Goal: Information Seeking & Learning: Learn about a topic

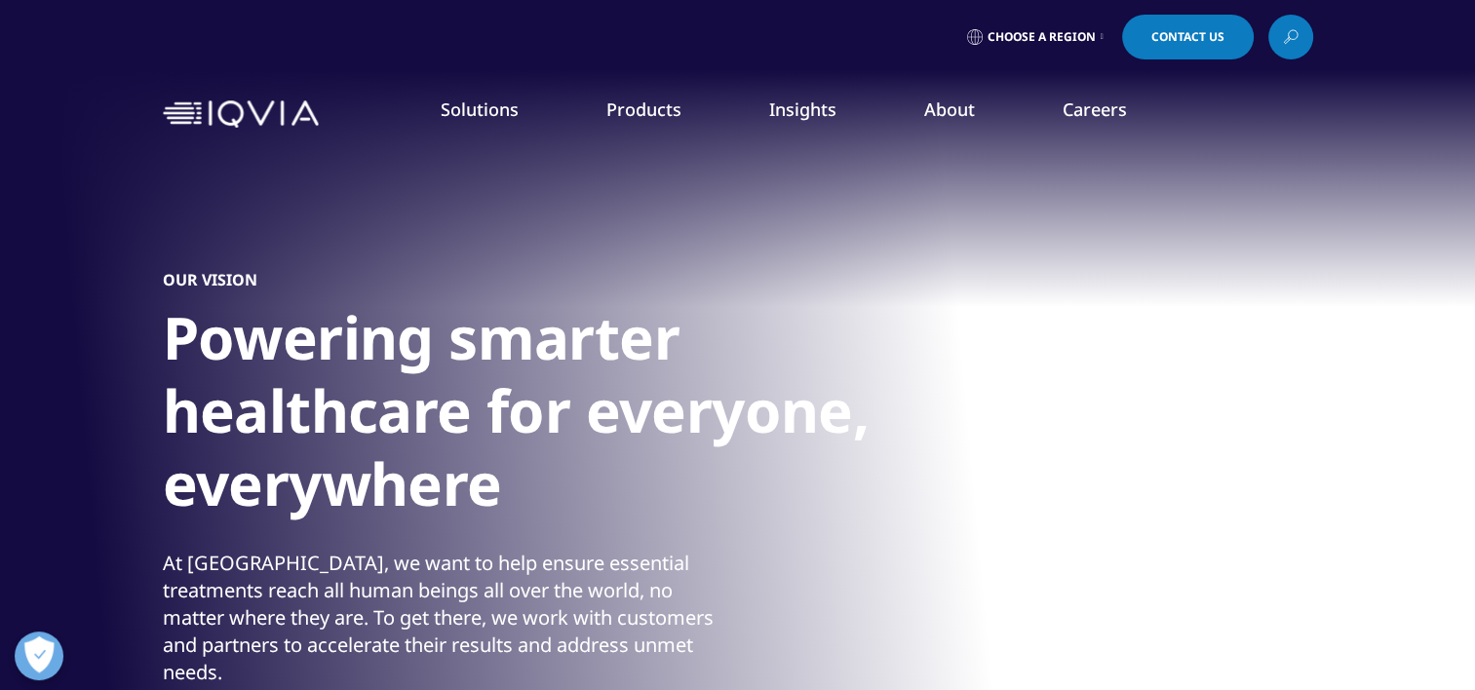
click at [818, 413] on link "Our Locations" at bounding box center [934, 410] width 362 height 21
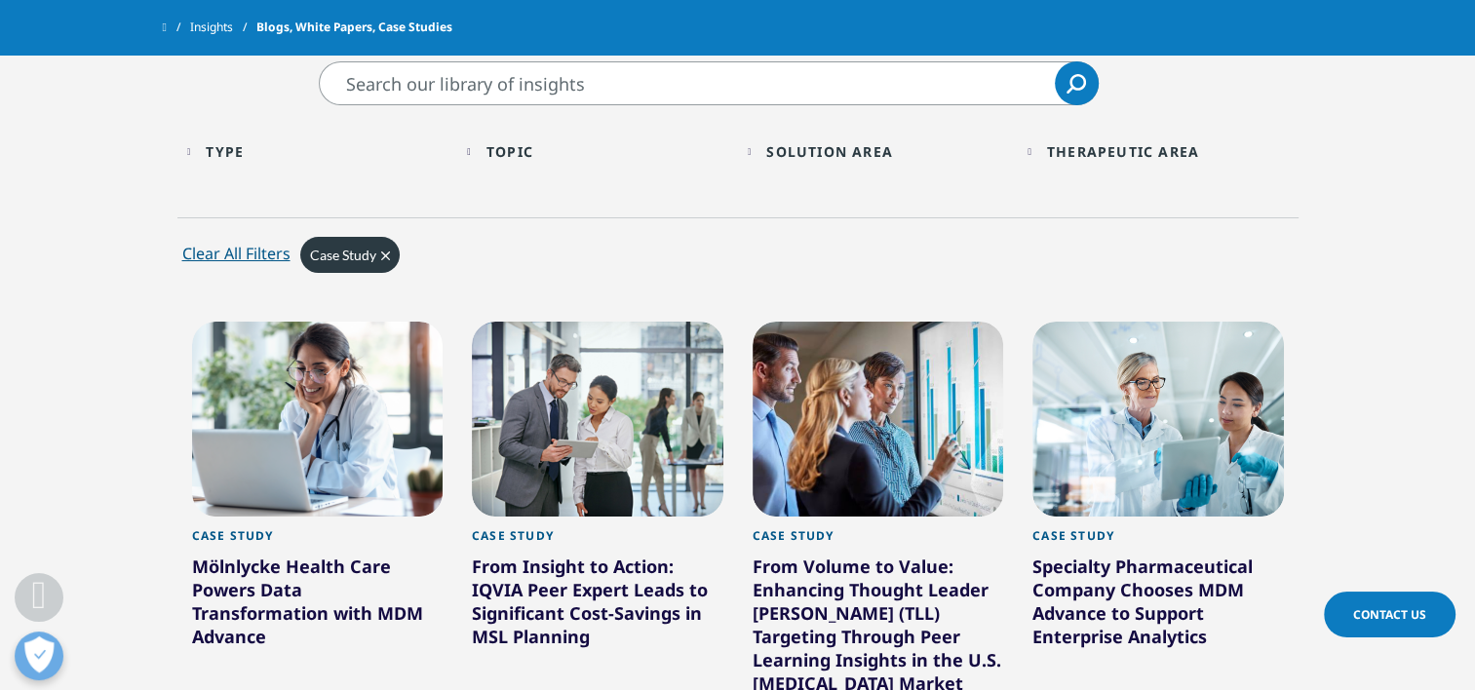
scroll to position [663, 0]
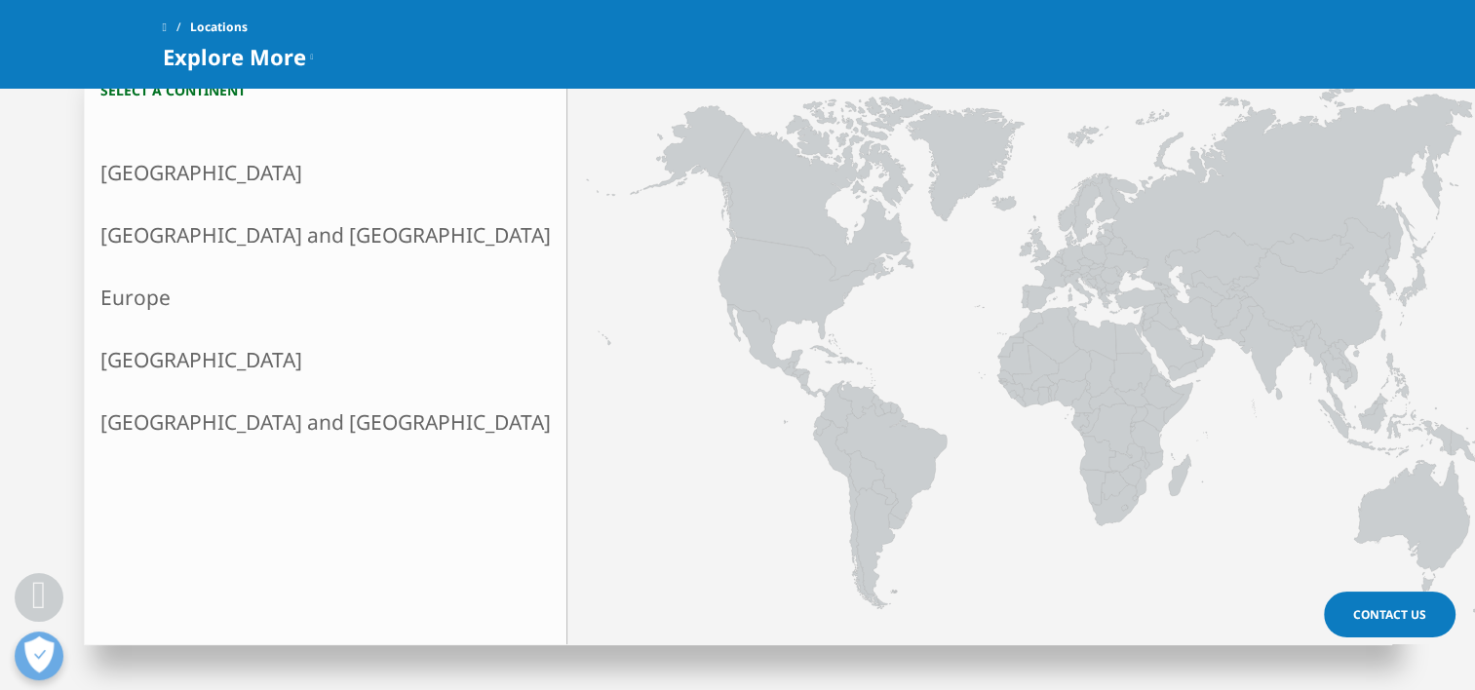
scroll to position [503, 0]
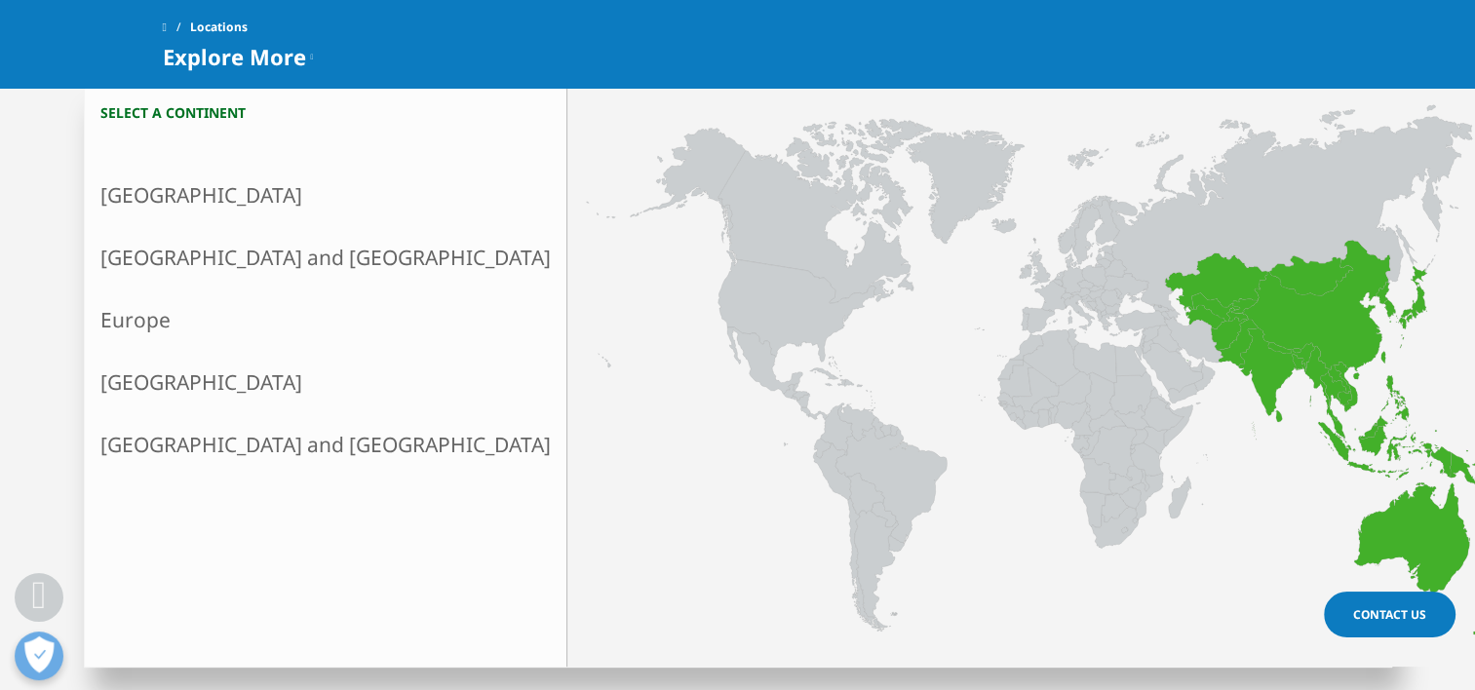
click at [181, 257] on link "Asia and Oceania" at bounding box center [326, 257] width 482 height 62
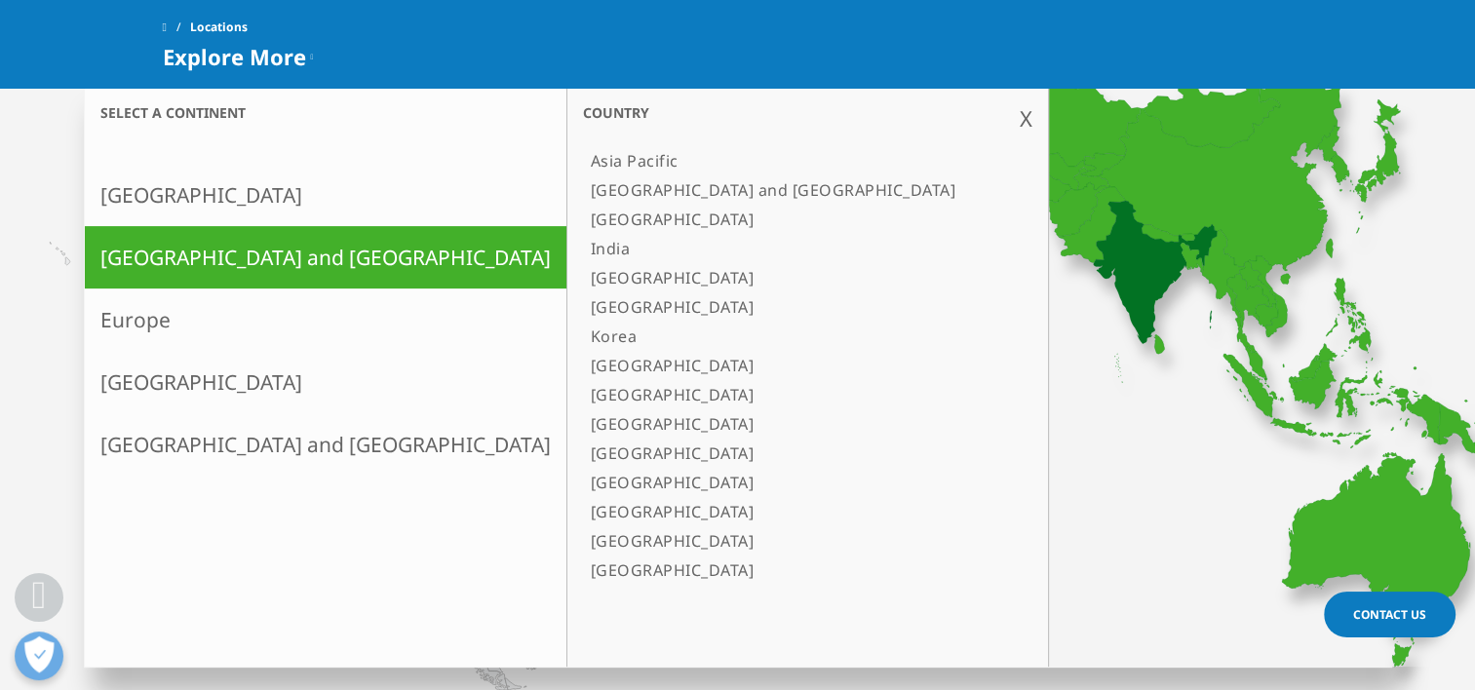
click at [583, 243] on link "India" at bounding box center [798, 248] width 430 height 29
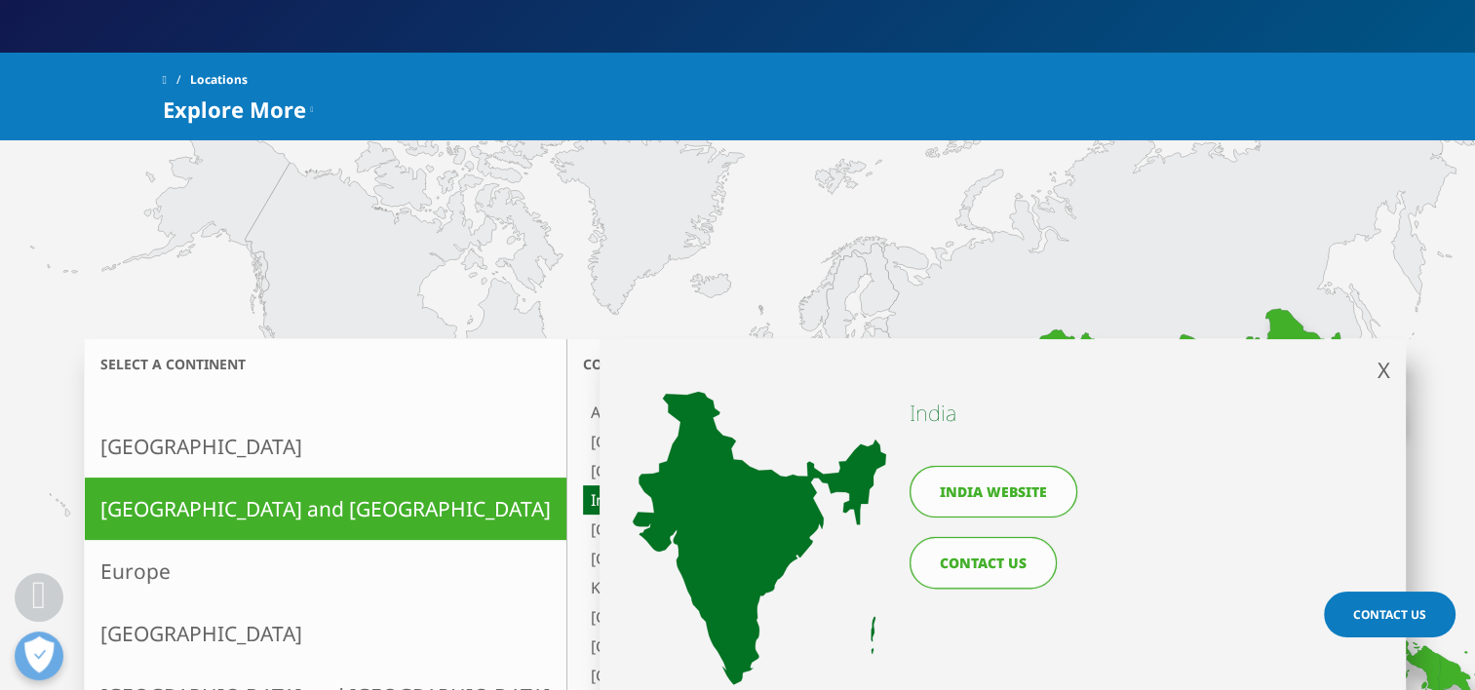
scroll to position [337, 0]
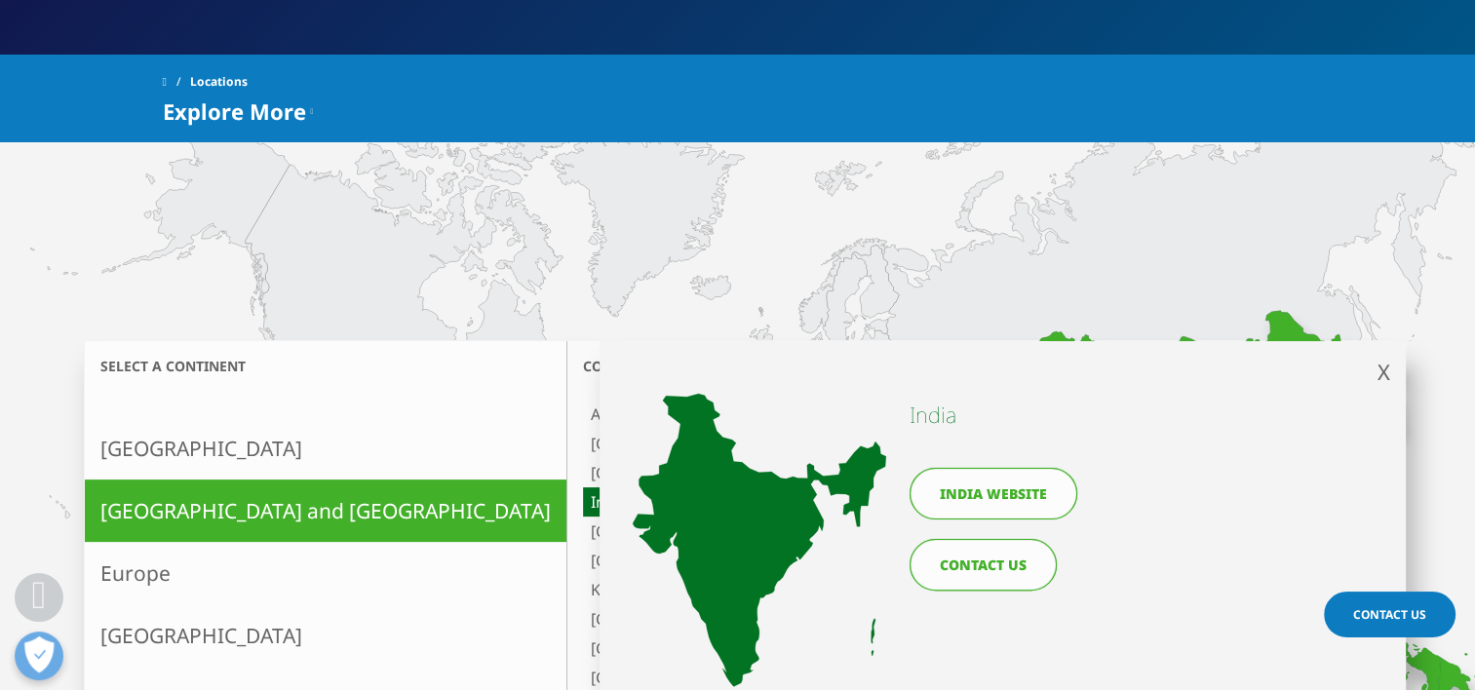
click at [1011, 500] on link "India website" at bounding box center [994, 494] width 168 height 52
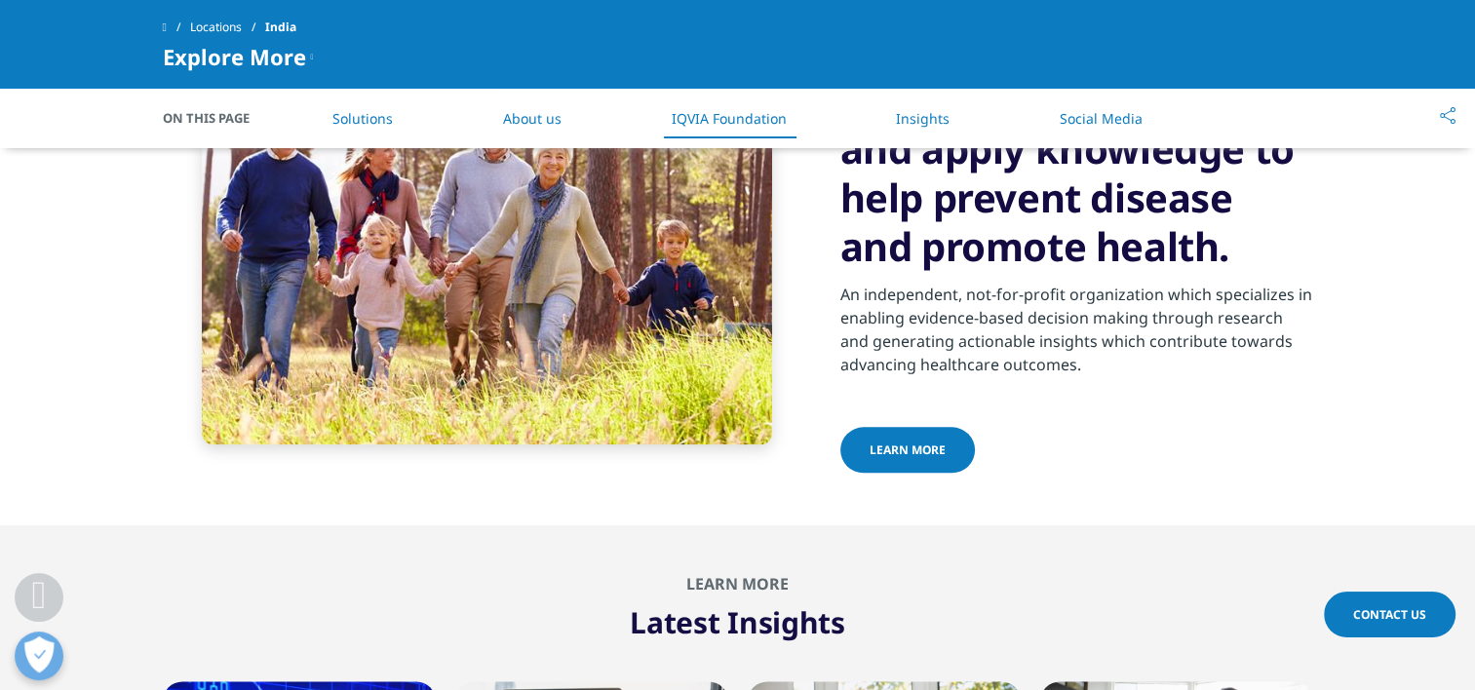
scroll to position [2137, 0]
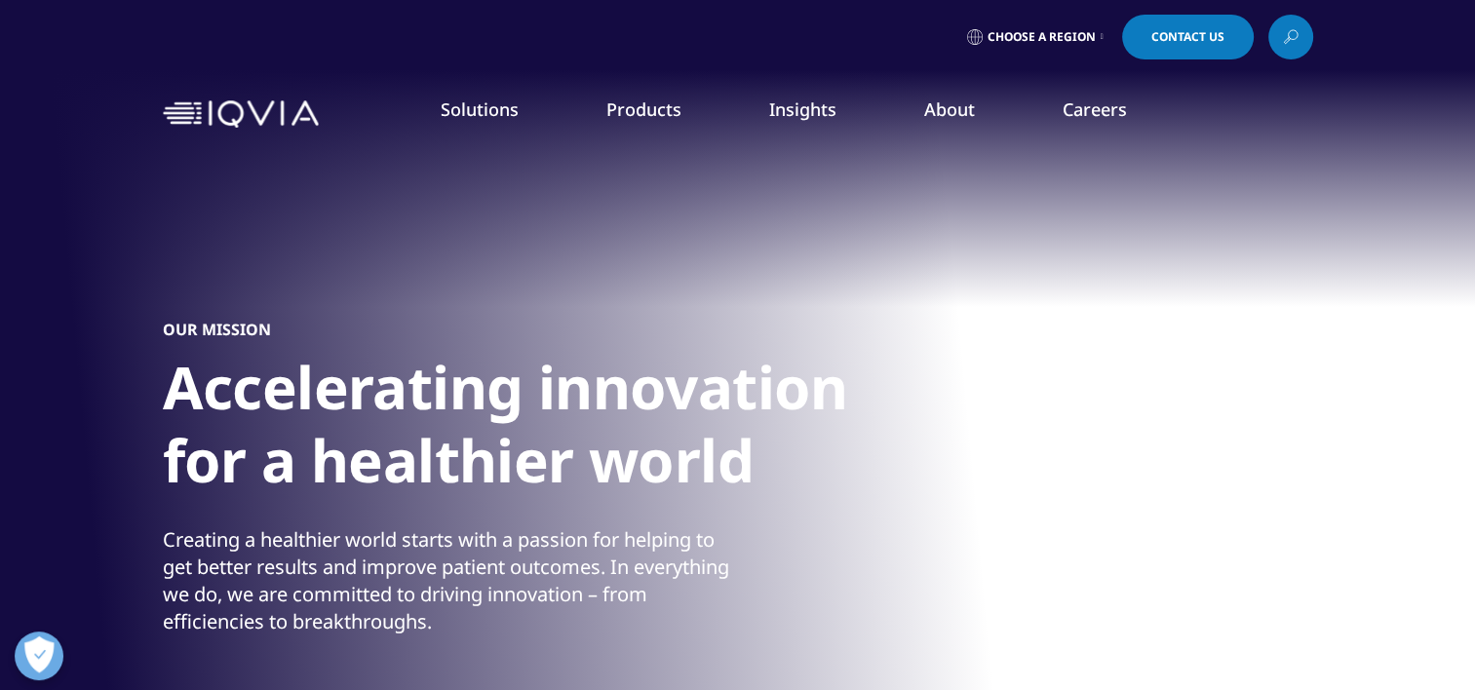
click at [436, 258] on link "Our Story" at bounding box center [572, 262] width 362 height 21
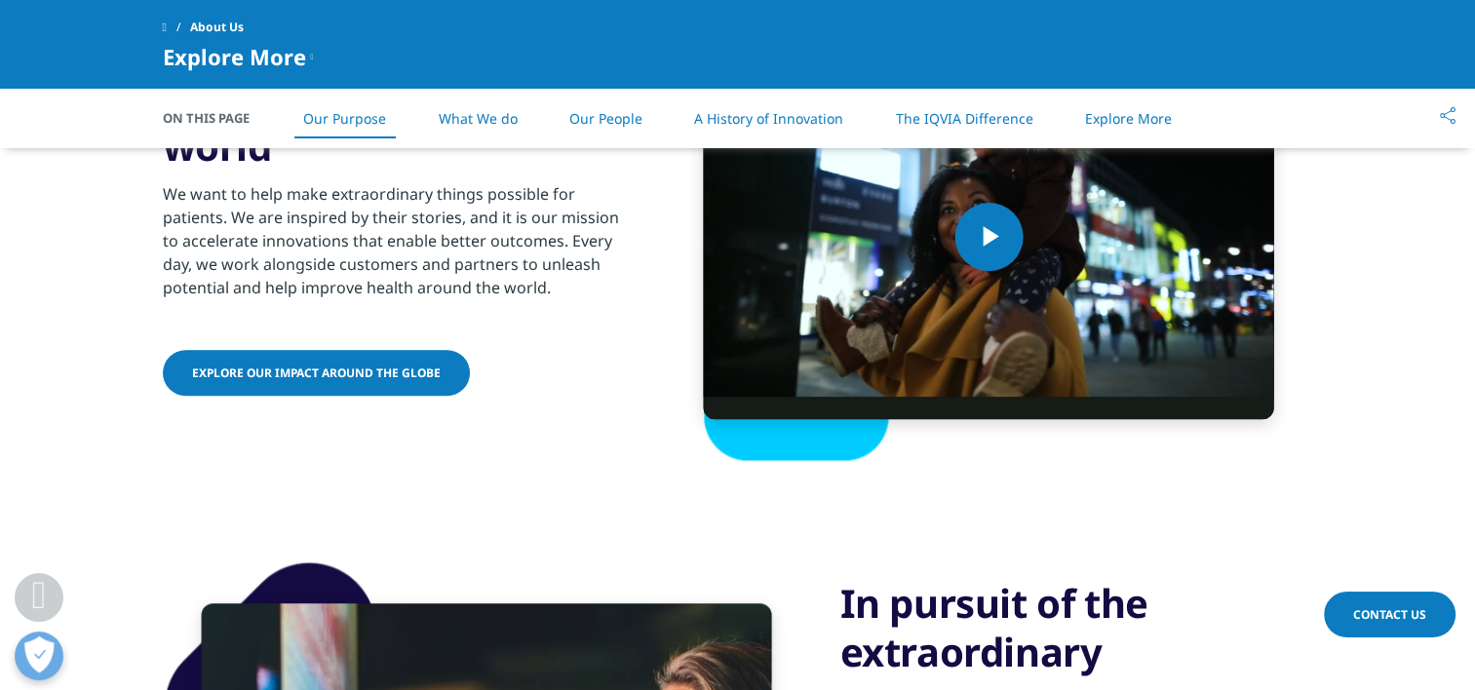
scroll to position [1061, 0]
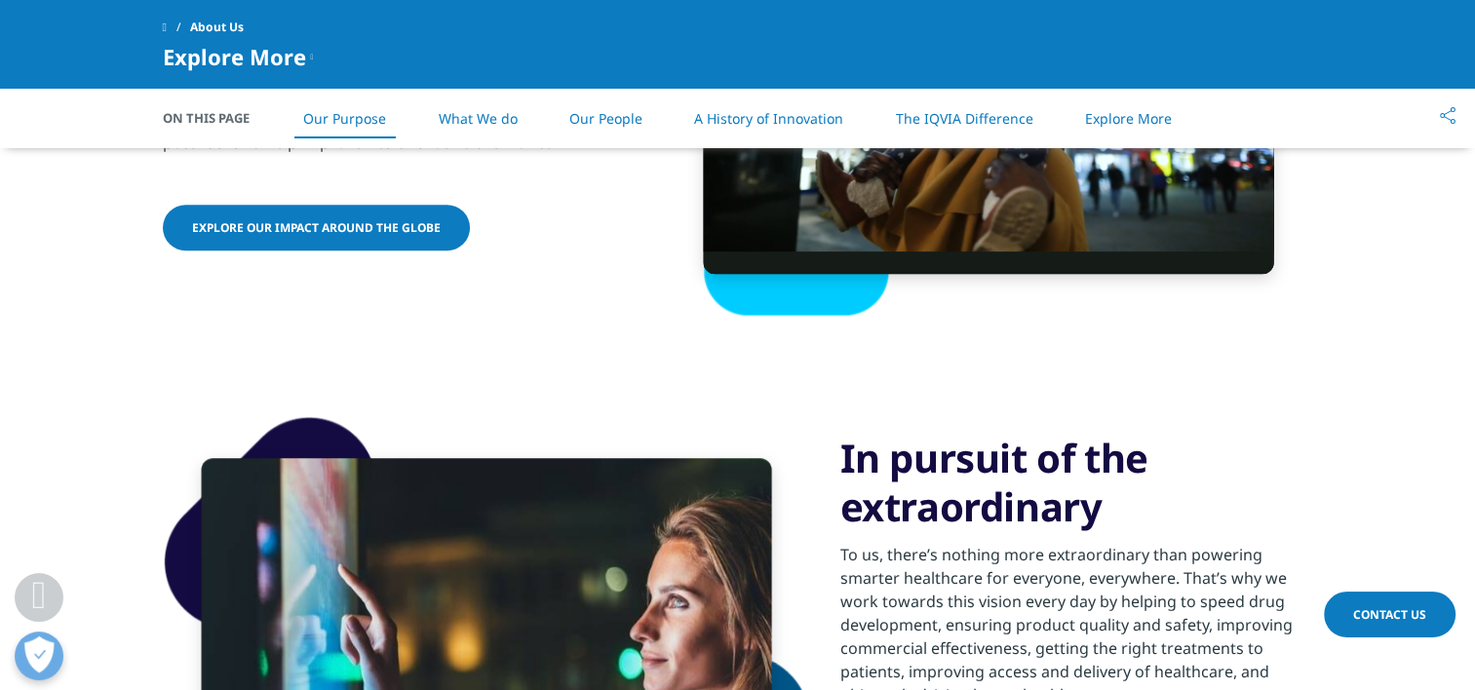
click at [378, 222] on span "Explore our impact around the globe" at bounding box center [316, 227] width 249 height 17
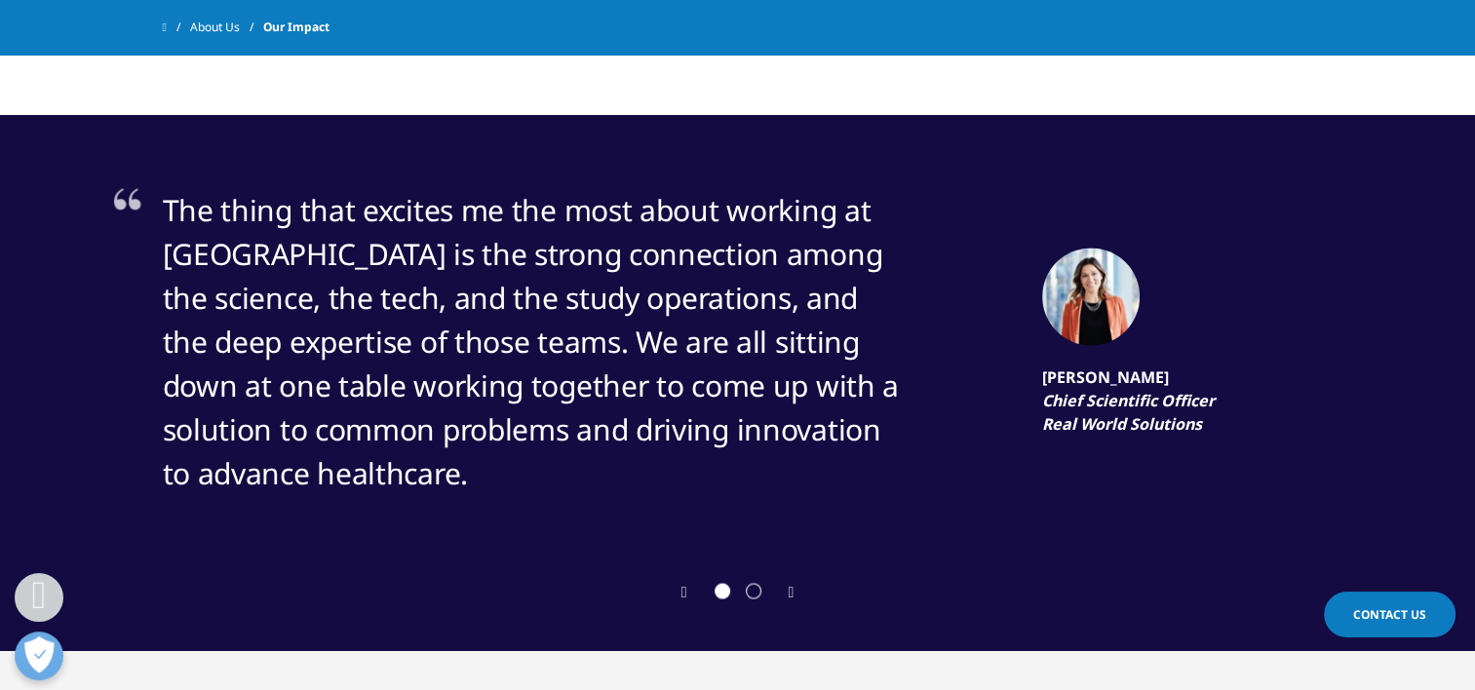
scroll to position [3149, 0]
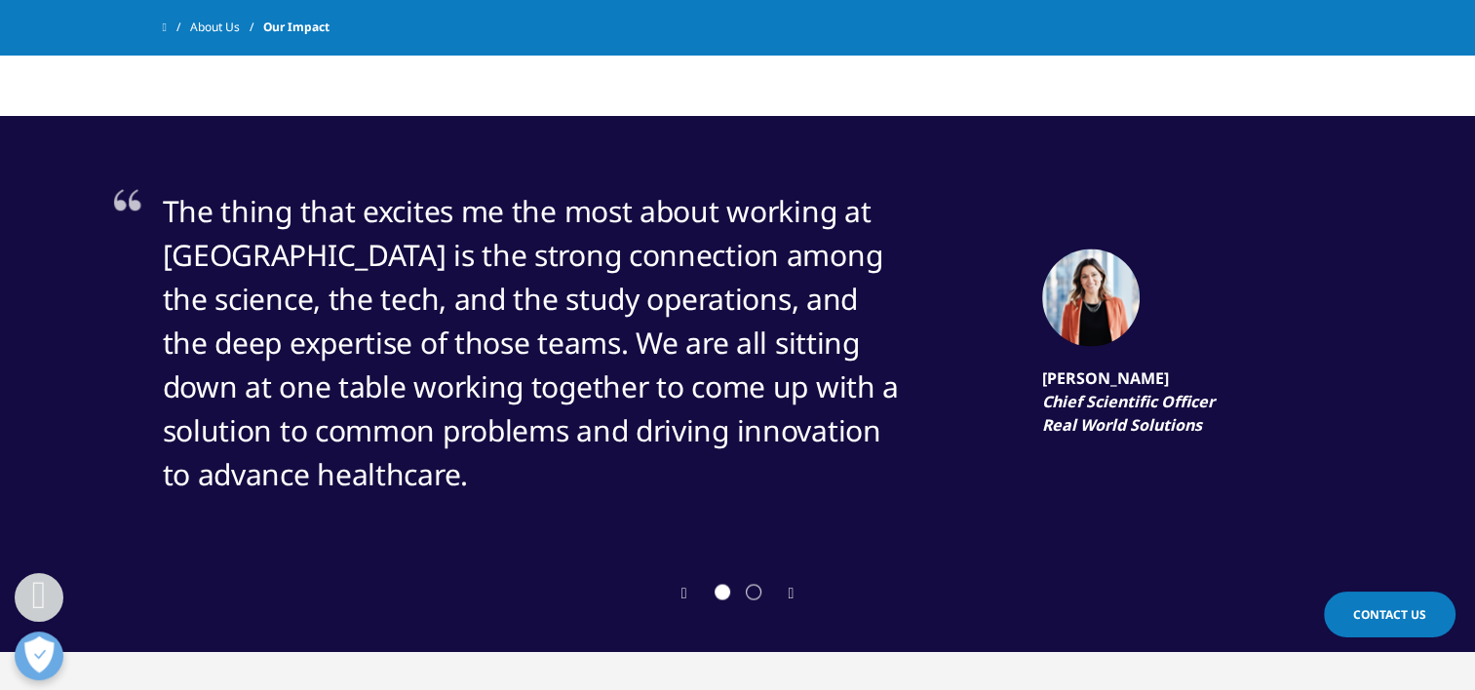
click at [792, 596] on icon "Next slide" at bounding box center [792, 594] width 6 height 16
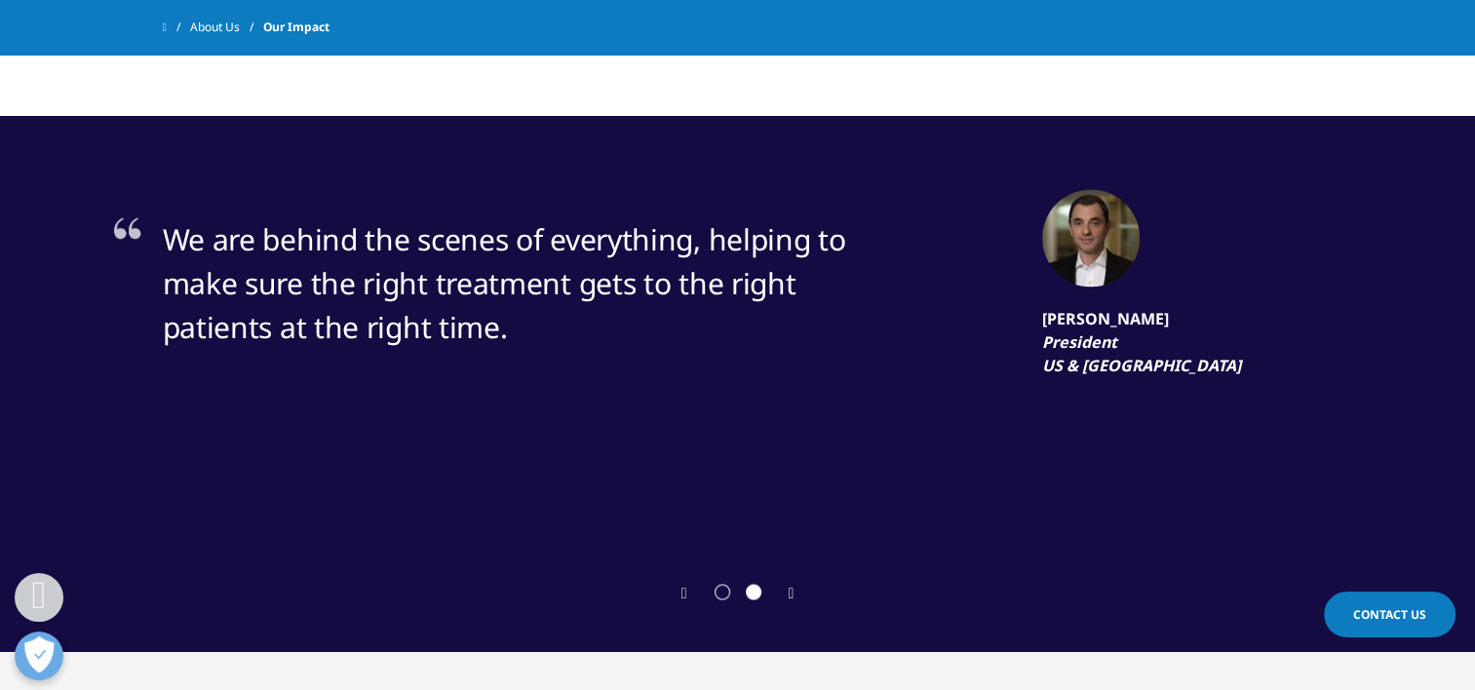
click at [682, 589] on icon "Previous slide" at bounding box center [685, 594] width 6 height 16
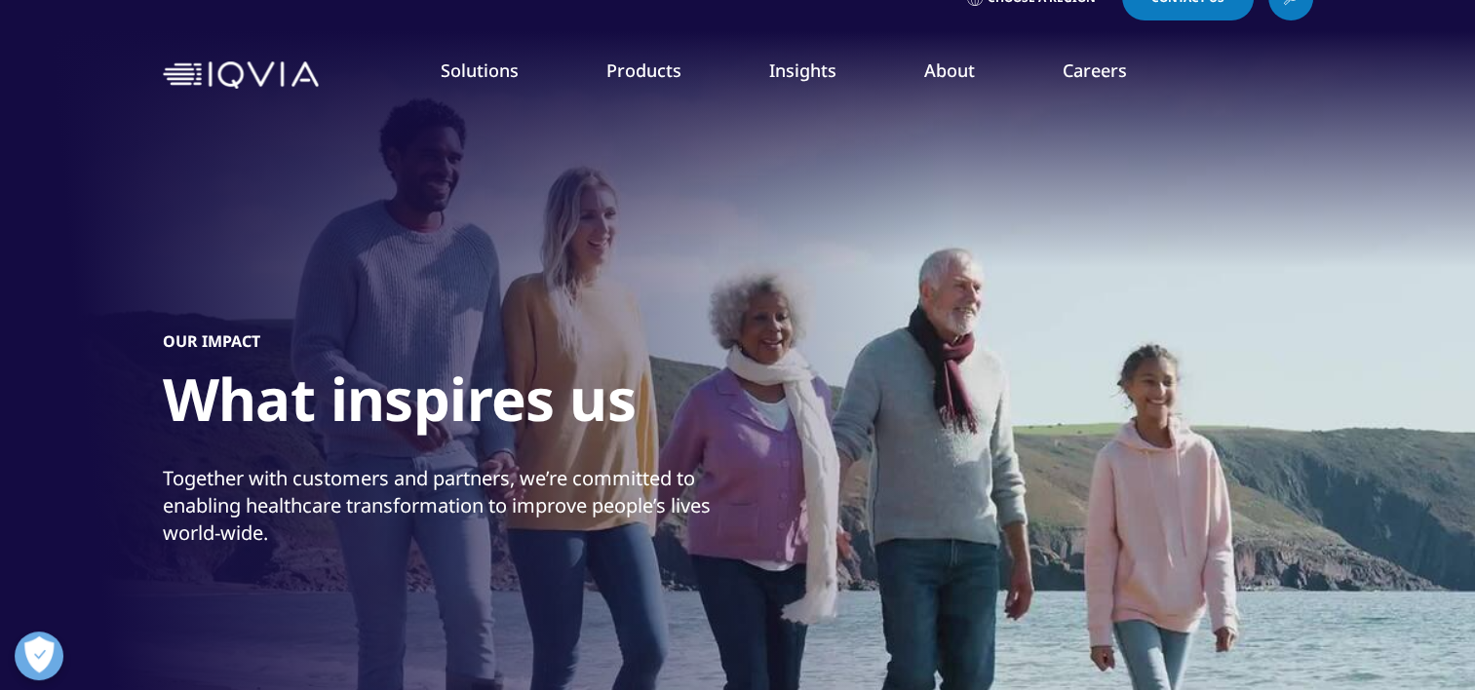
scroll to position [0, 0]
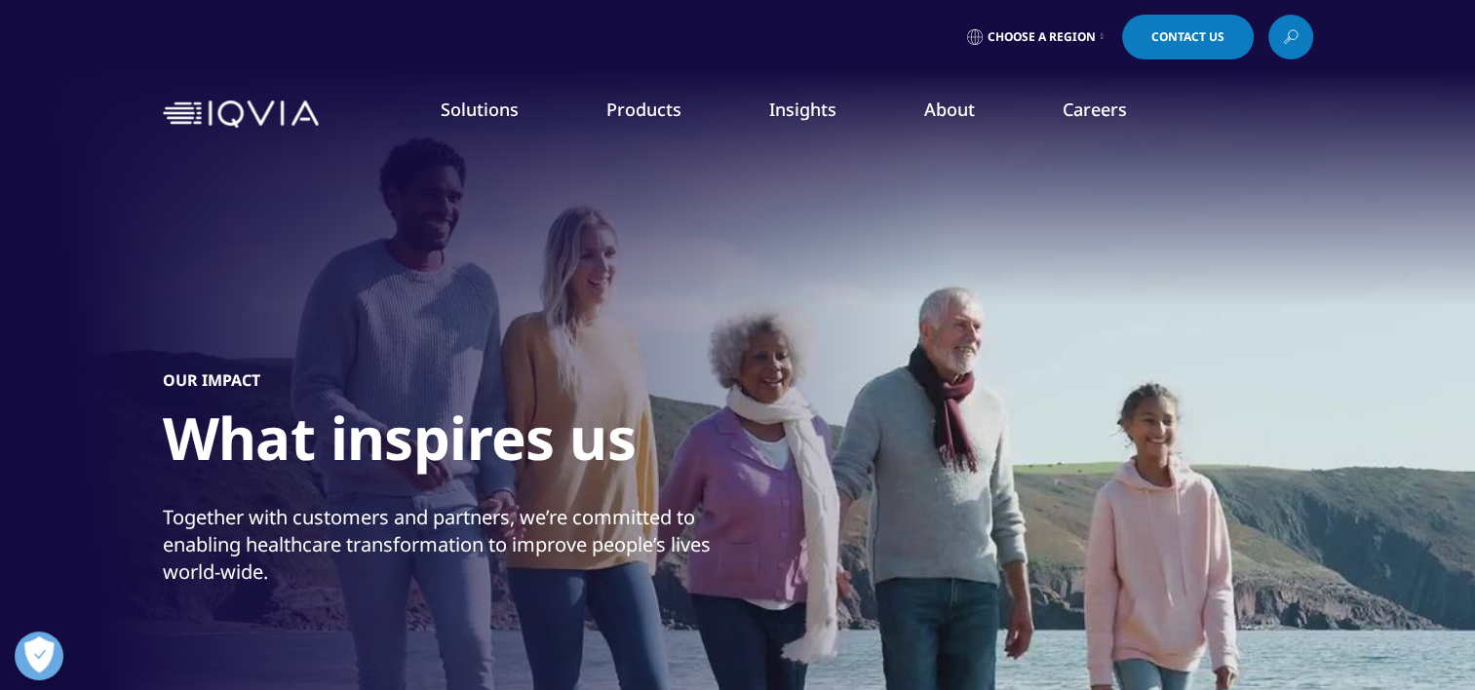
click at [439, 265] on link "Our Story" at bounding box center [572, 262] width 362 height 21
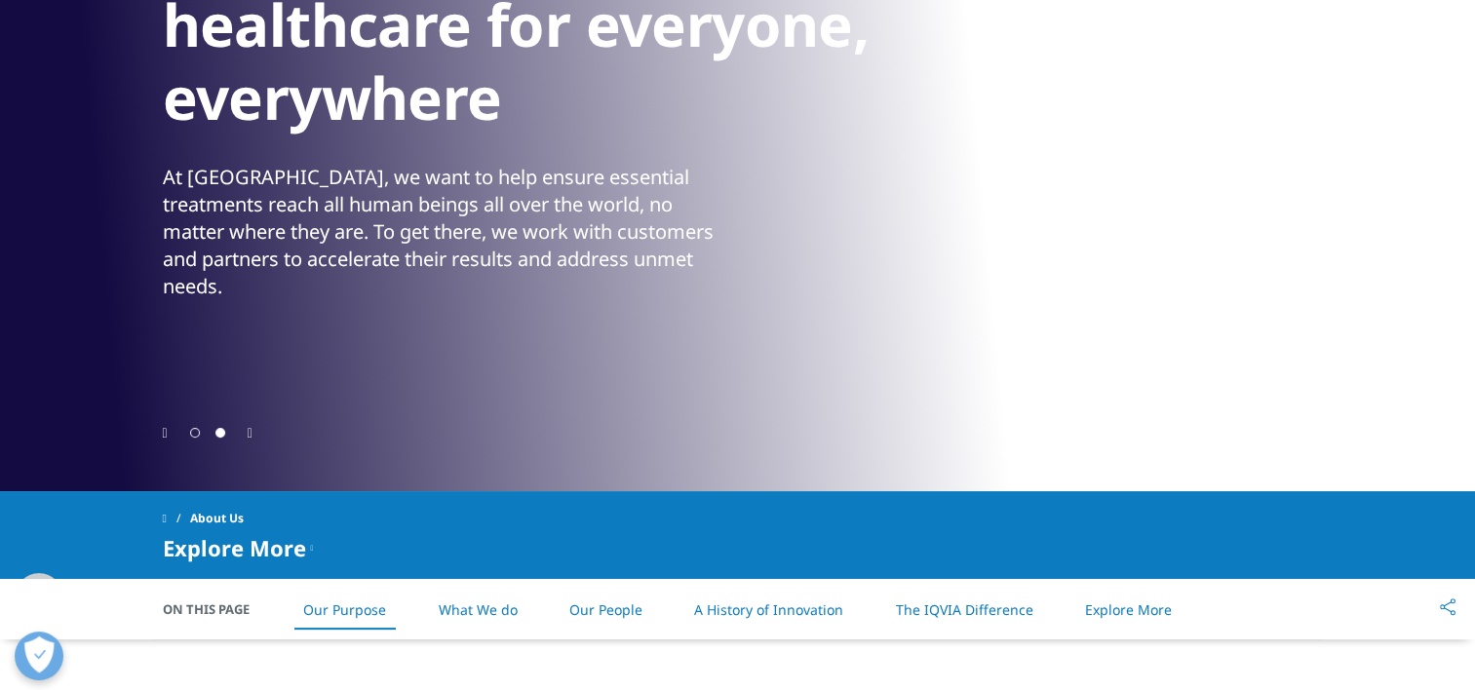
scroll to position [390, 0]
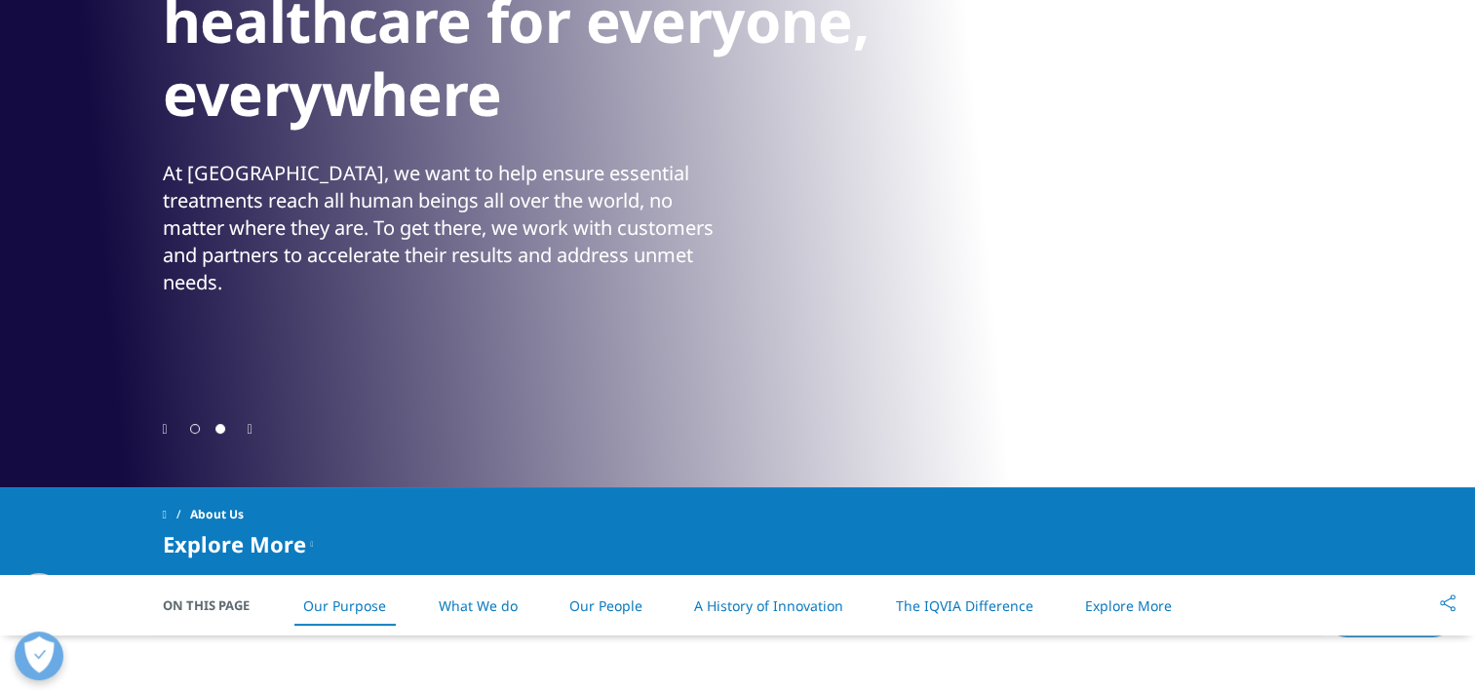
click at [195, 429] on span "Go to slide 1" at bounding box center [195, 429] width 10 height 10
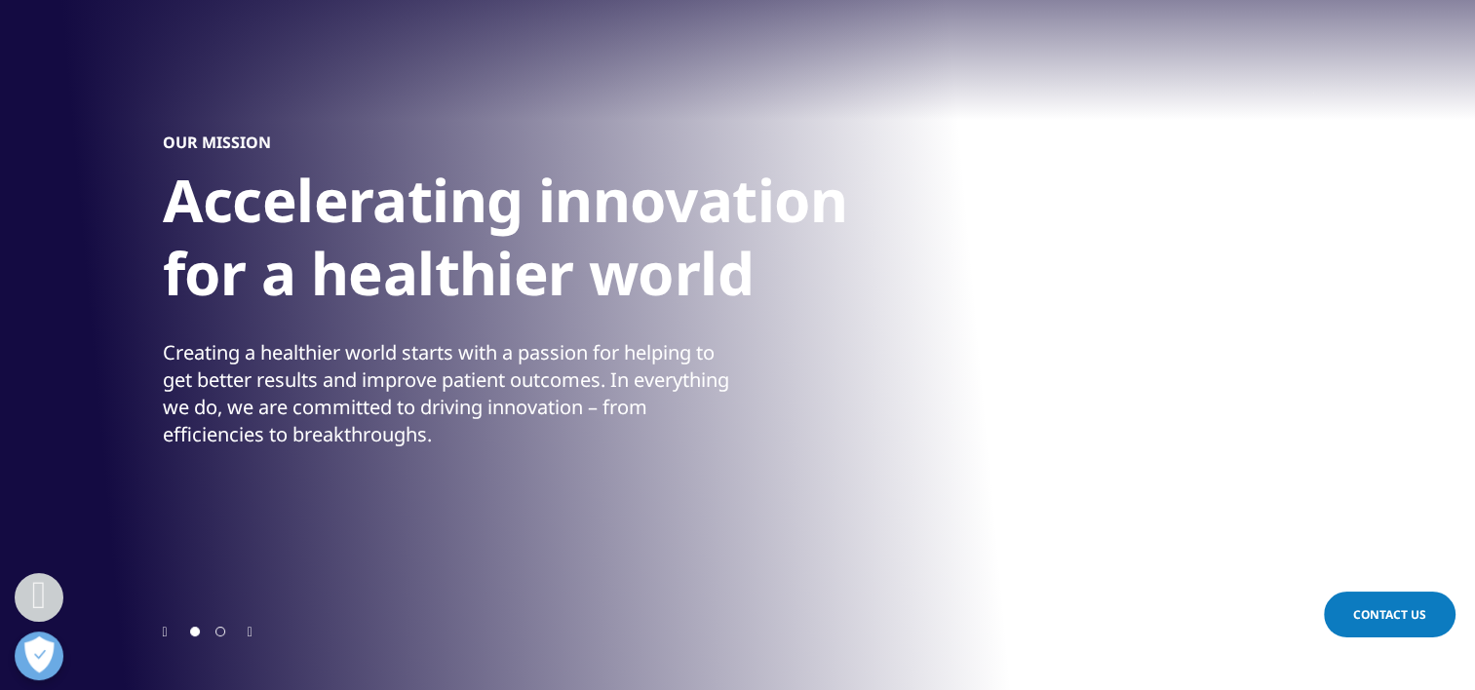
scroll to position [296, 0]
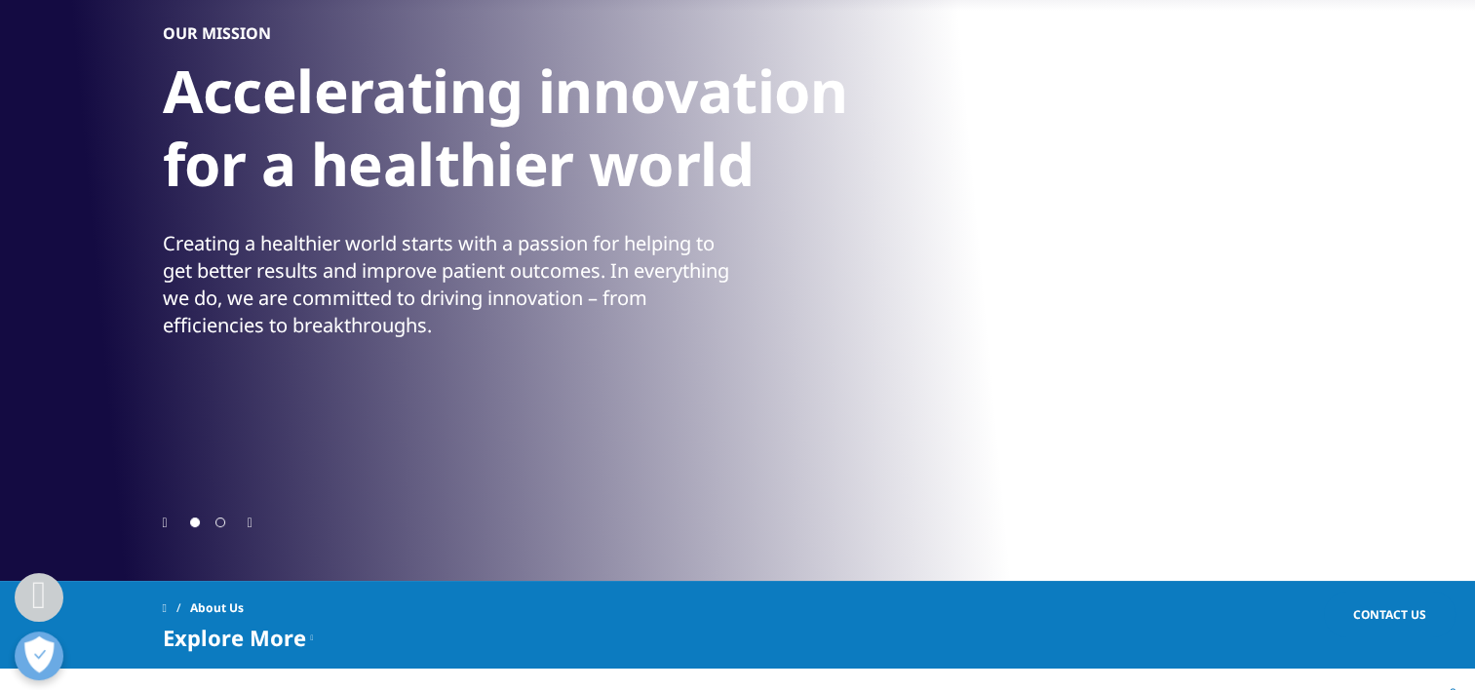
click at [247, 520] on div at bounding box center [738, 522] width 1151 height 19
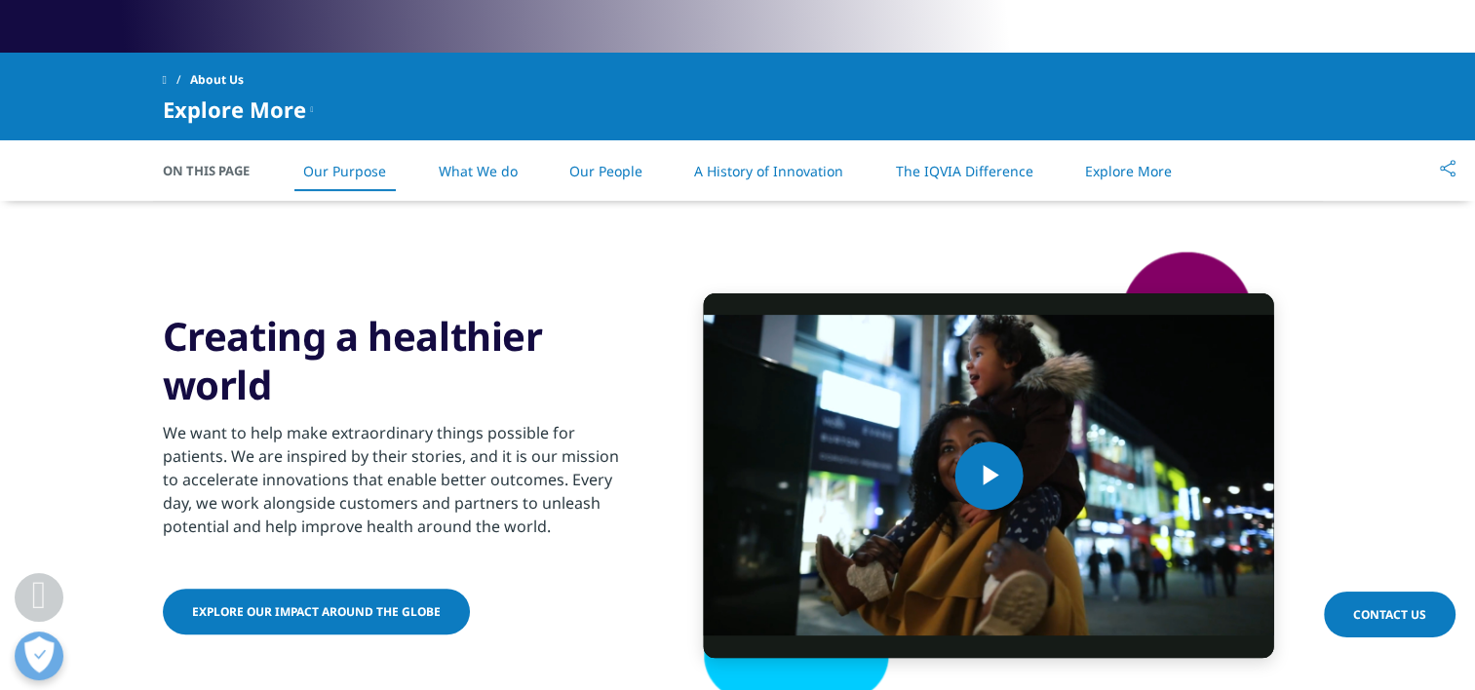
scroll to position [853, 0]
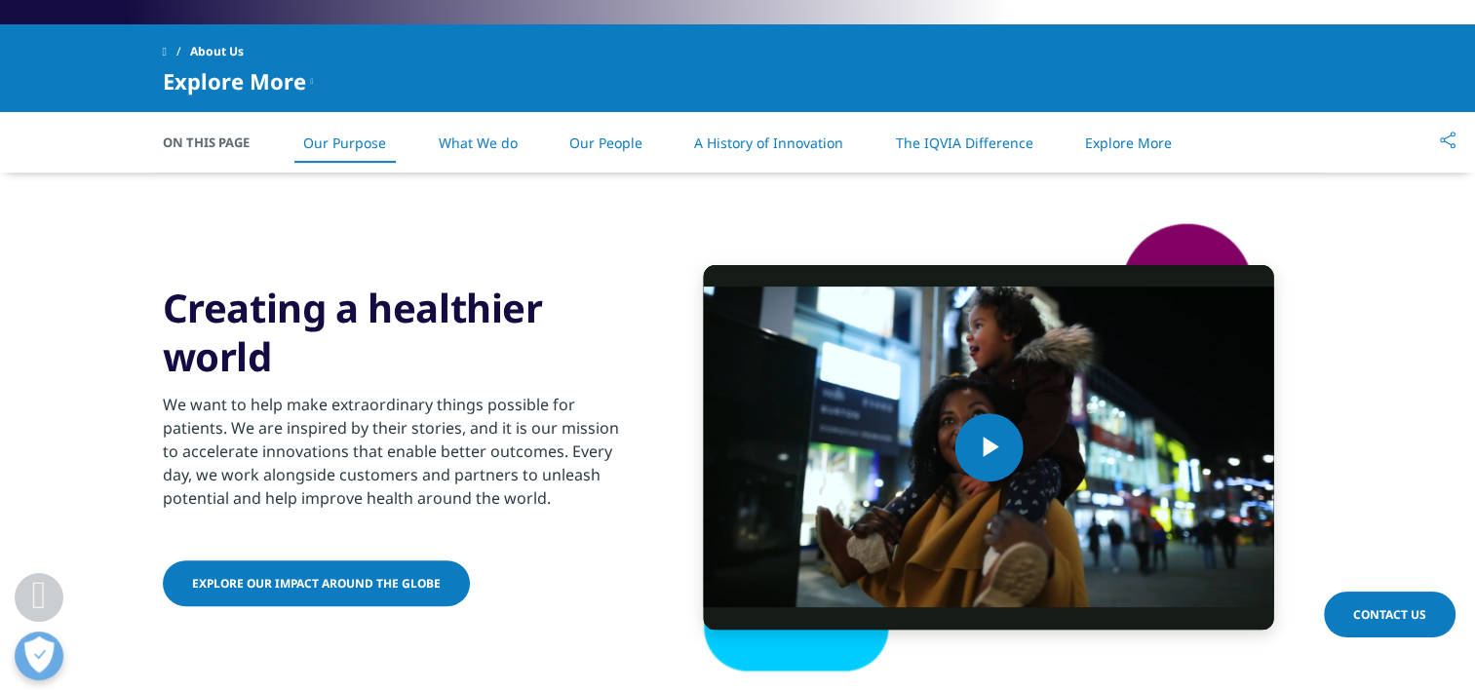
click at [260, 585] on span "Explore our impact around the globe" at bounding box center [316, 583] width 249 height 17
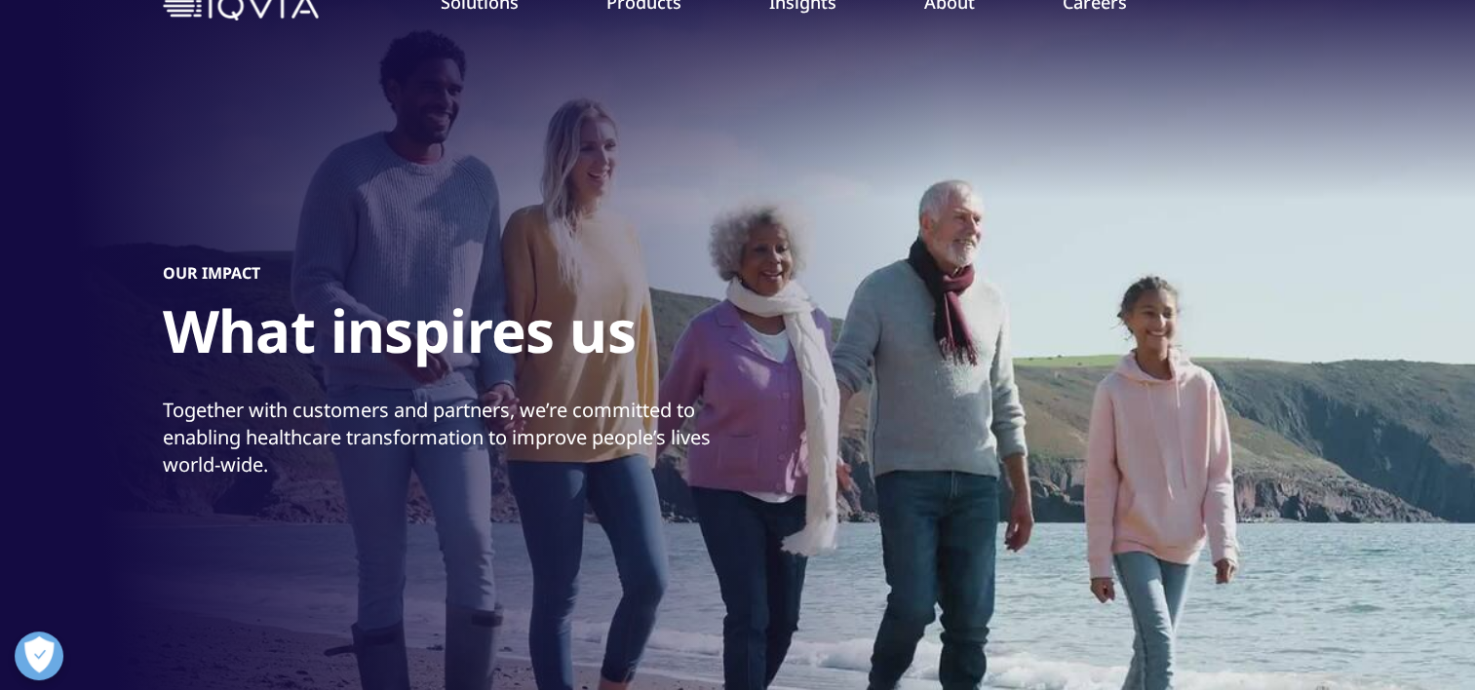
scroll to position [108, 0]
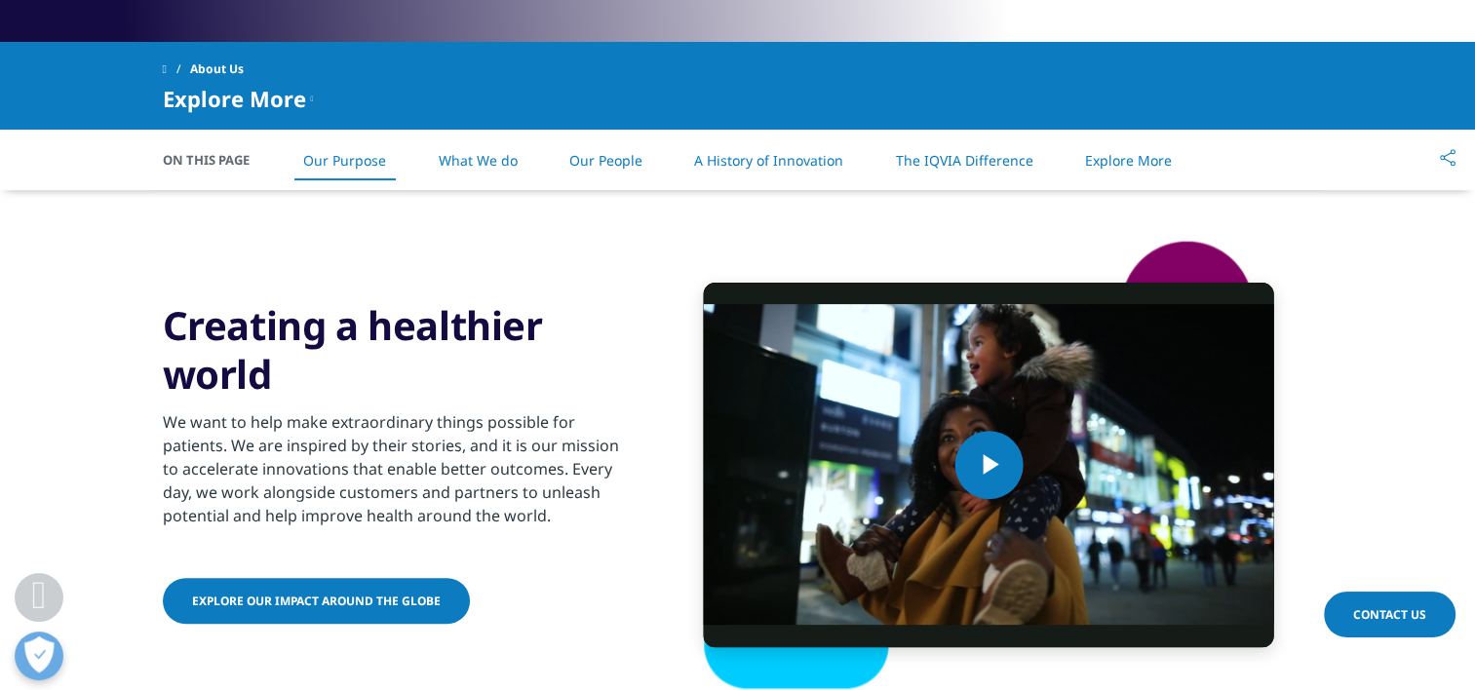
scroll to position [837, 0]
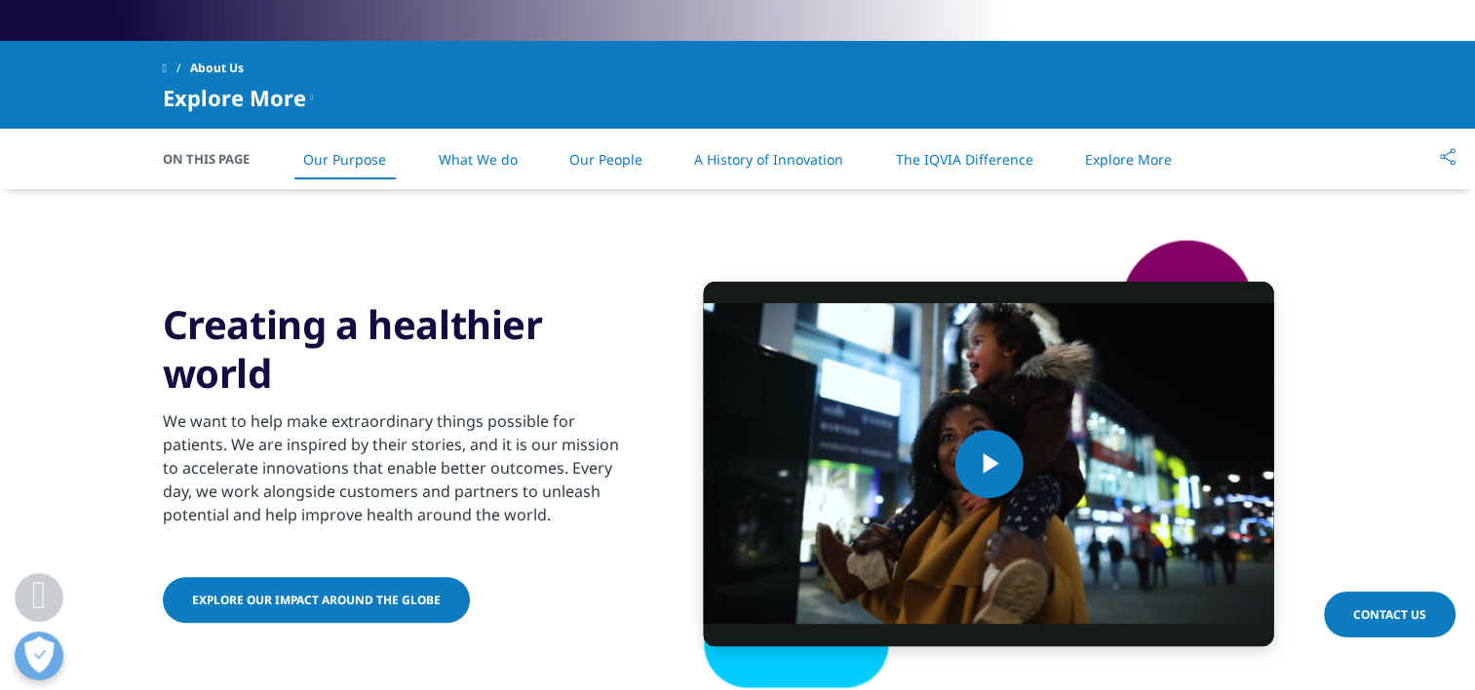
click at [374, 597] on span "Explore our impact around the globe" at bounding box center [316, 600] width 249 height 17
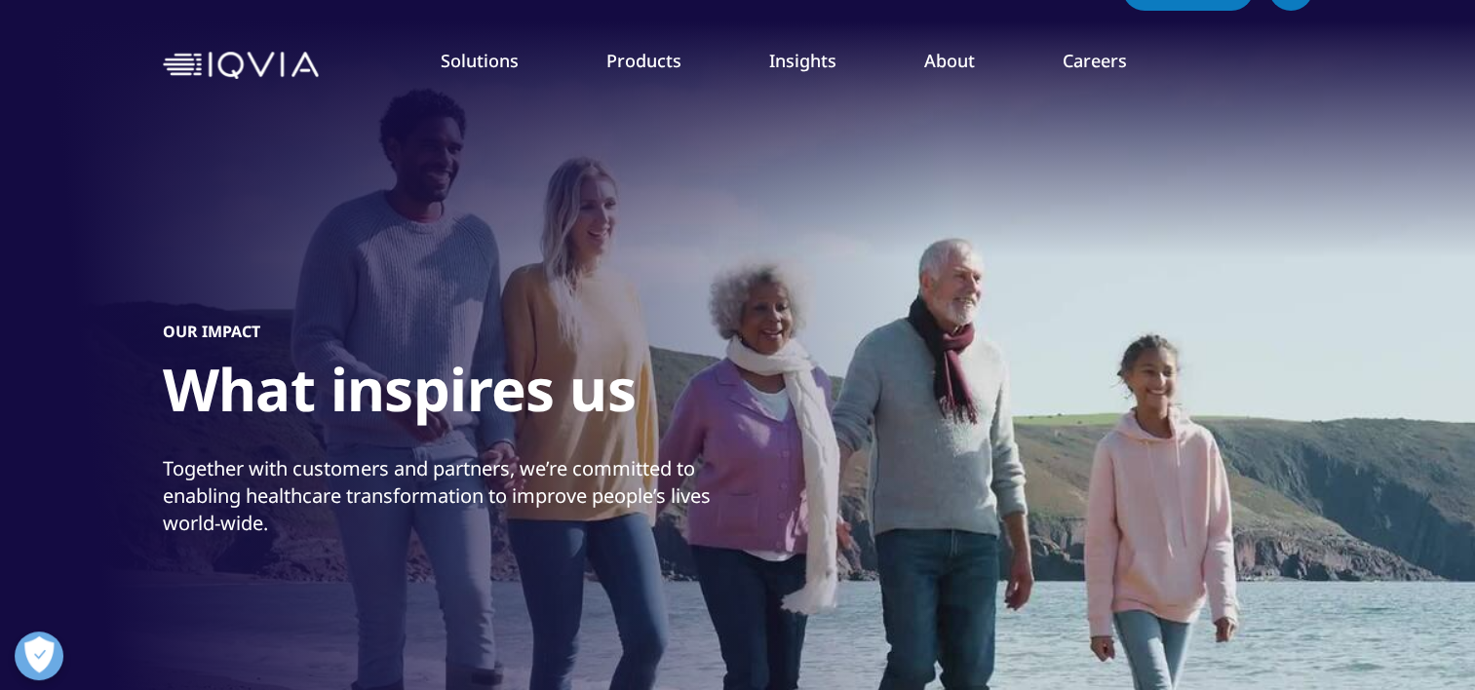
scroll to position [50, 0]
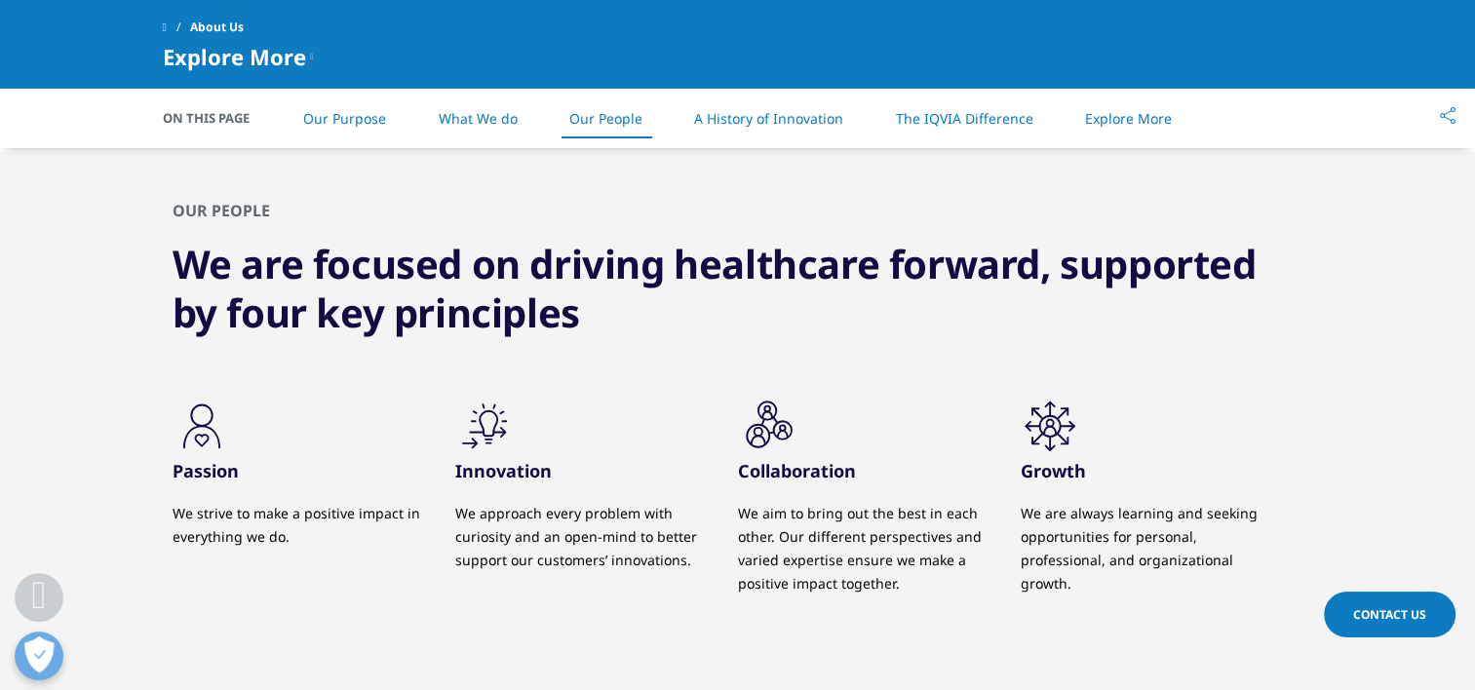
scroll to position [1828, 0]
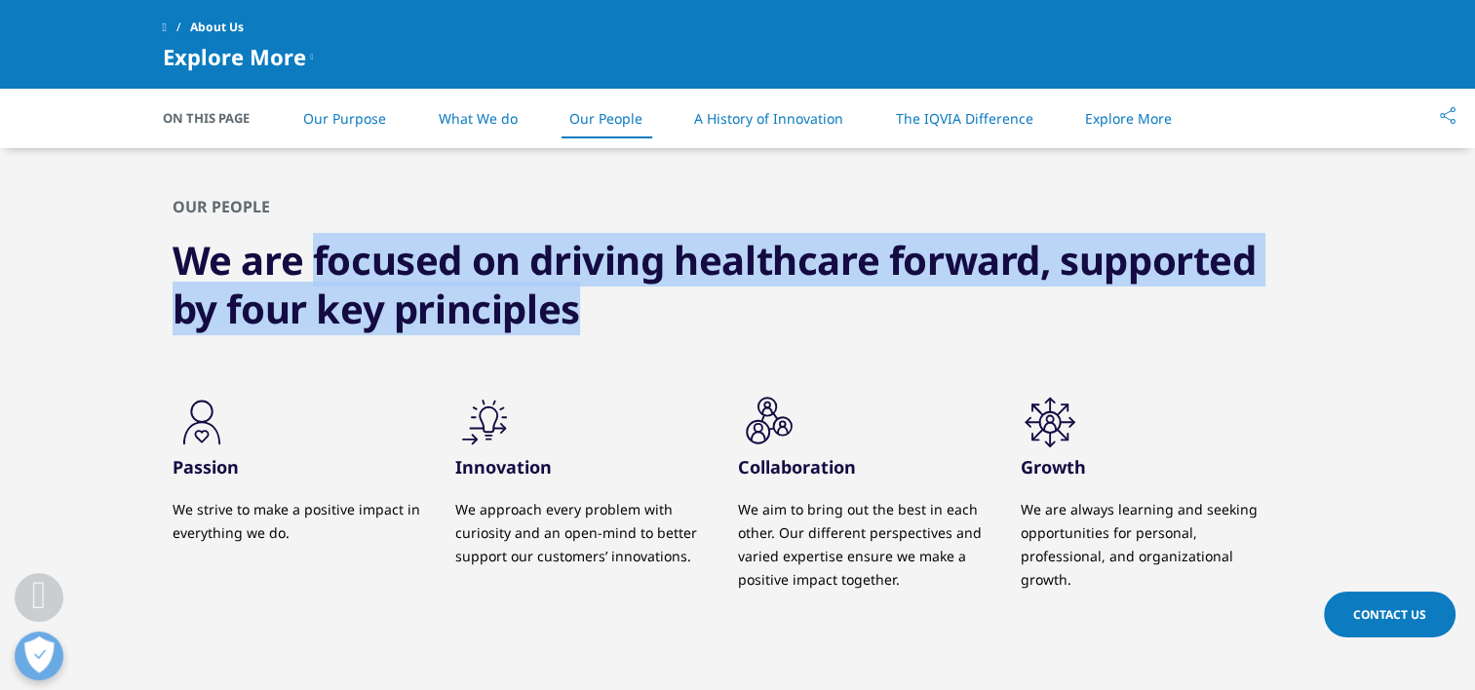
drag, startPoint x: 319, startPoint y: 246, endPoint x: 612, endPoint y: 316, distance: 301.8
click at [612, 316] on h3 "We are focused on driving healthcare forward, supported by four key principles" at bounding box center [738, 285] width 1131 height 98
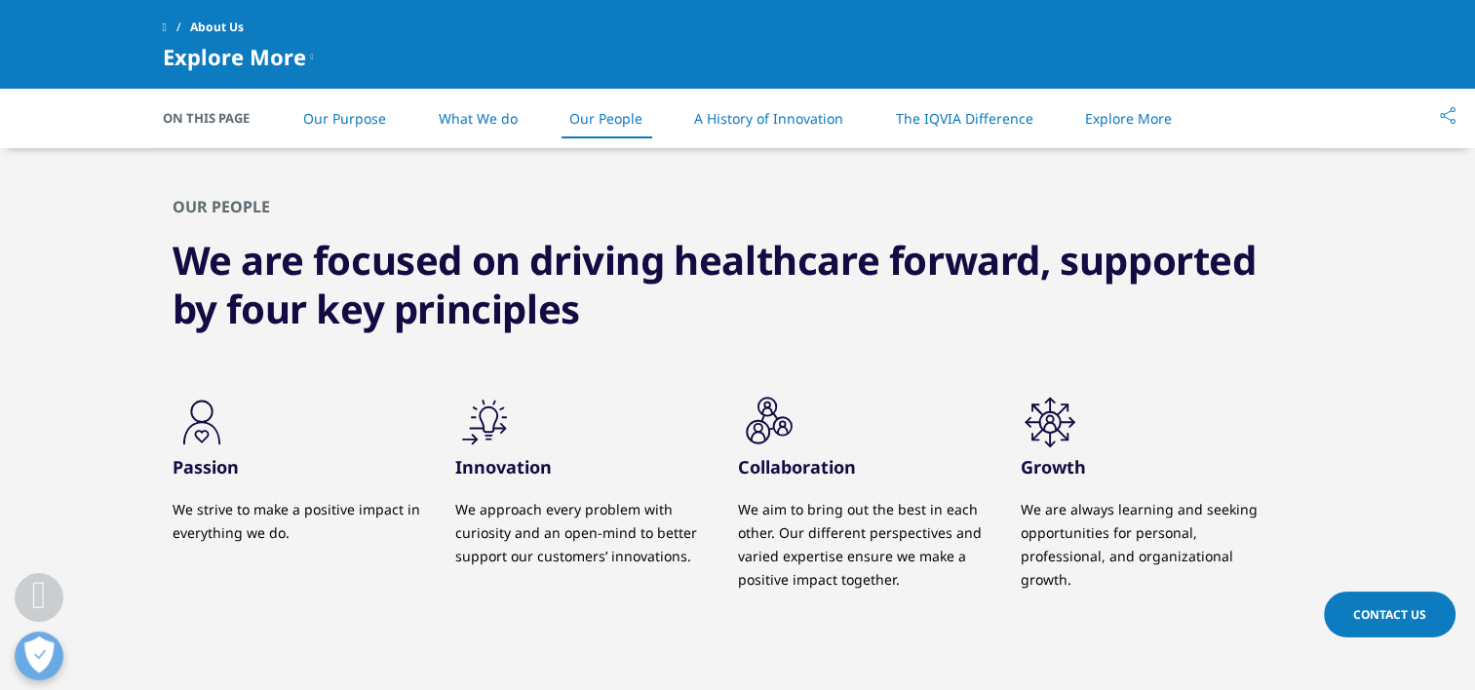
drag, startPoint x: 612, startPoint y: 316, endPoint x: 566, endPoint y: 375, distance: 75.7
click at [566, 375] on div "OUR PEOPLE We are focused on driving healthcare forward, supported by four key …" at bounding box center [738, 419] width 1151 height 543
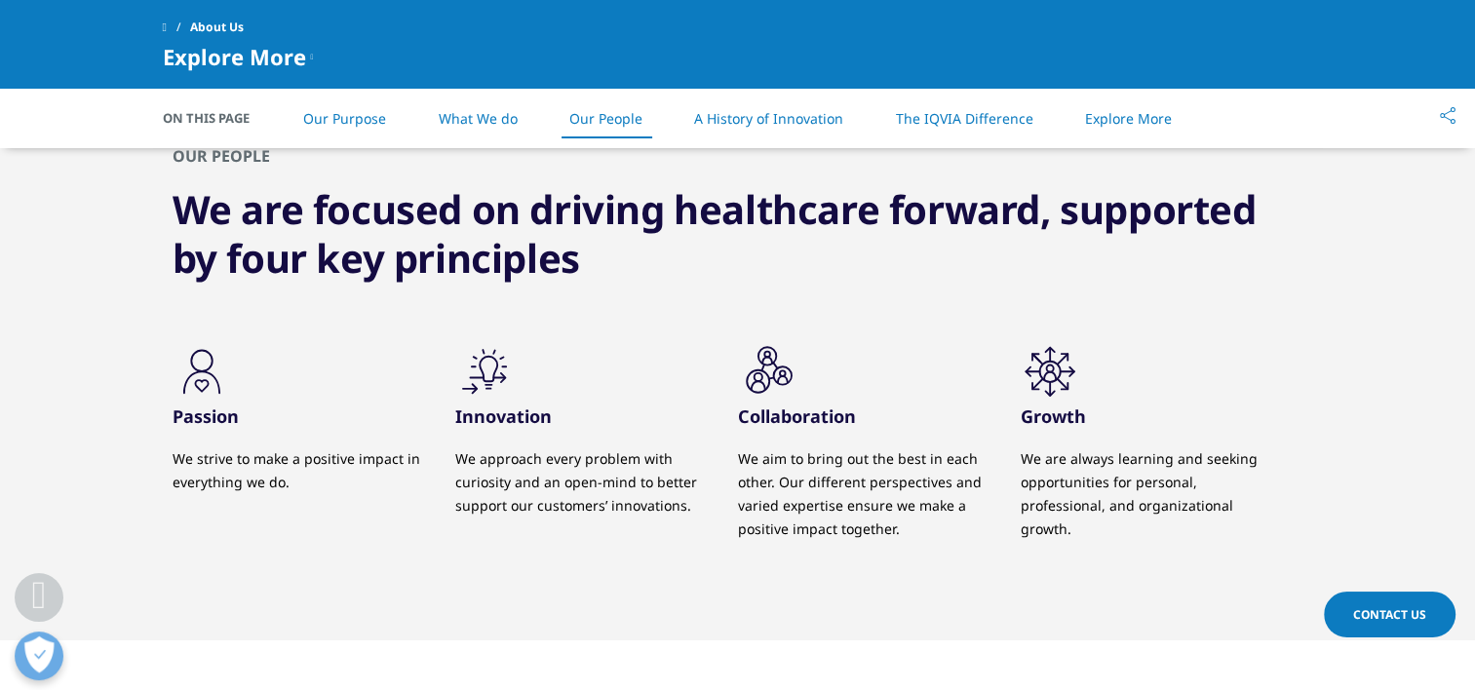
scroll to position [1880, 0]
drag, startPoint x: 183, startPoint y: 452, endPoint x: 201, endPoint y: 449, distance: 18.0
click at [201, 449] on p "We strive to make a positive impact in everything we do." at bounding box center [300, 470] width 254 height 47
drag, startPoint x: 201, startPoint y: 449, endPoint x: 142, endPoint y: 478, distance: 65.4
click at [142, 478] on div "OUR PEOPLE We are focused on driving healthcare forward, supported by four key …" at bounding box center [737, 368] width 1475 height 543
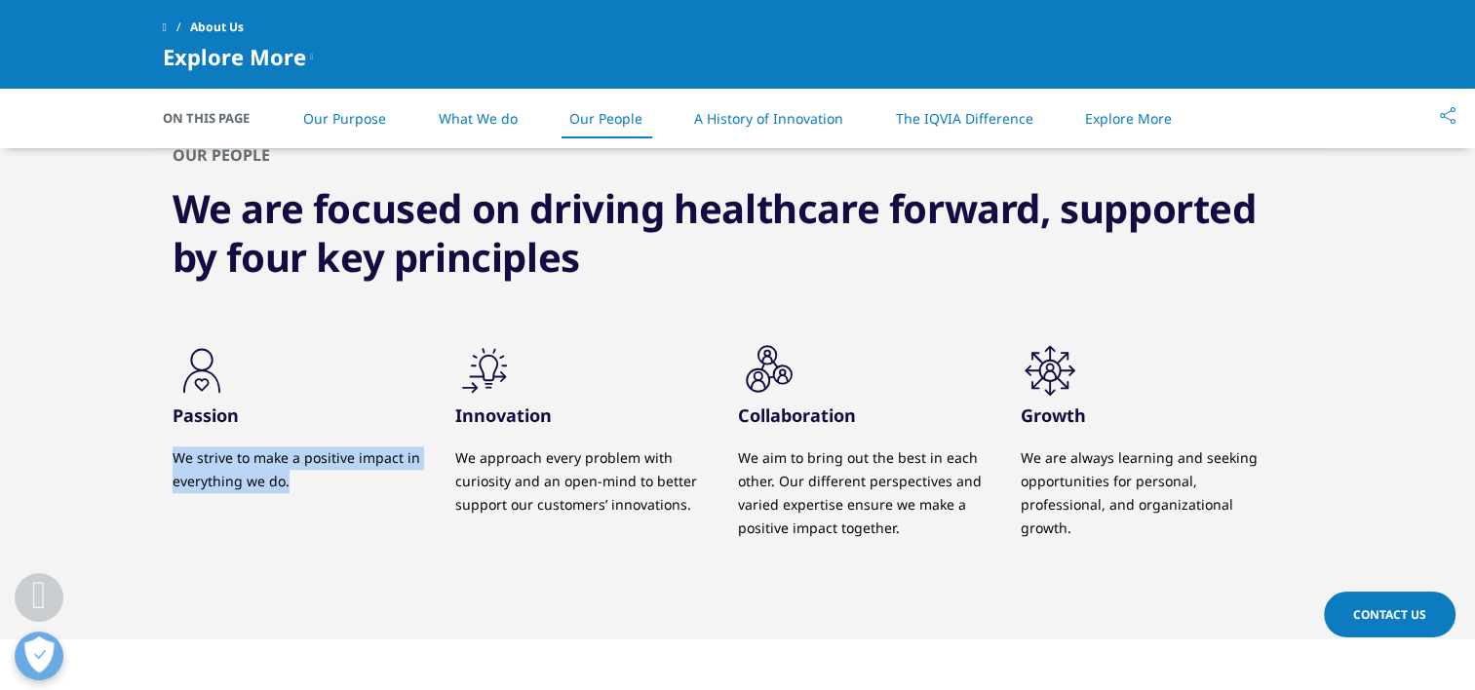
drag, startPoint x: 173, startPoint y: 463, endPoint x: 400, endPoint y: 485, distance: 228.2
click at [400, 485] on p "We strive to make a positive impact in everything we do." at bounding box center [300, 470] width 254 height 47
drag, startPoint x: 400, startPoint y: 485, endPoint x: 337, endPoint y: 528, distance: 76.3
click at [337, 528] on div ".cls-1{fill:#231f20;} Passion We strive to make a positive impact in everything…" at bounding box center [314, 442] width 283 height 203
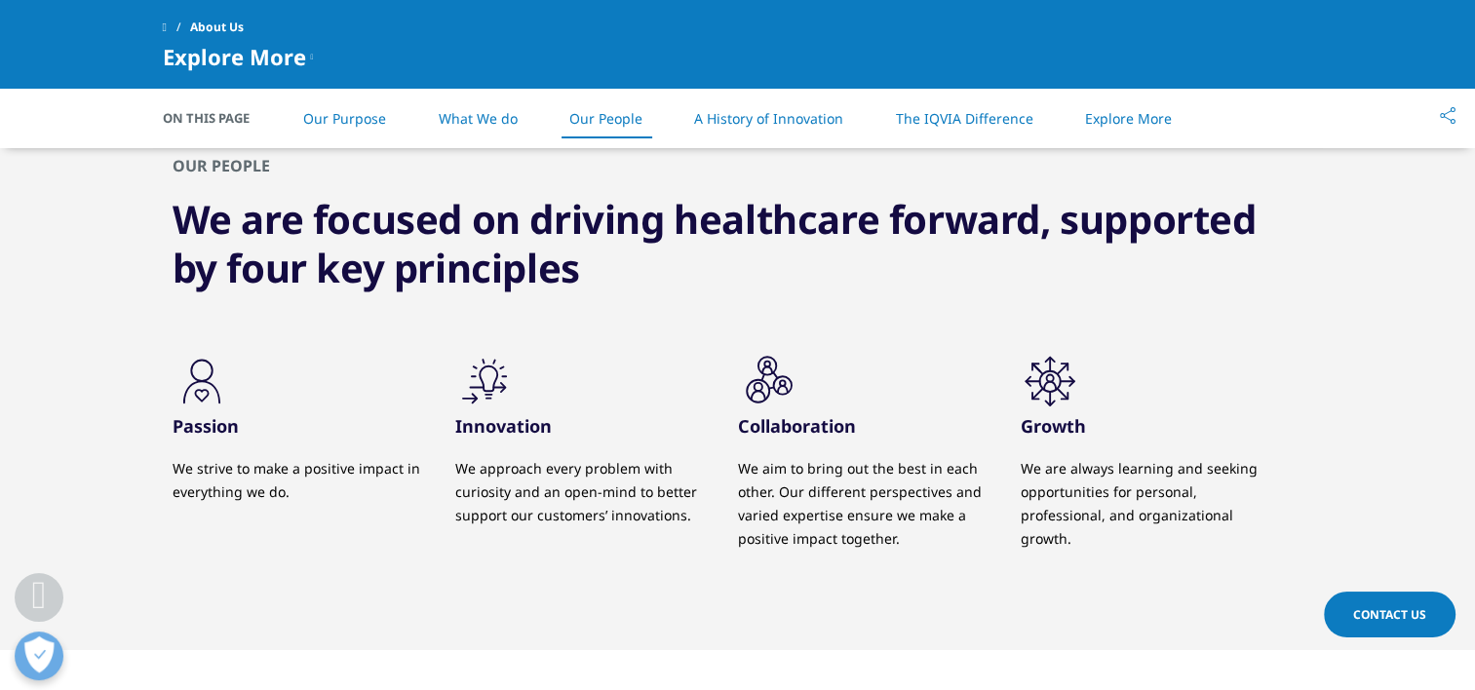
scroll to position [1870, 0]
drag, startPoint x: 191, startPoint y: 464, endPoint x: 259, endPoint y: 513, distance: 83.9
click at [259, 513] on div ".cls-1{fill:#231f20;} Passion We strive to make a positive impact in everything…" at bounding box center [314, 436] width 283 height 170
drag, startPoint x: 259, startPoint y: 513, endPoint x: 259, endPoint y: 530, distance: 17.6
click at [259, 530] on div ".cls-1{fill:#231f20;} Passion We strive to make a positive impact in everything…" at bounding box center [314, 452] width 283 height 203
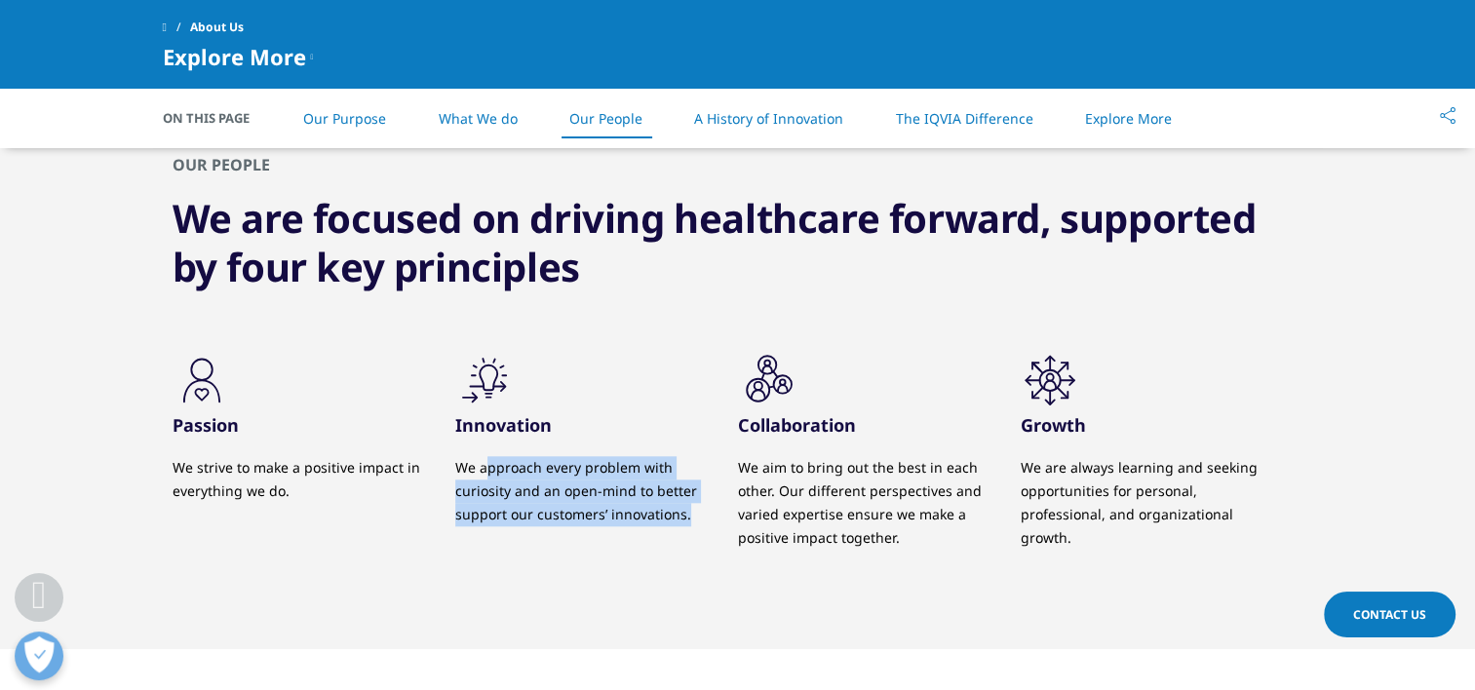
drag, startPoint x: 484, startPoint y: 462, endPoint x: 701, endPoint y: 514, distance: 223.5
click at [701, 514] on p "We approach every problem with curiosity and an open-mind to better support our…" at bounding box center [582, 491] width 254 height 70
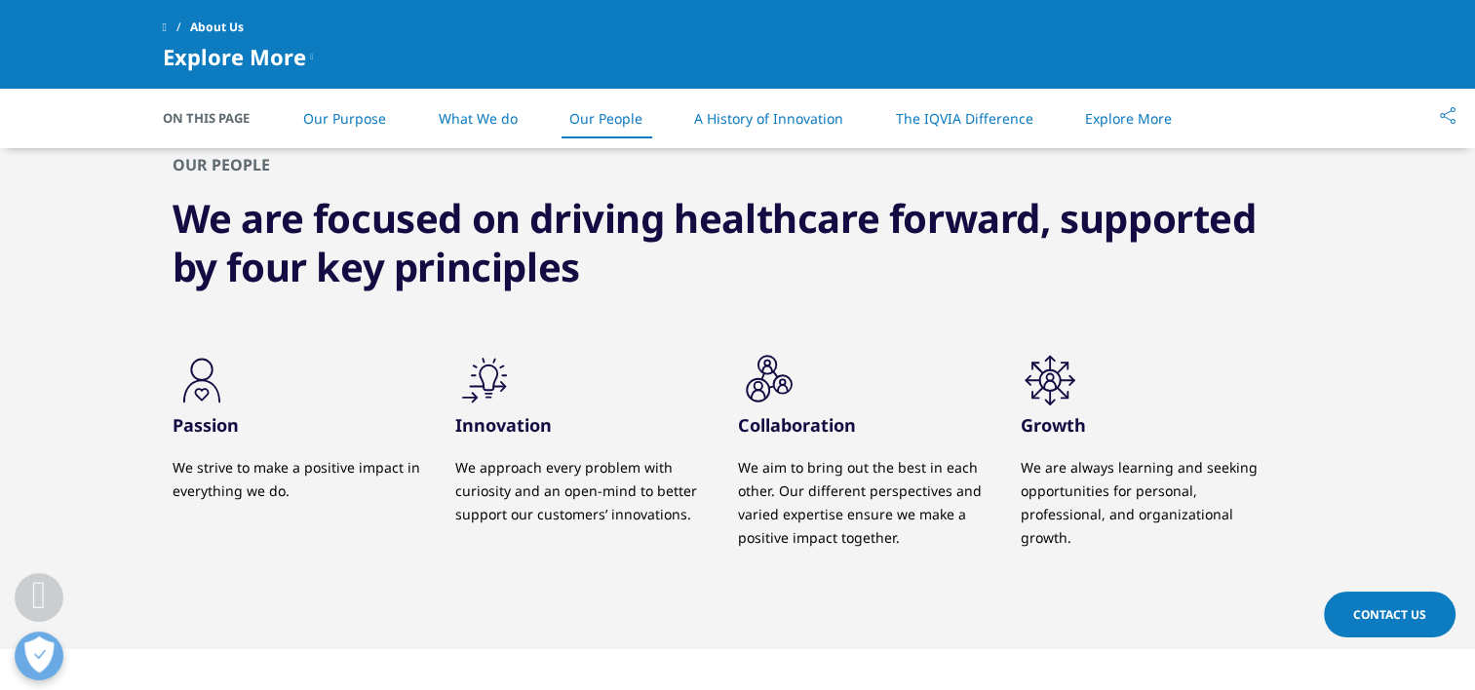
drag, startPoint x: 701, startPoint y: 514, endPoint x: 612, endPoint y: 553, distance: 96.9
click at [612, 553] on div ".cls-1{fill:#231f20;} Innovation We approach every problem with curiosity and a…" at bounding box center [596, 464] width 283 height 226
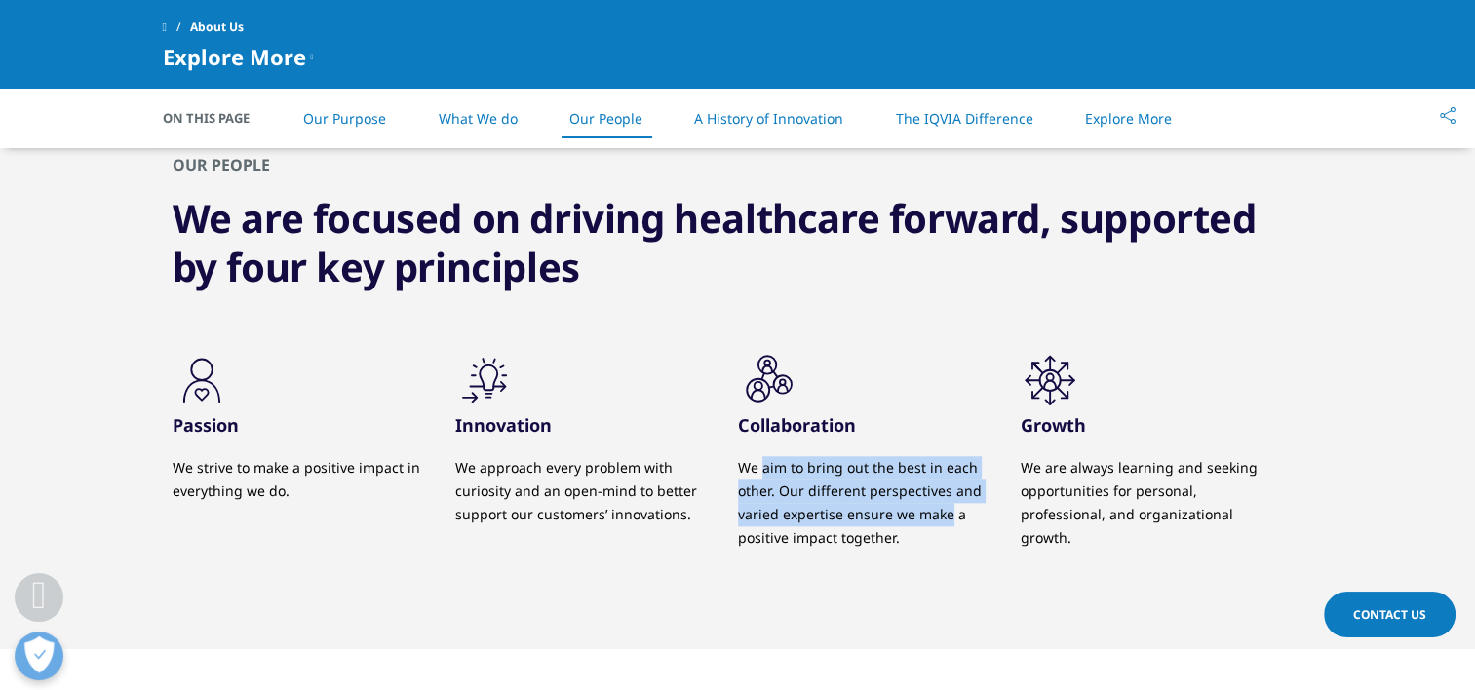
drag, startPoint x: 764, startPoint y: 464, endPoint x: 949, endPoint y: 515, distance: 191.1
click at [949, 515] on p "We aim to bring out the best in each other. Our different perspectives and vari…" at bounding box center [865, 503] width 254 height 94
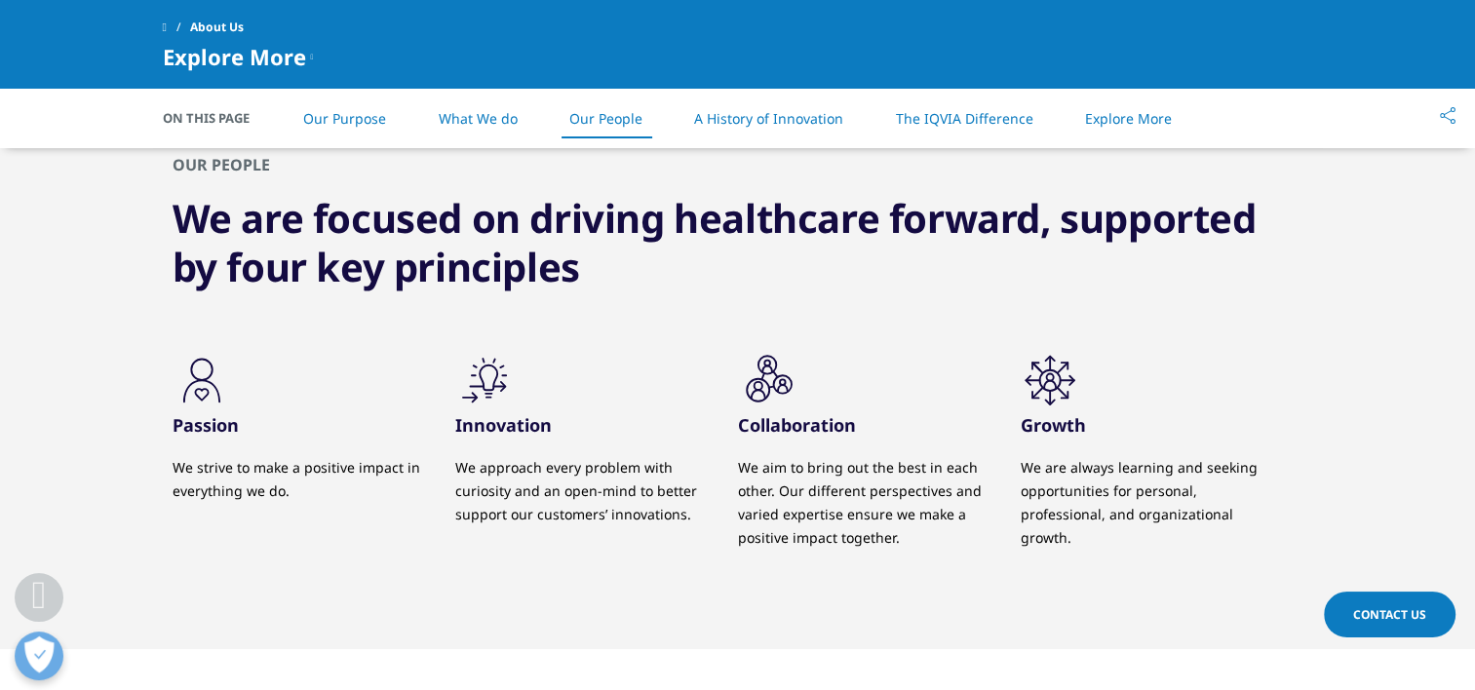
drag, startPoint x: 949, startPoint y: 515, endPoint x: 823, endPoint y: 577, distance: 140.4
click at [823, 577] on div ".cls-1{fill:#231f20;} Collaboration We aim to bring out the best in each other.…" at bounding box center [879, 476] width 283 height 250
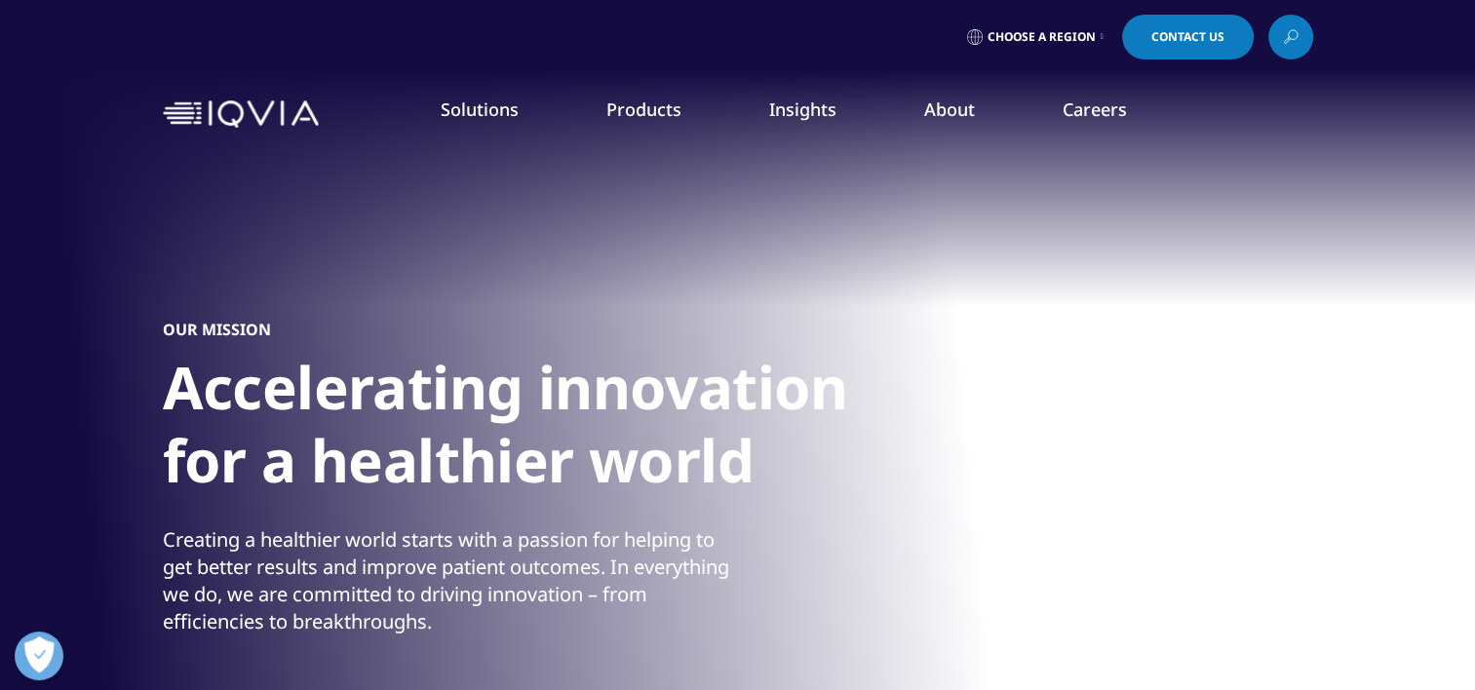
scroll to position [0, 0]
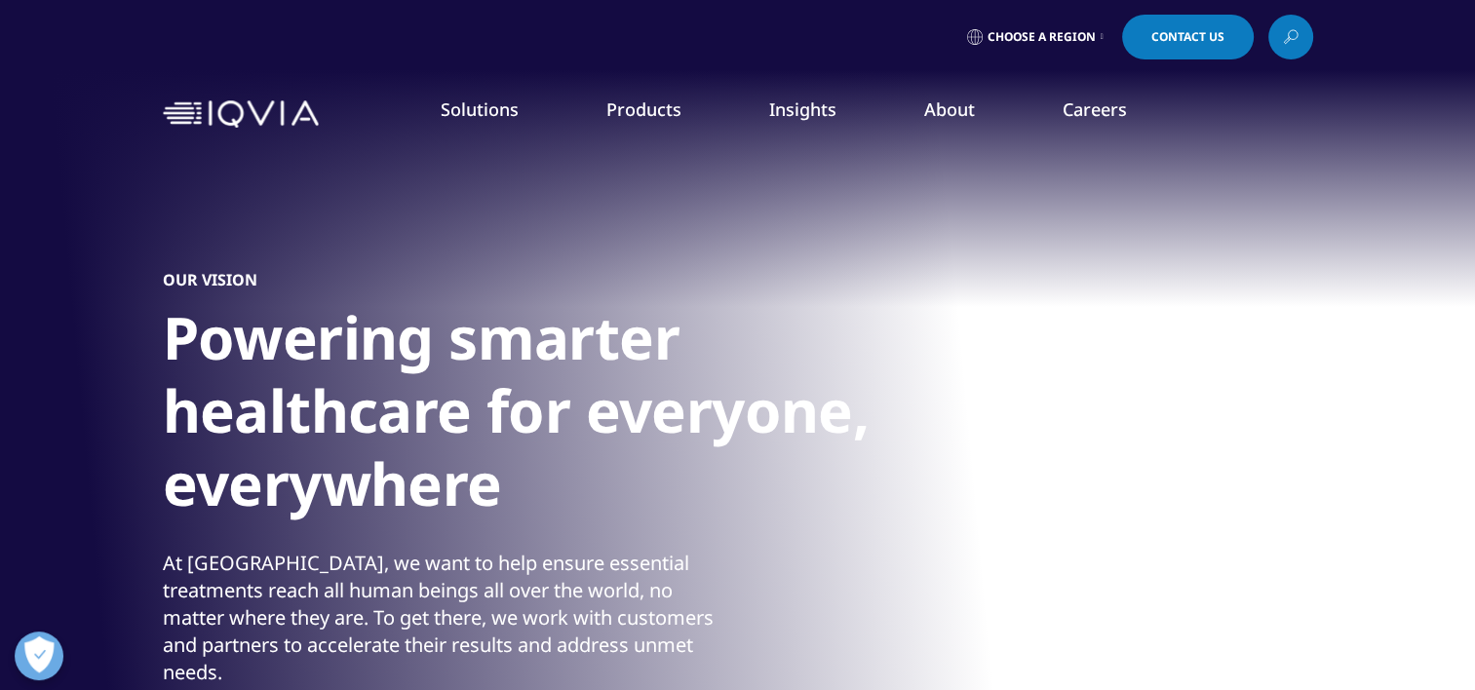
click at [433, 297] on link "Our Impact" at bounding box center [572, 299] width 362 height 21
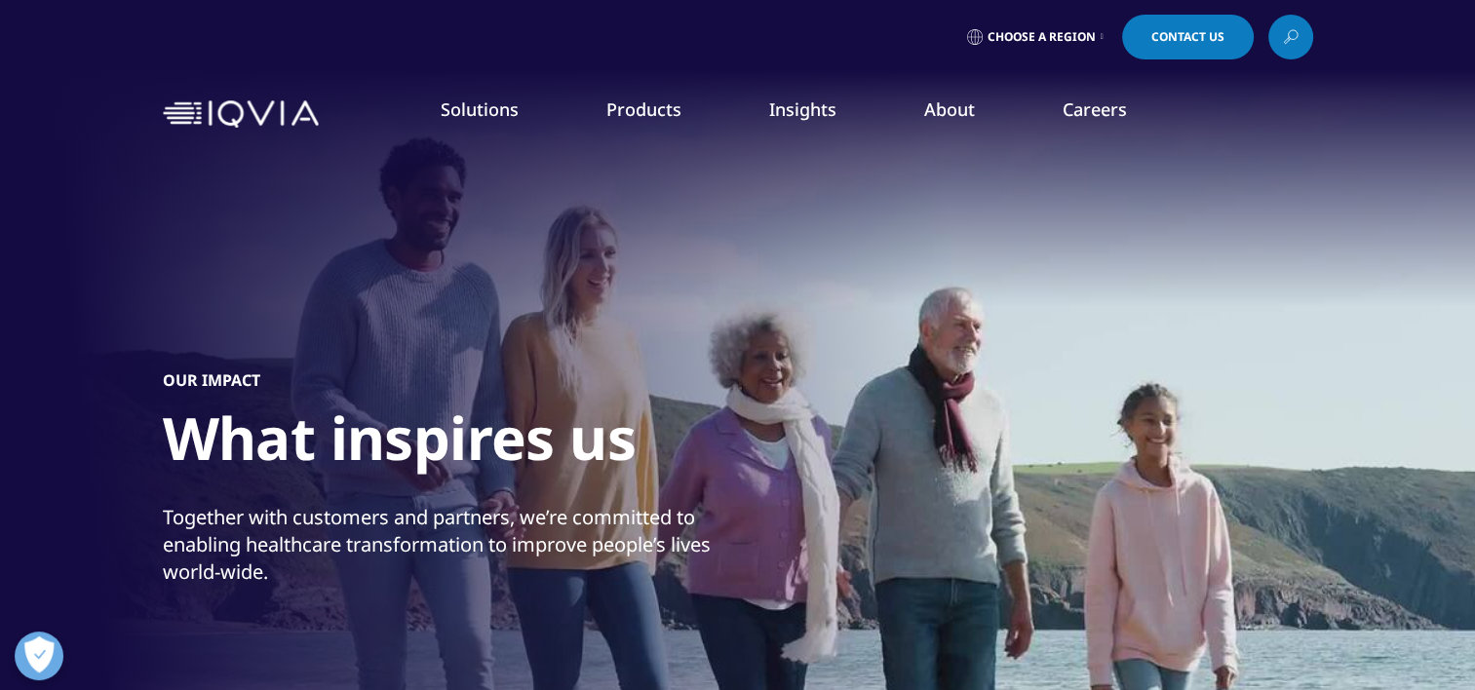
click at [501, 338] on link "Commitment to Global Health" at bounding box center [572, 336] width 362 height 21
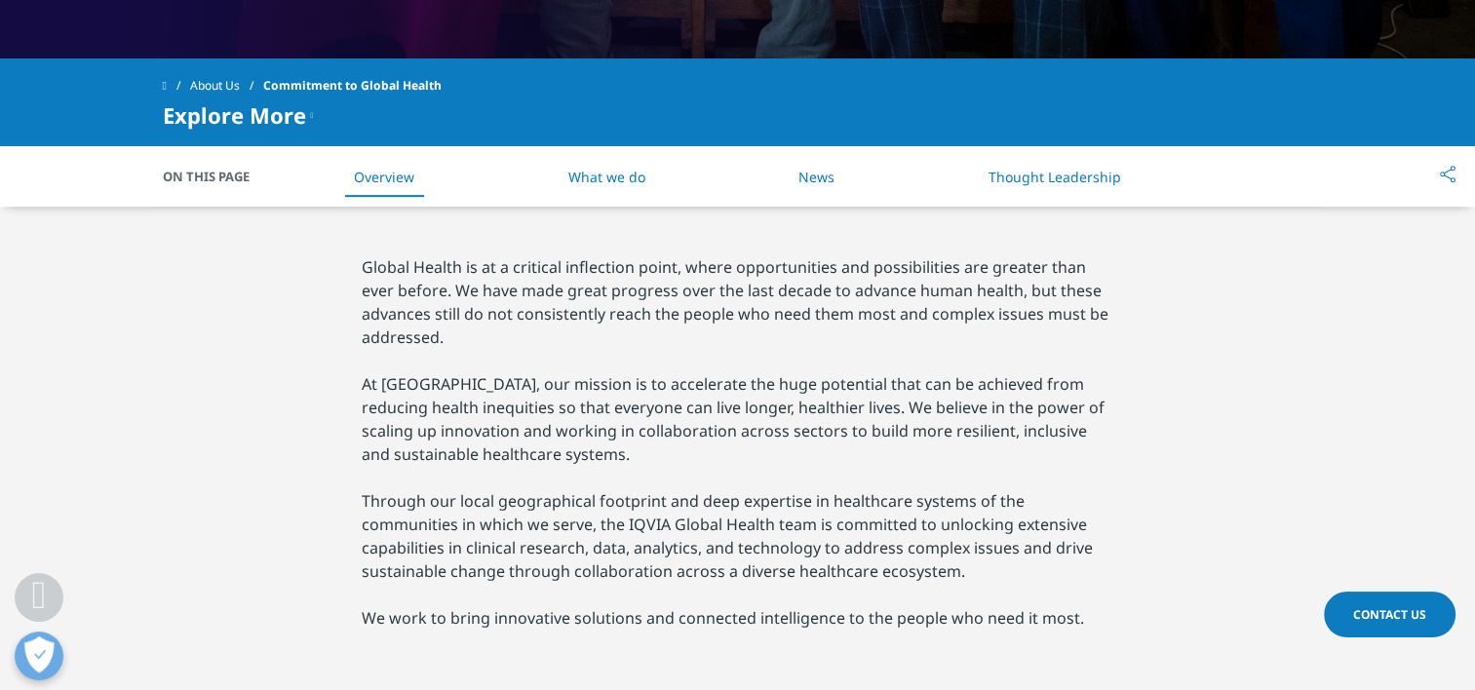
scroll to position [819, 0]
click at [629, 173] on link "What we do" at bounding box center [606, 177] width 77 height 19
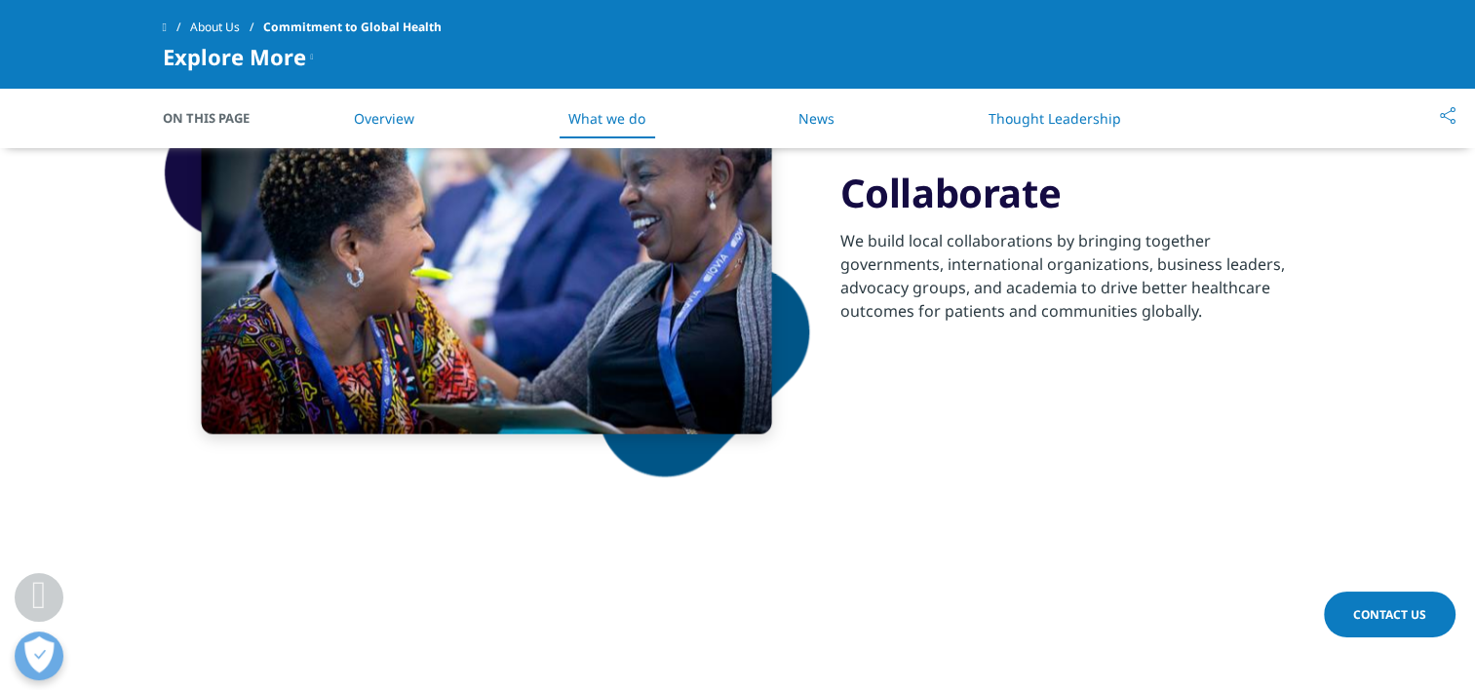
scroll to position [2422, 0]
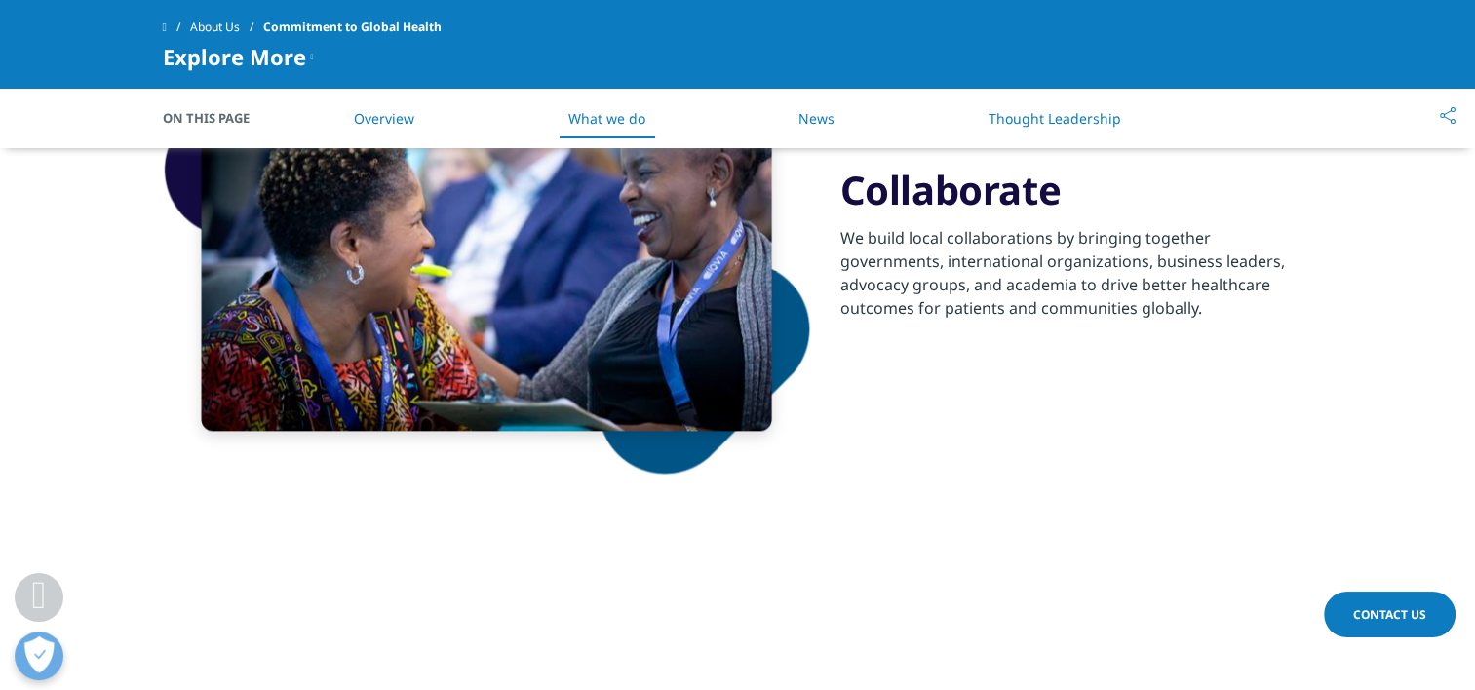
click at [406, 116] on link "Overview" at bounding box center [384, 118] width 60 height 19
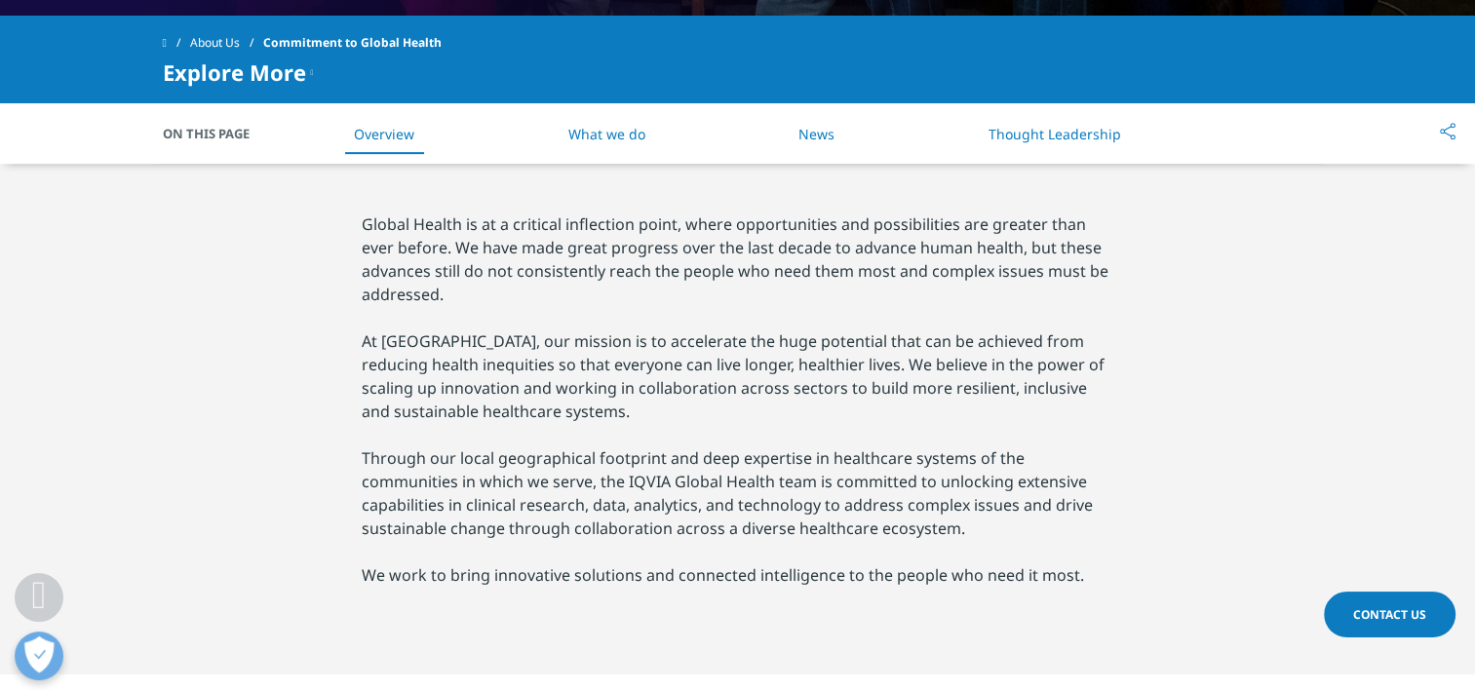
scroll to position [864, 0]
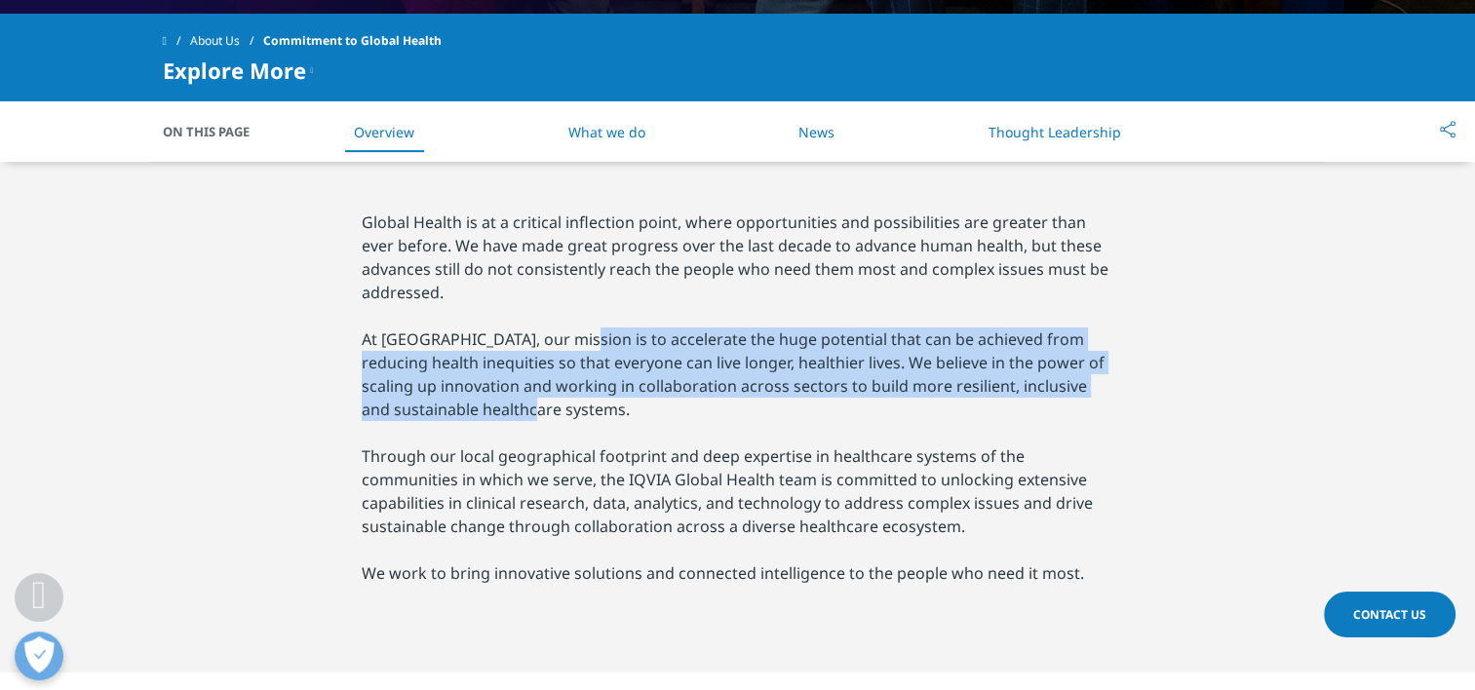
drag, startPoint x: 566, startPoint y: 332, endPoint x: 1036, endPoint y: 413, distance: 477.1
click at [1036, 413] on p "At IQVIA, our mission is to accelerate the huge potential that can be achieved …" at bounding box center [738, 375] width 753 height 94
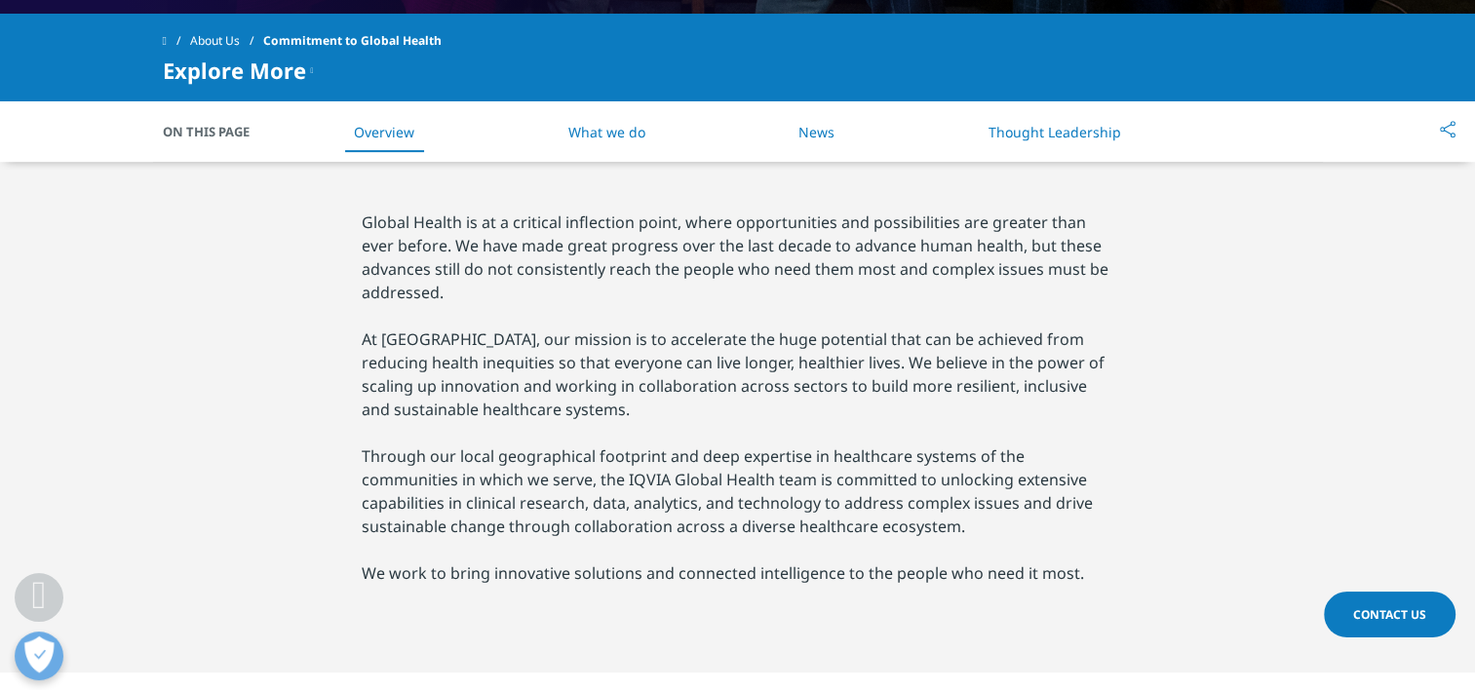
click at [606, 470] on p "Through our local geographical footprint and deep expertise in healthcare syste…" at bounding box center [738, 492] width 753 height 94
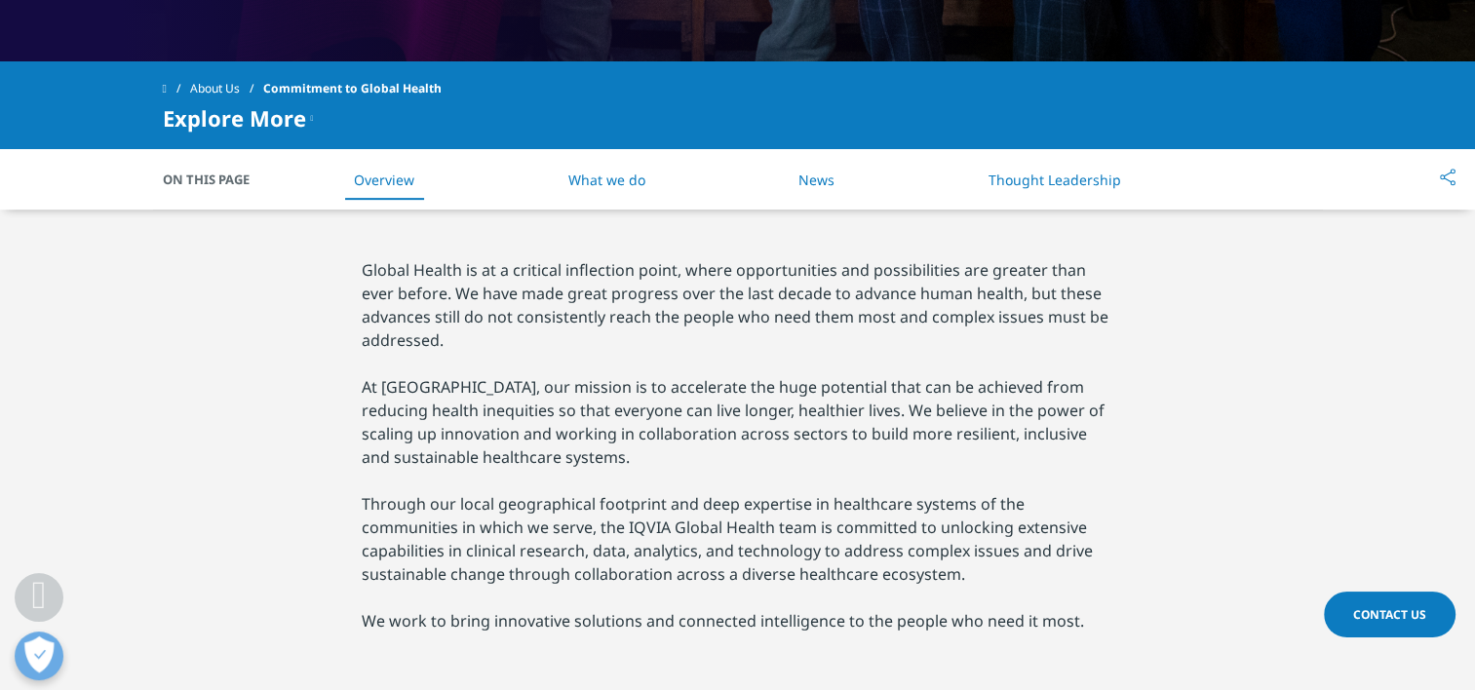
scroll to position [819, 0]
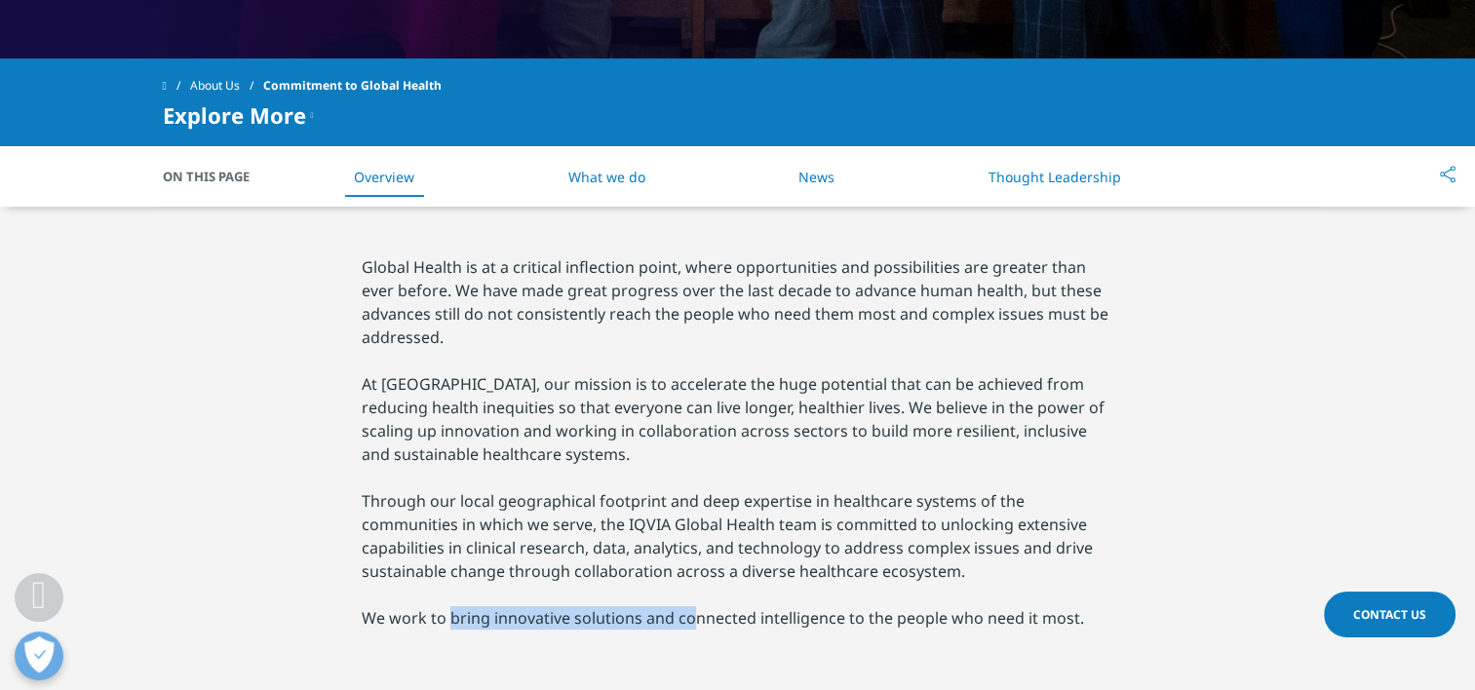
drag, startPoint x: 447, startPoint y: 620, endPoint x: 693, endPoint y: 624, distance: 246.7
click at [693, 624] on p "We work to bring innovative solutions and connected intelligence to the people …" at bounding box center [738, 617] width 753 height 23
drag, startPoint x: 693, startPoint y: 624, endPoint x: 538, endPoint y: 556, distance: 169.4
click at [538, 556] on p "Through our local geographical footprint and deep expertise in healthcare syste…" at bounding box center [738, 536] width 753 height 94
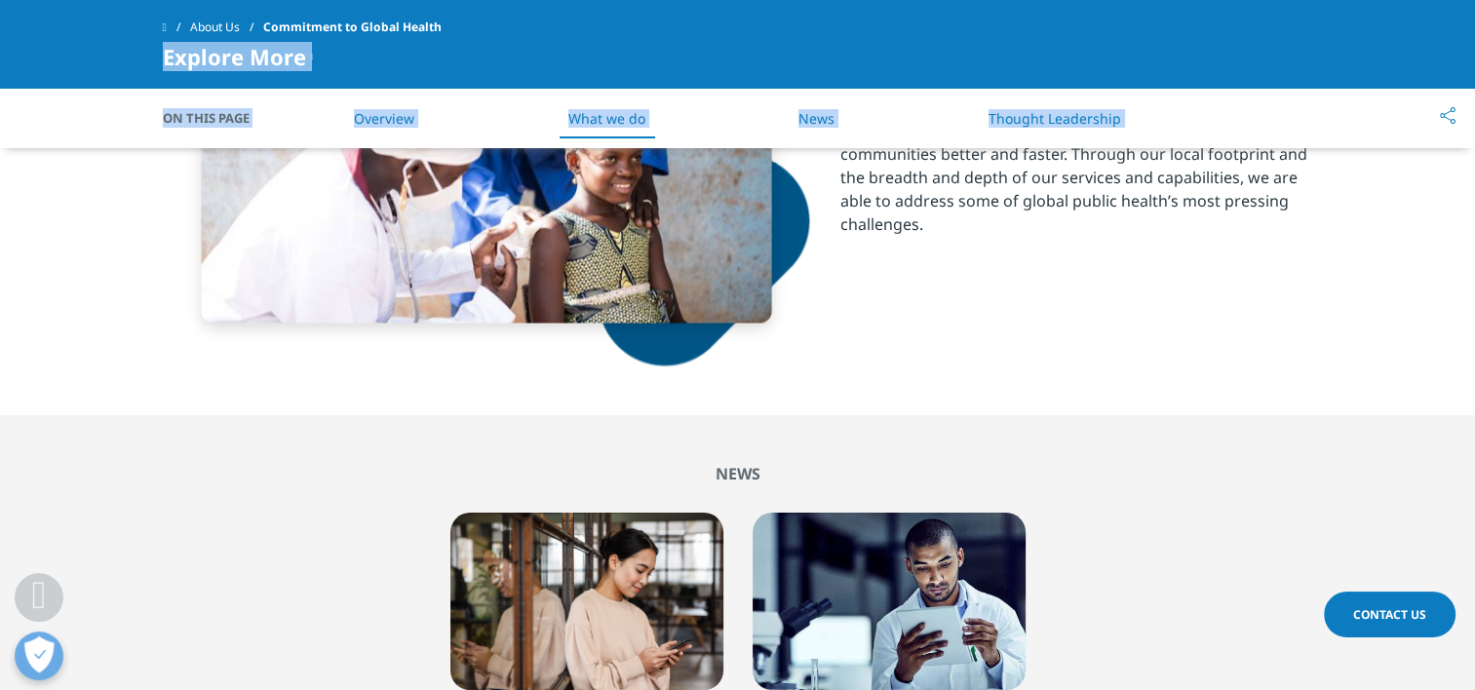
scroll to position [3445, 0]
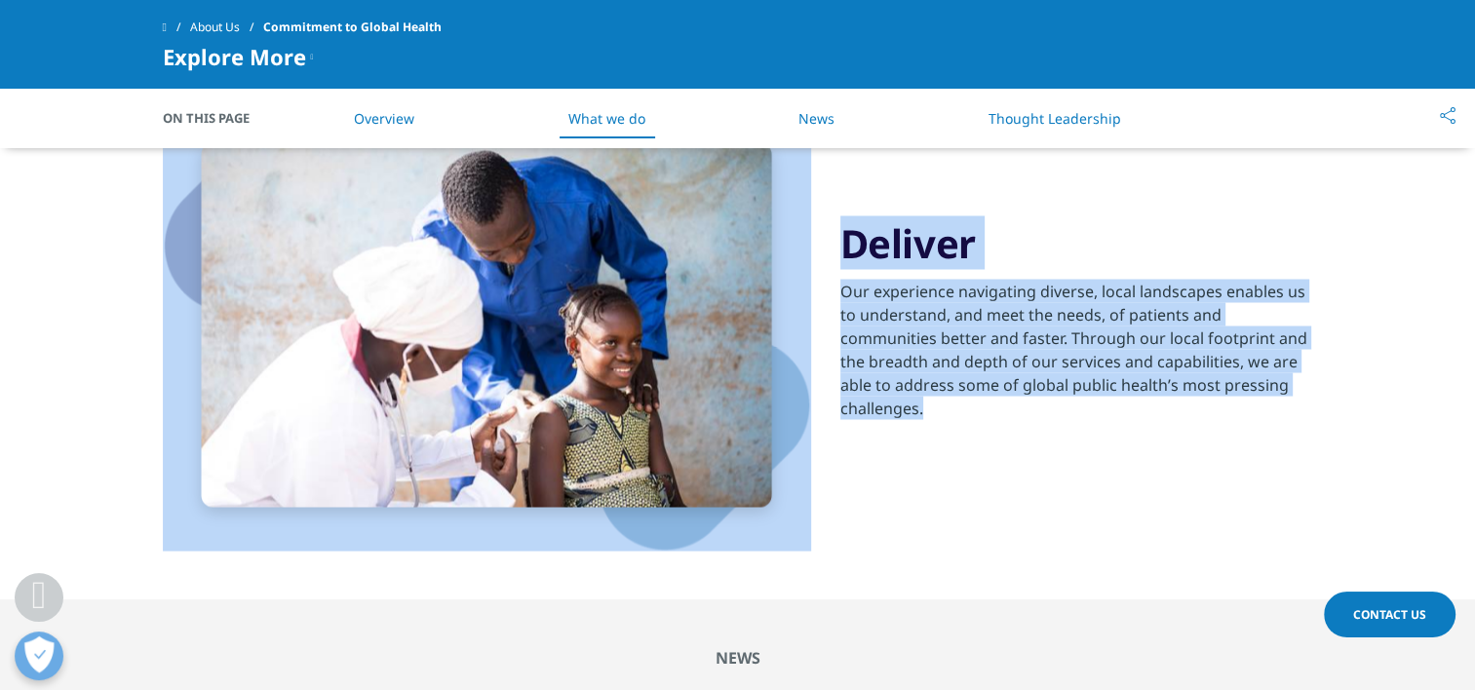
drag, startPoint x: 367, startPoint y: 281, endPoint x: 1069, endPoint y: 411, distance: 714.1
copy div "Global Health is at a critical inflection point, where opportunities and possib…"
click at [967, 452] on div "Deliver Our experience navigating diverse, local landscapes enables us to under…" at bounding box center [738, 325] width 1151 height 550
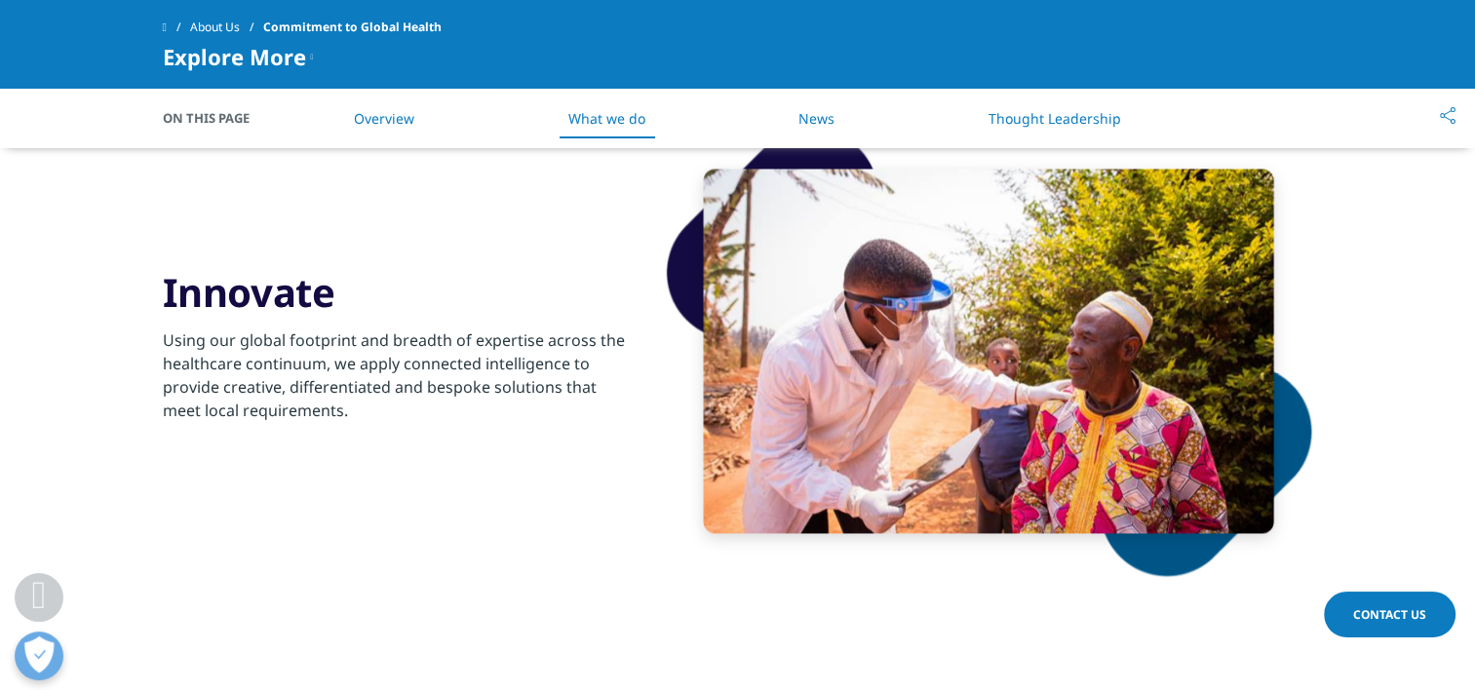
scroll to position [2871, 0]
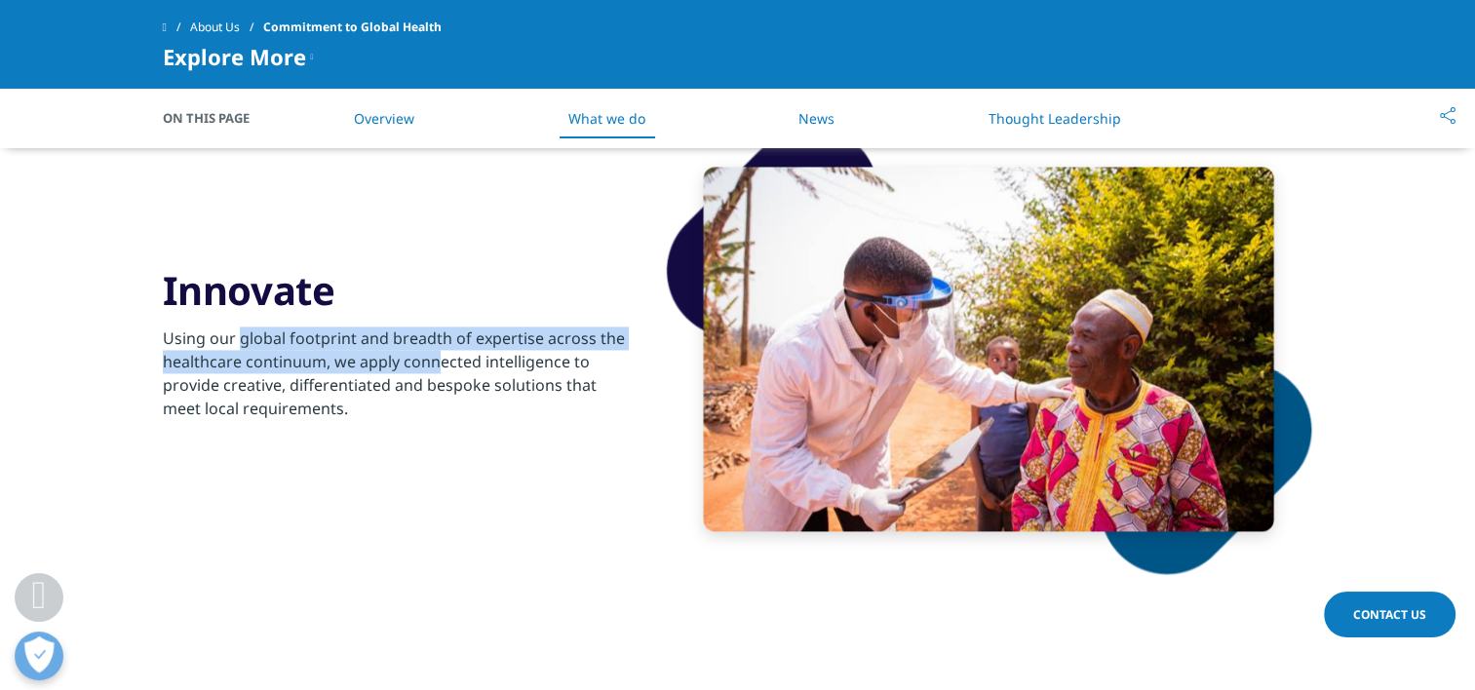
drag, startPoint x: 242, startPoint y: 331, endPoint x: 433, endPoint y: 359, distance: 193.2
click at [433, 359] on p "Using our global footprint and breadth of expertise across the healthcare conti…" at bounding box center [399, 379] width 473 height 105
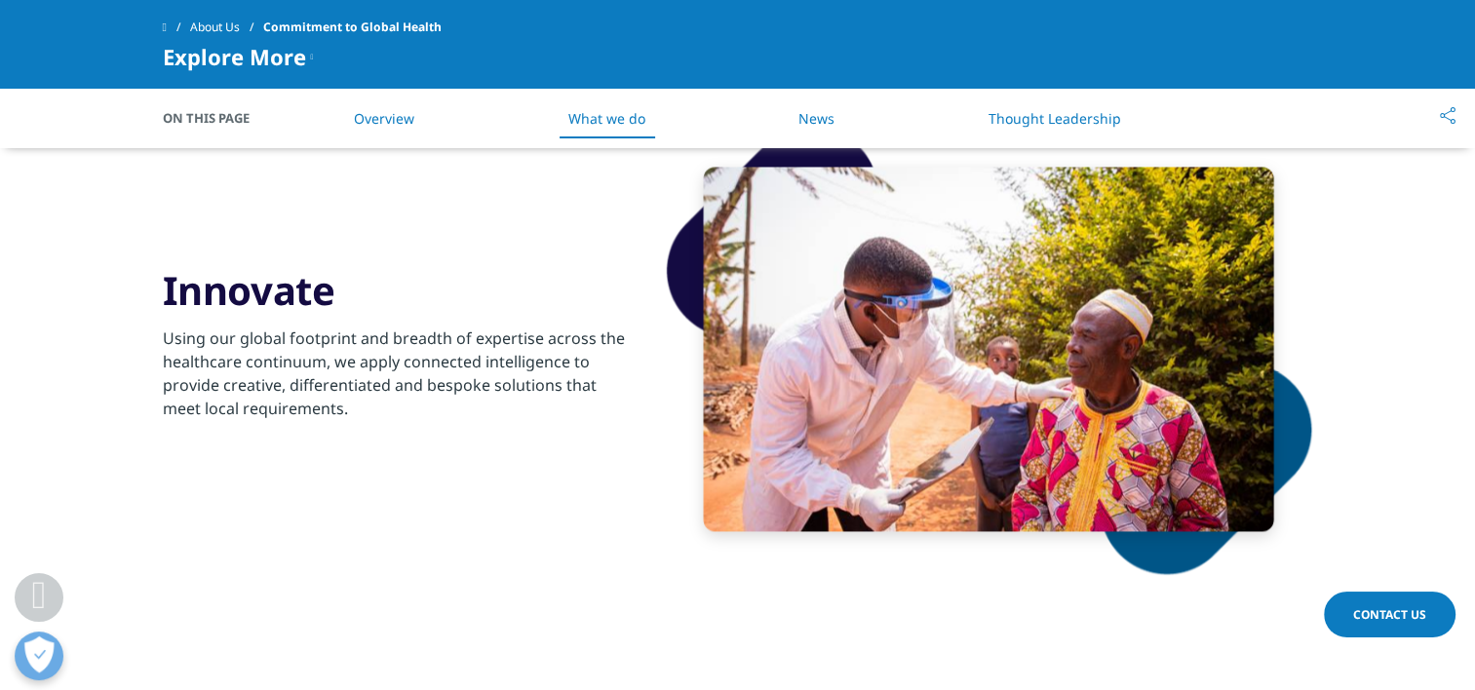
drag, startPoint x: 433, startPoint y: 359, endPoint x: 382, endPoint y: 434, distance: 90.6
click at [382, 434] on div "Innovate Using our global footprint and breadth of expertise across the healthc…" at bounding box center [738, 350] width 1151 height 550
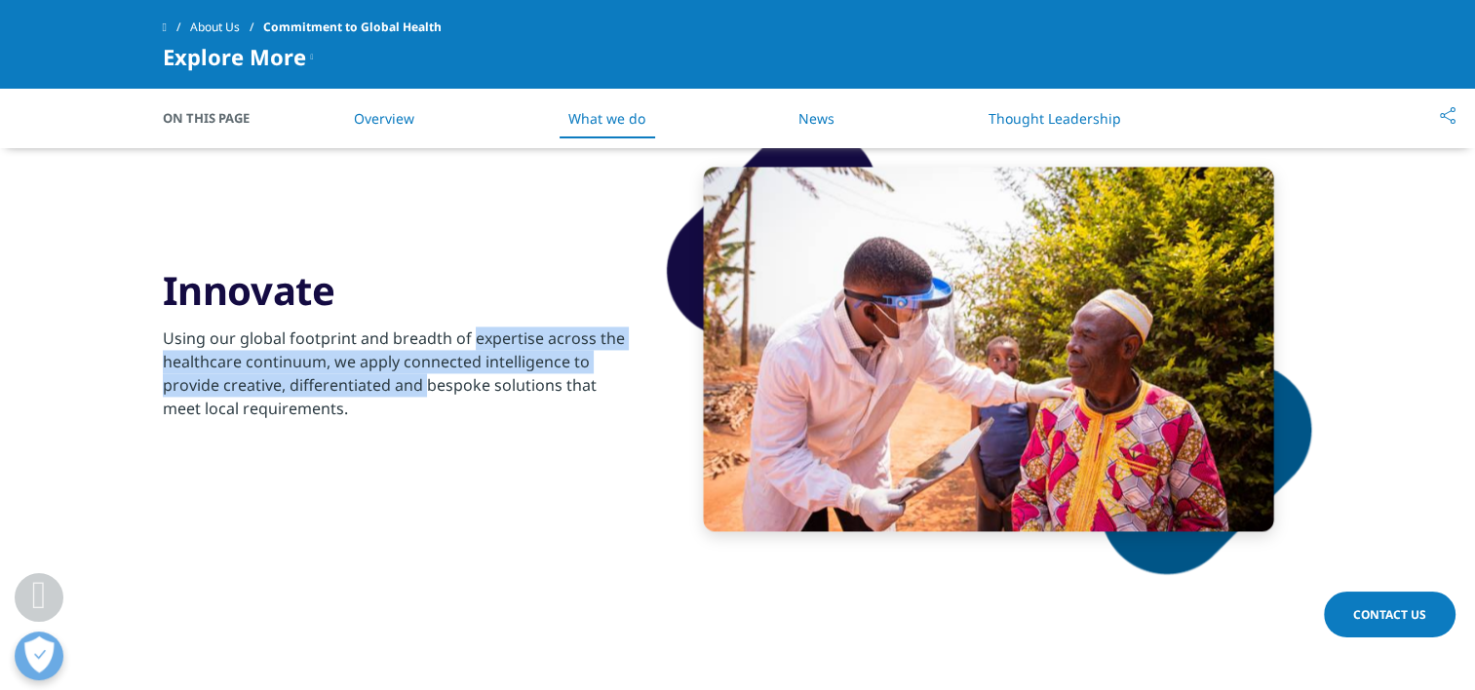
drag, startPoint x: 472, startPoint y: 335, endPoint x: 424, endPoint y: 389, distance: 71.8
click at [424, 389] on p "Using our global footprint and breadth of expertise across the healthcare conti…" at bounding box center [399, 379] width 473 height 105
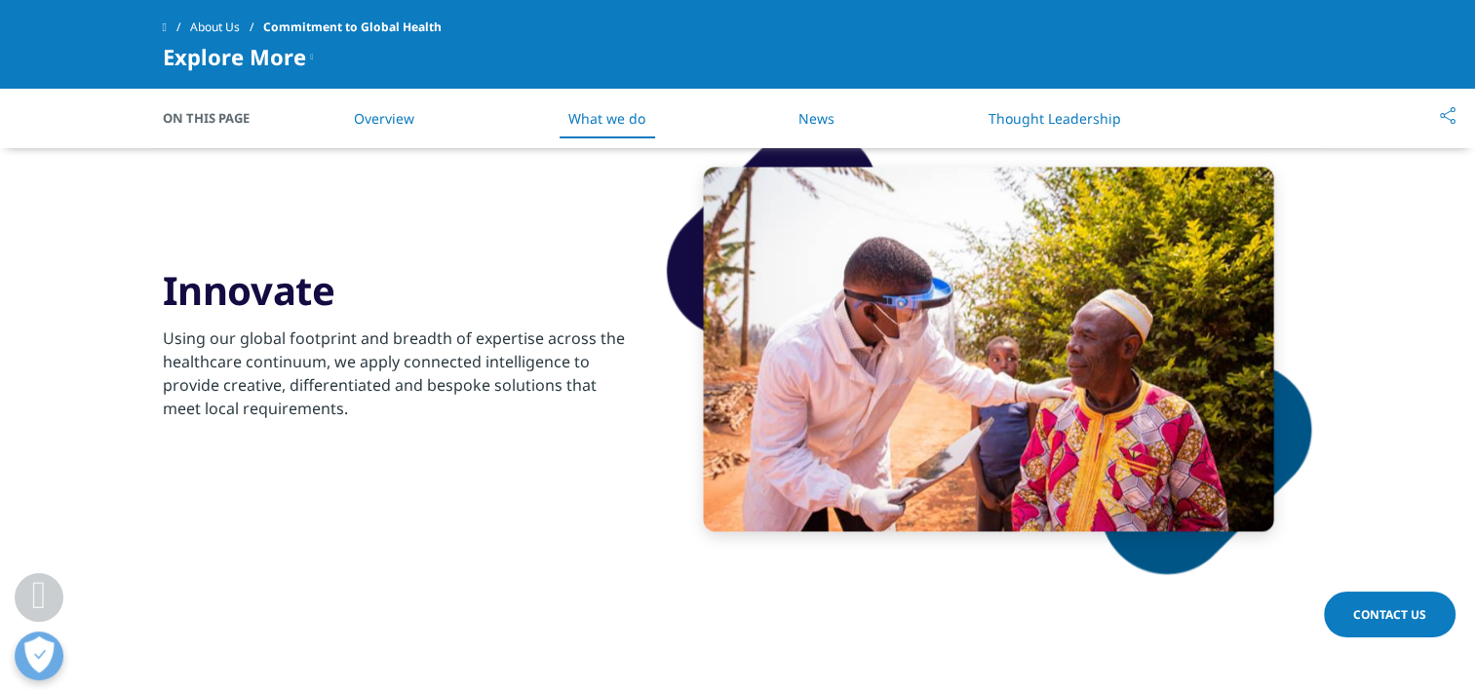
drag, startPoint x: 424, startPoint y: 389, endPoint x: 356, endPoint y: 430, distance: 79.6
click at [356, 430] on p "Using our global footprint and breadth of expertise across the healthcare conti…" at bounding box center [399, 379] width 473 height 105
drag, startPoint x: 289, startPoint y: 379, endPoint x: 567, endPoint y: 389, distance: 278.1
click at [567, 389] on p "Using our global footprint and breadth of expertise across the healthcare conti…" at bounding box center [399, 379] width 473 height 105
drag, startPoint x: 567, startPoint y: 389, endPoint x: 492, endPoint y: 452, distance: 97.5
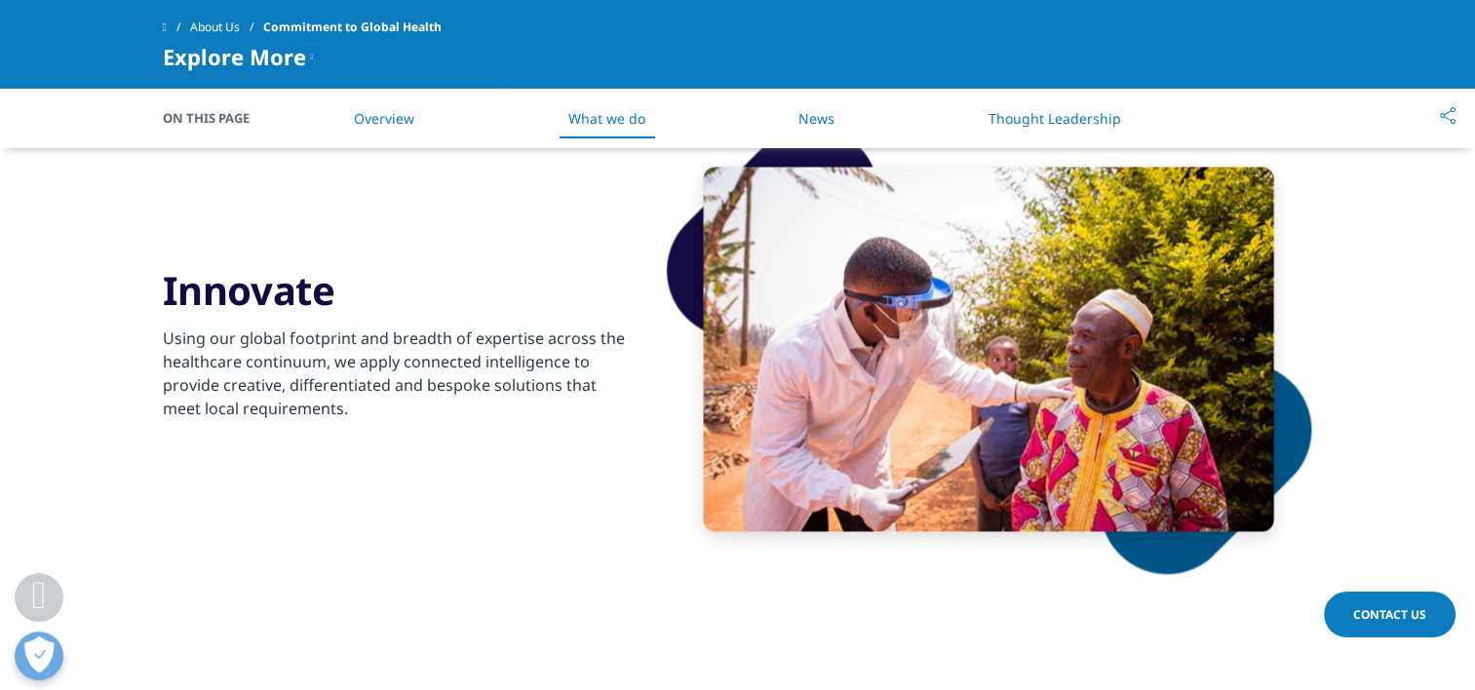
click at [492, 452] on div "Innovate Using our global footprint and breadth of expertise across the healthc…" at bounding box center [738, 350] width 1151 height 550
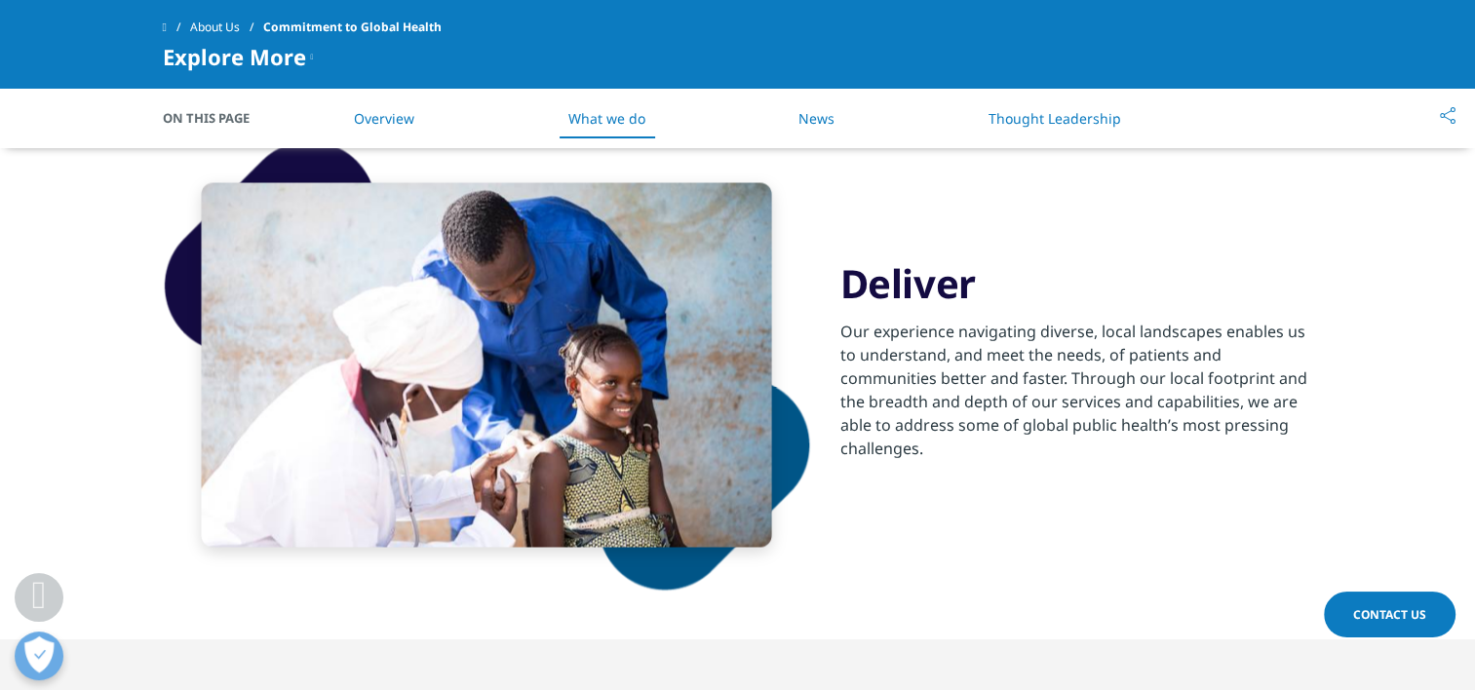
scroll to position [3406, 0]
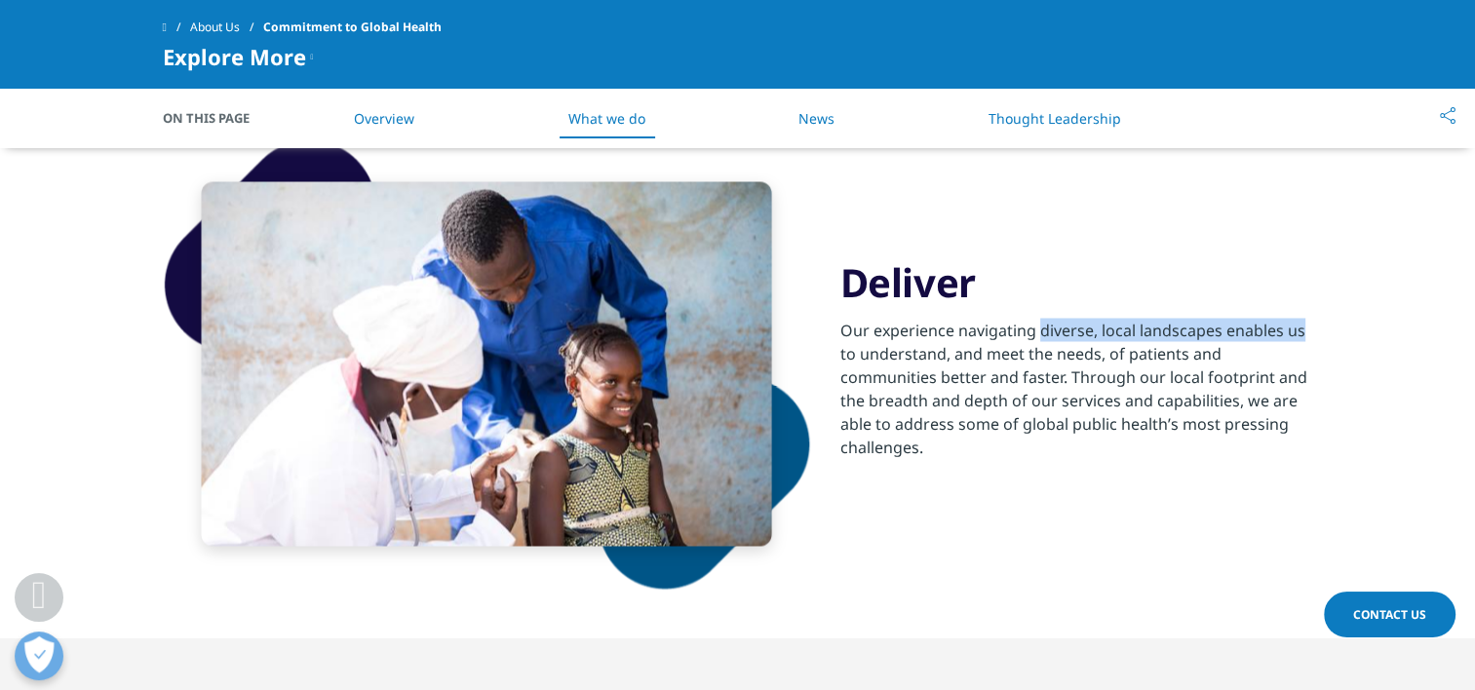
drag, startPoint x: 1041, startPoint y: 332, endPoint x: 1303, endPoint y: 320, distance: 261.6
click at [1303, 320] on p "Our experience navigating diverse, local landscapes enables us to understand, a…" at bounding box center [1076, 394] width 473 height 152
click at [1152, 453] on p "Our experience navigating diverse, local landscapes enables us to understand, a…" at bounding box center [1076, 394] width 473 height 152
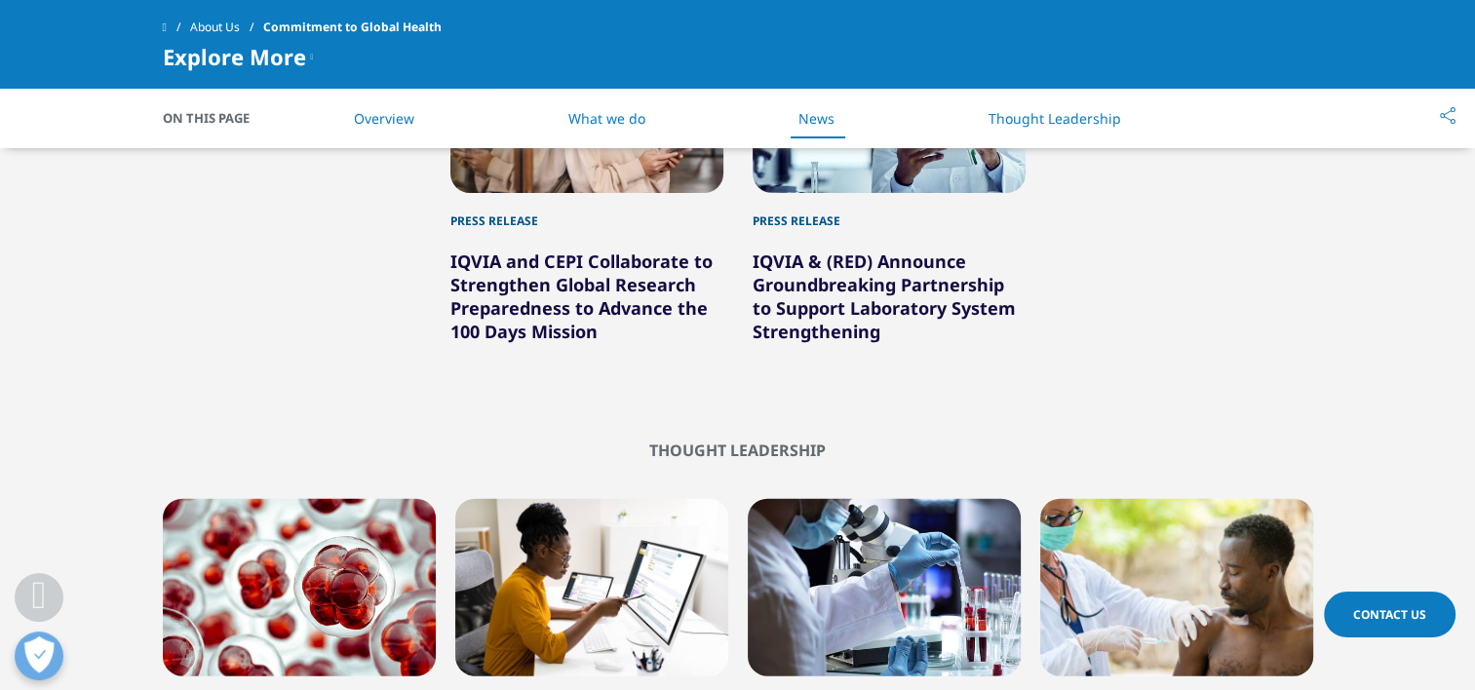
scroll to position [4142, 0]
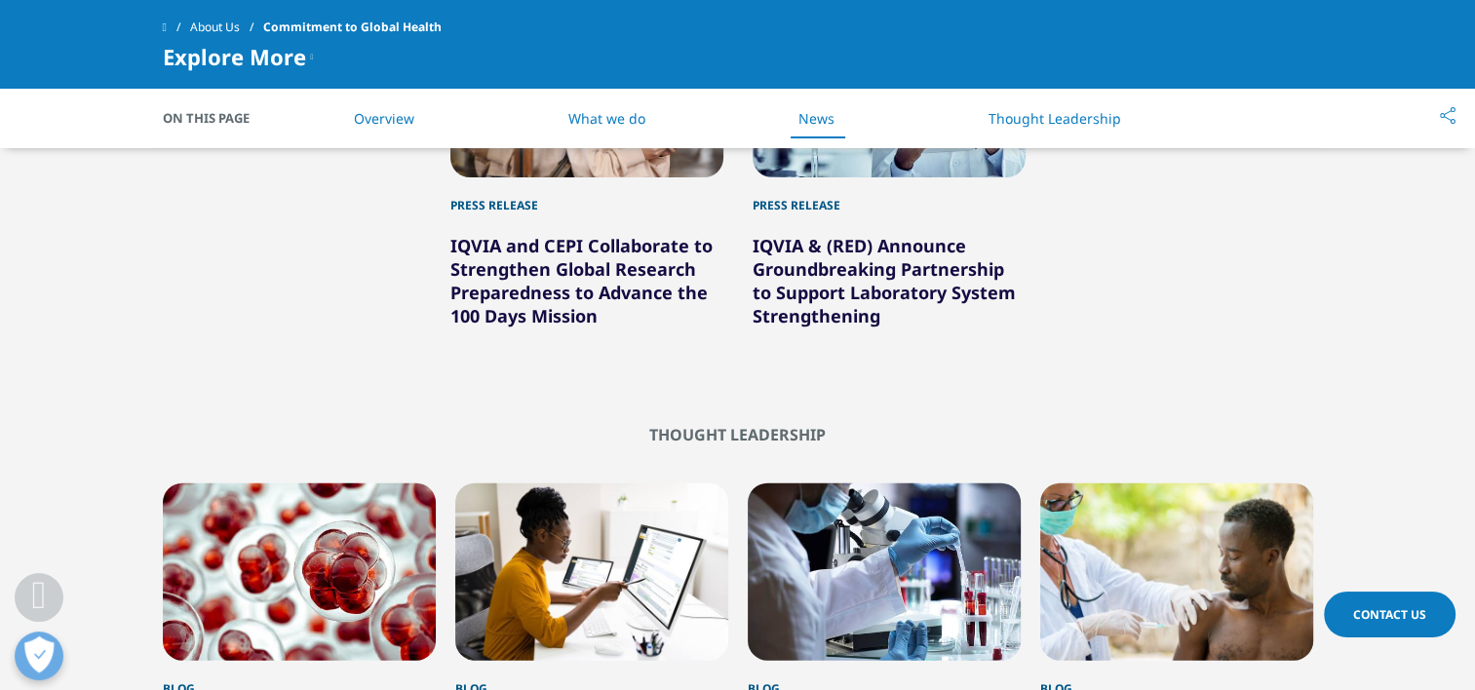
click at [523, 257] on link "IQVIA and CEPI Collaborate to Strengthen Global Research Preparedness to Advanc…" at bounding box center [581, 281] width 262 height 94
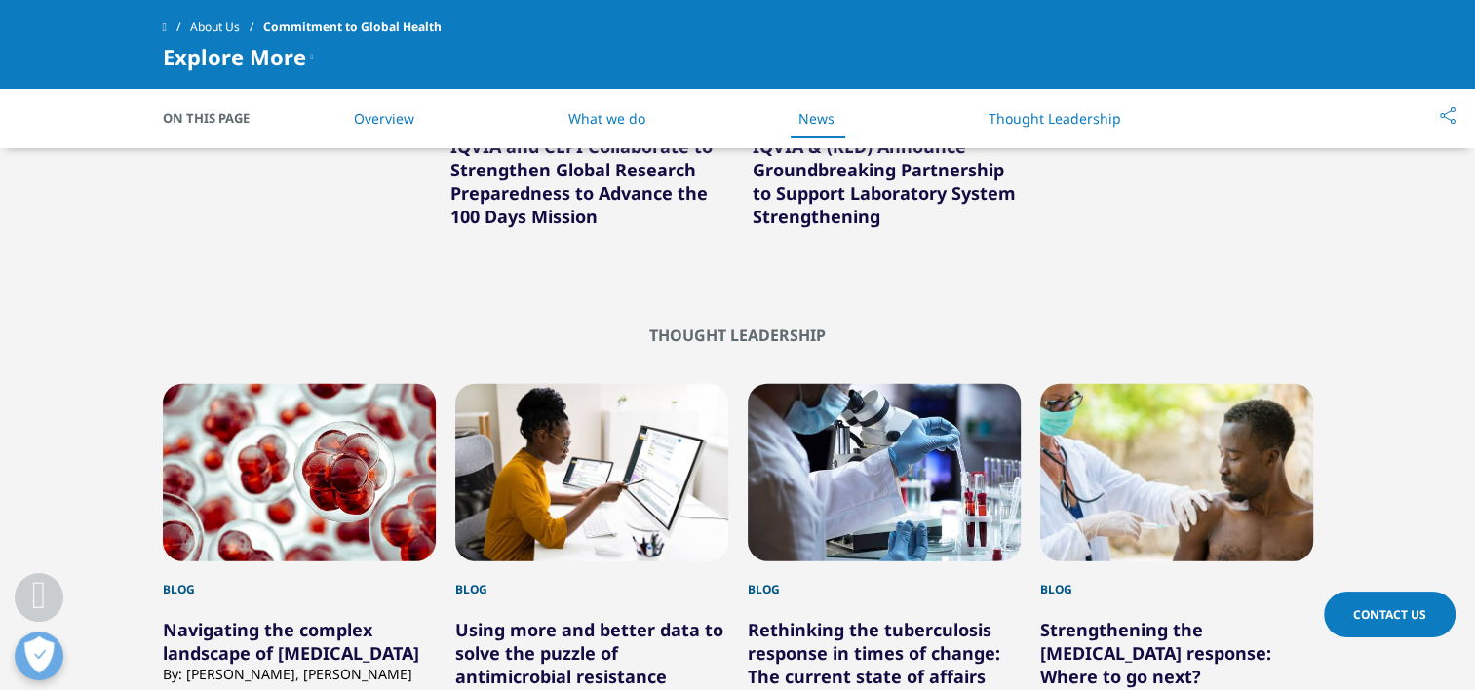
click at [850, 222] on link "IQVIA & (RED) Announce Groundbreaking Partnership to Support Laboratory System …" at bounding box center [884, 182] width 263 height 94
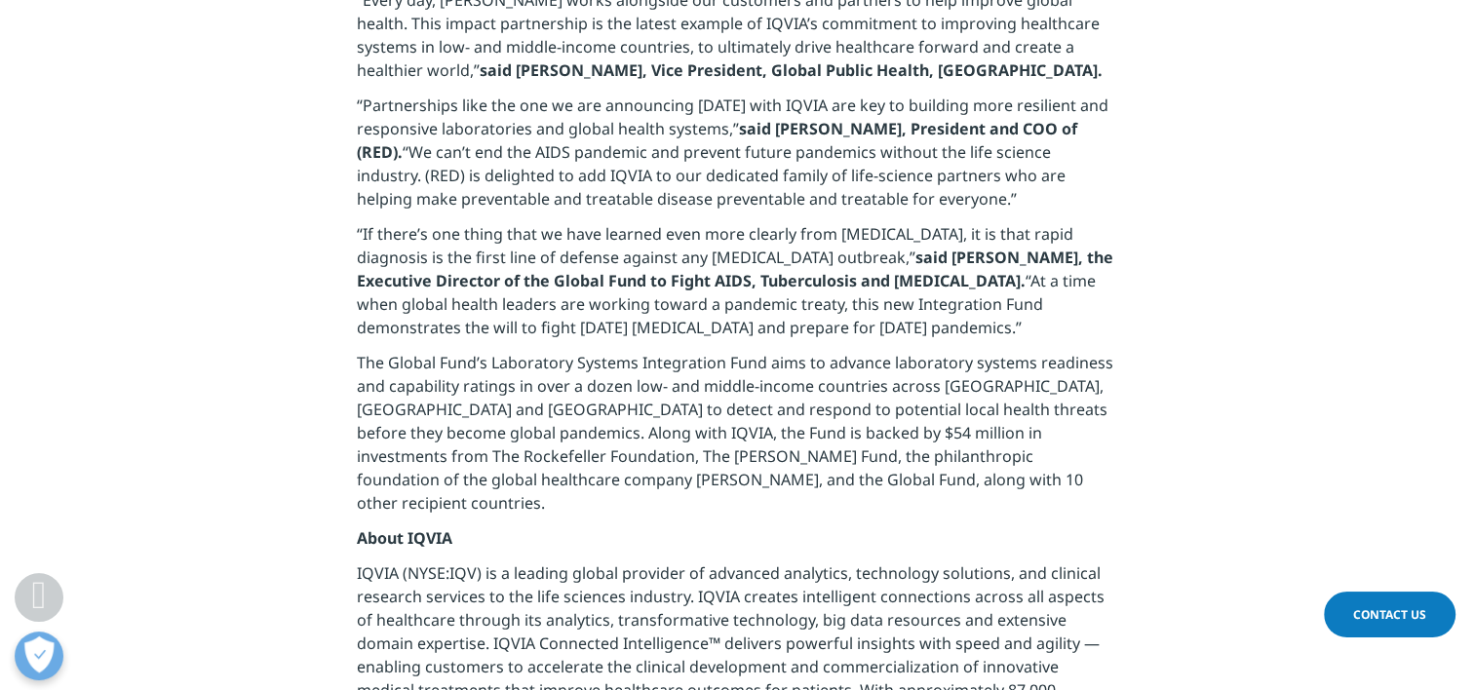
scroll to position [942, 0]
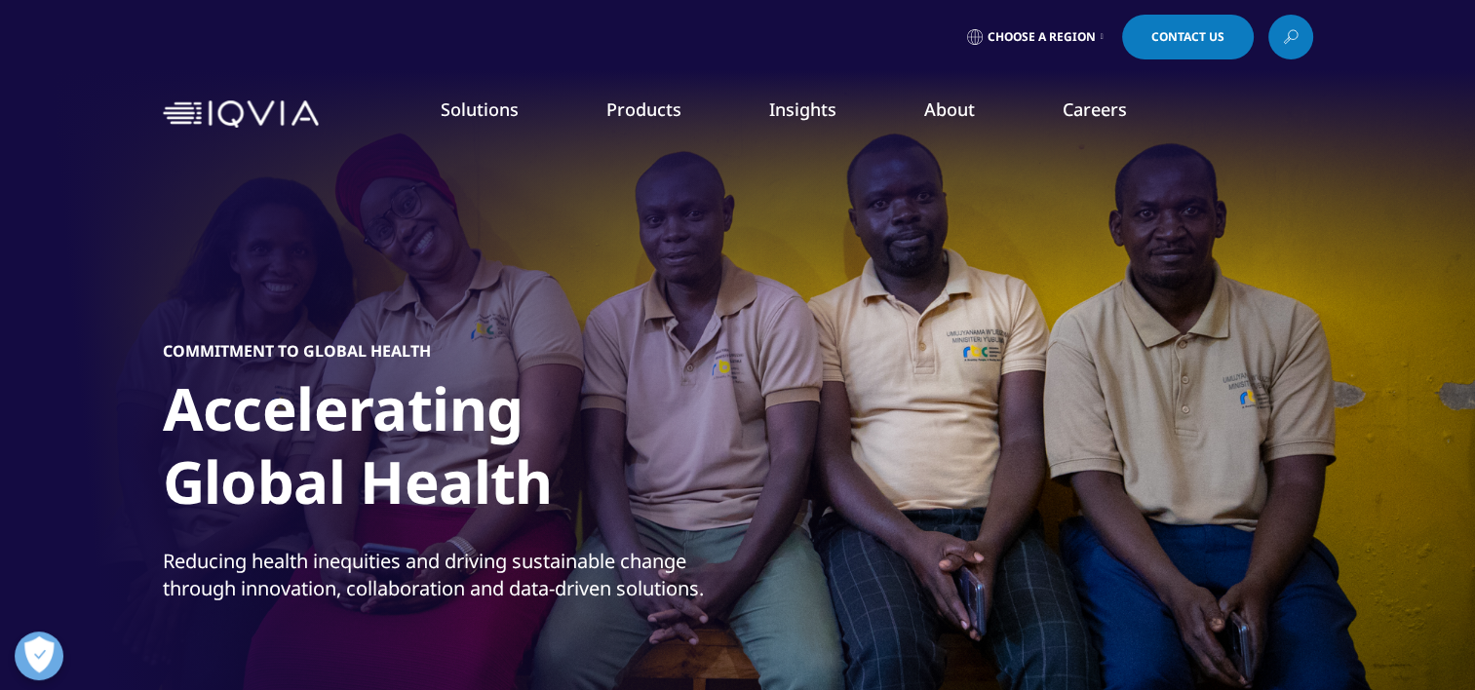
click at [455, 378] on link "Code of Conduct" at bounding box center [572, 373] width 362 height 21
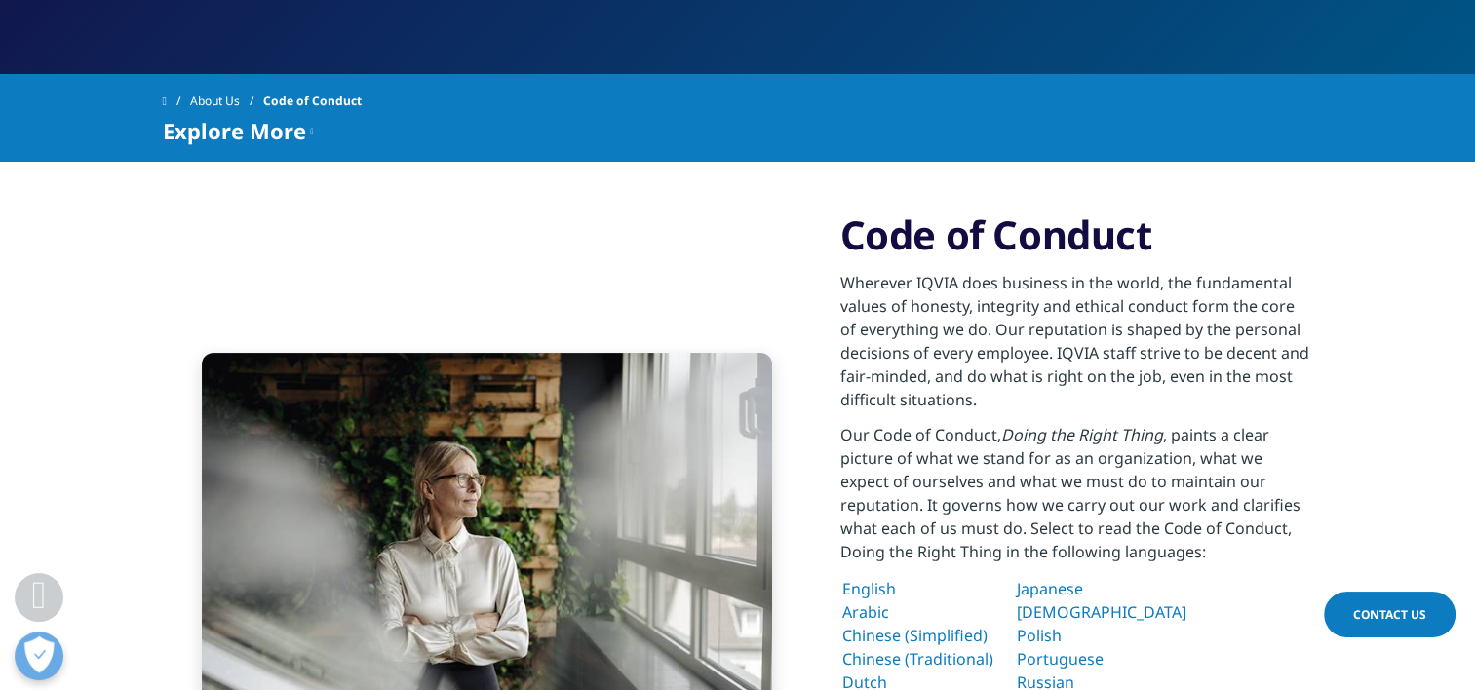
scroll to position [324, 0]
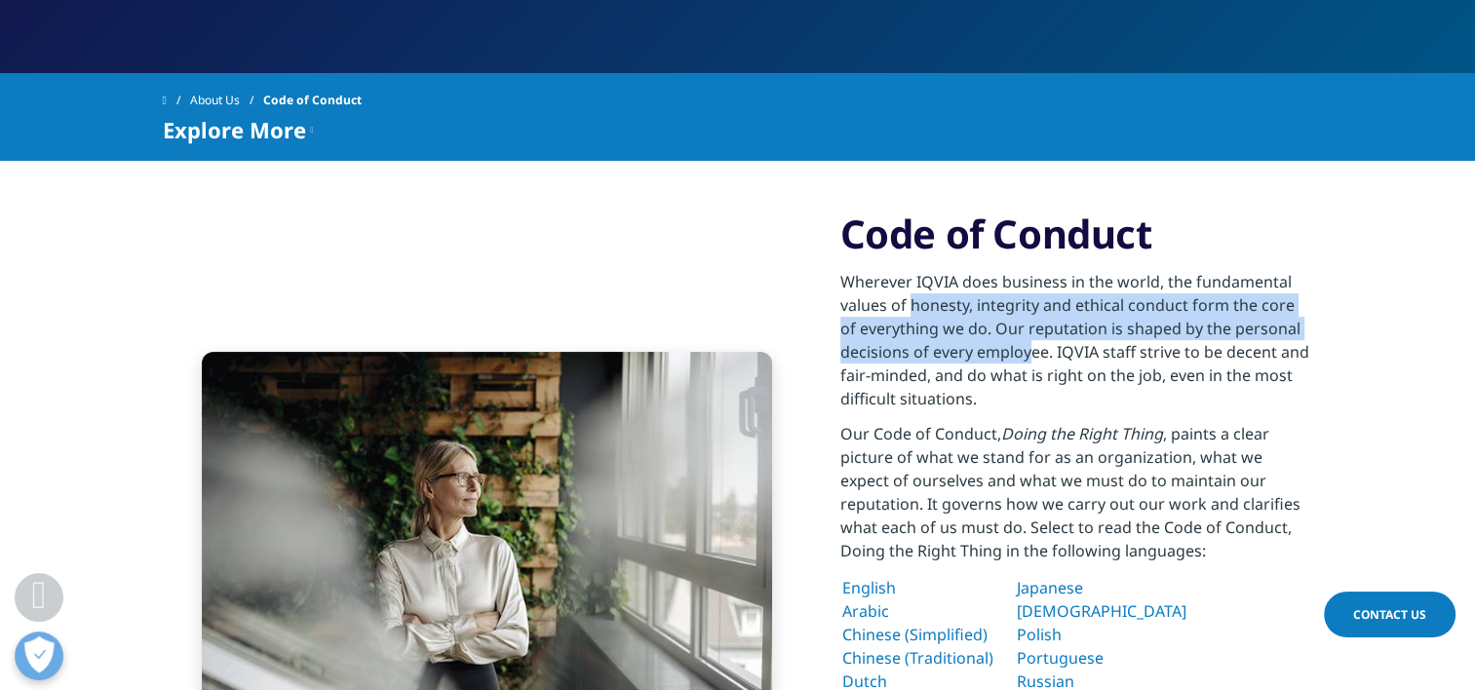
drag, startPoint x: 913, startPoint y: 311, endPoint x: 1028, endPoint y: 347, distance: 120.6
click at [1028, 347] on p "Wherever IQVIA does business in the world, the fundamental values of honesty, i…" at bounding box center [1076, 346] width 473 height 152
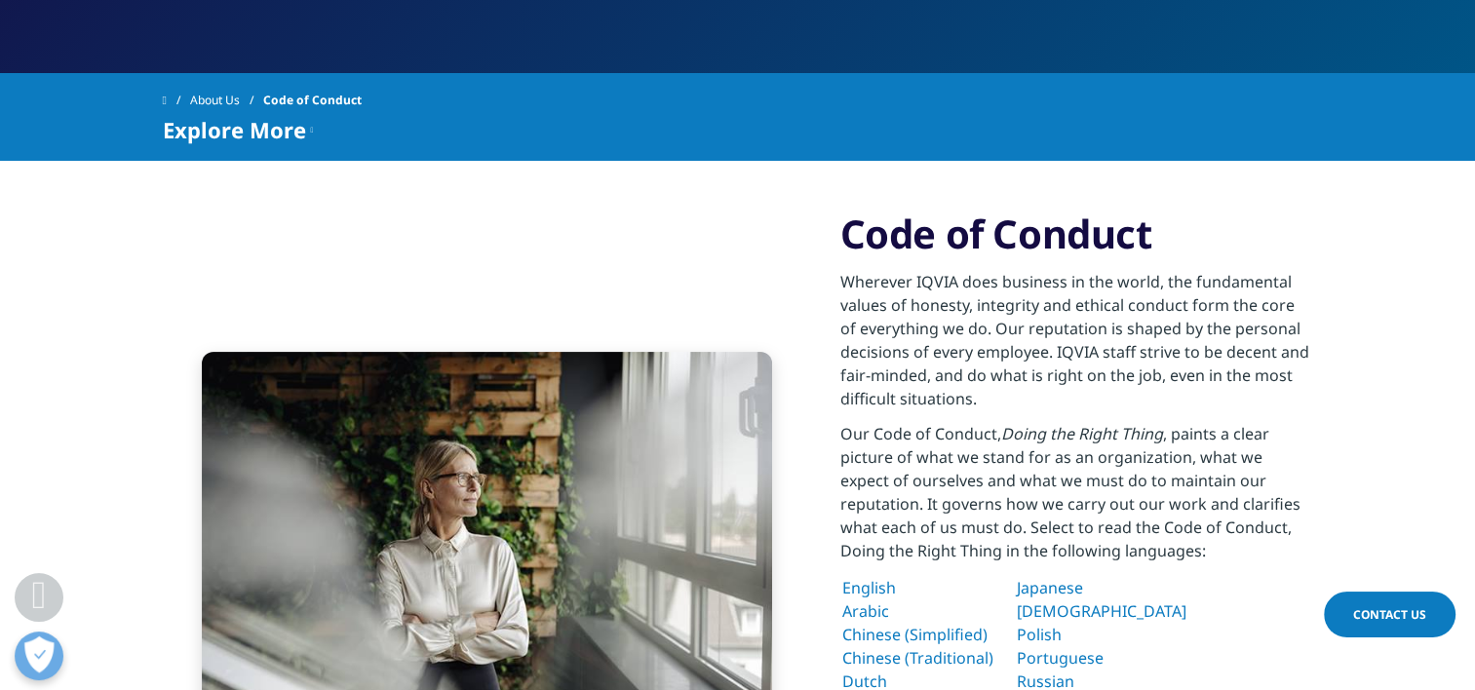
click at [845, 284] on p "Wherever IQVIA does business in the world, the fundamental values of honesty, i…" at bounding box center [1076, 346] width 473 height 152
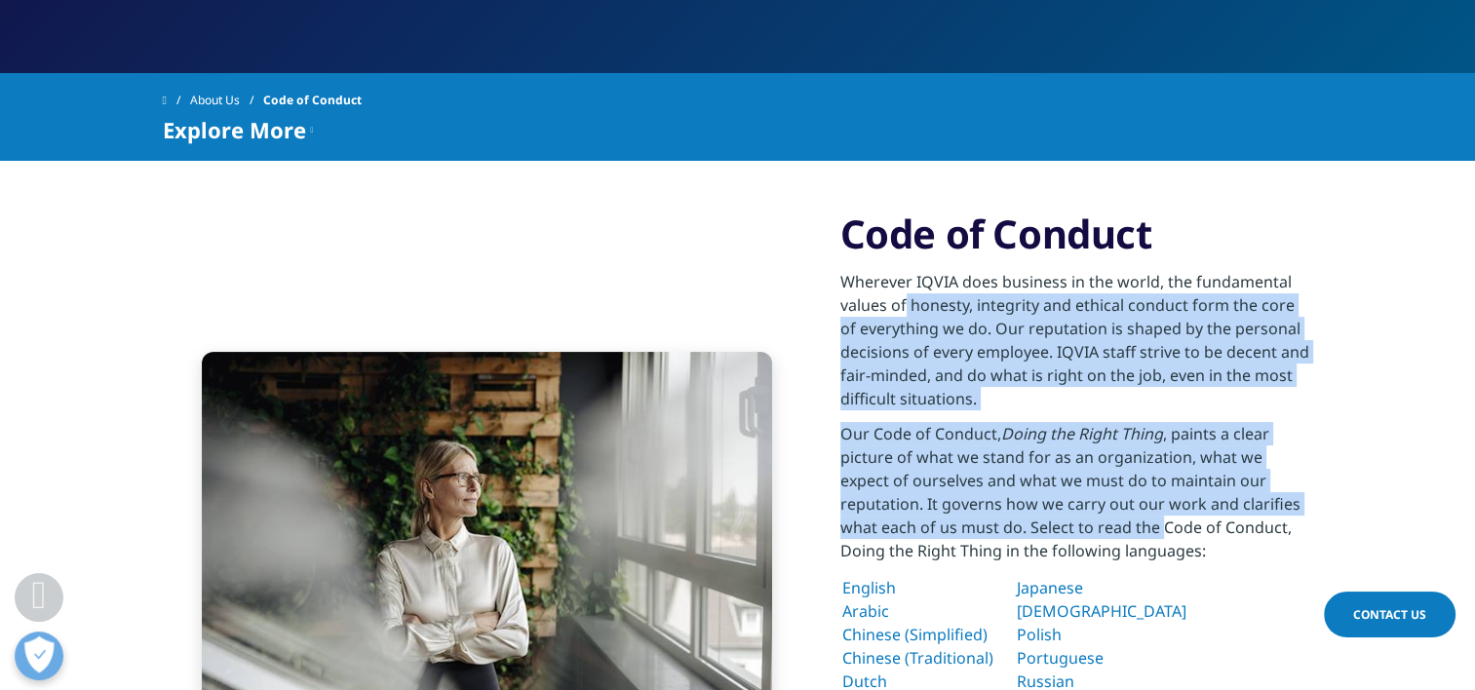
drag, startPoint x: 907, startPoint y: 314, endPoint x: 1044, endPoint y: 528, distance: 254.0
click at [1044, 528] on div "Wherever IQVIA does business in the world, the fundamental values of honesty, i…" at bounding box center [1076, 558] width 473 height 601
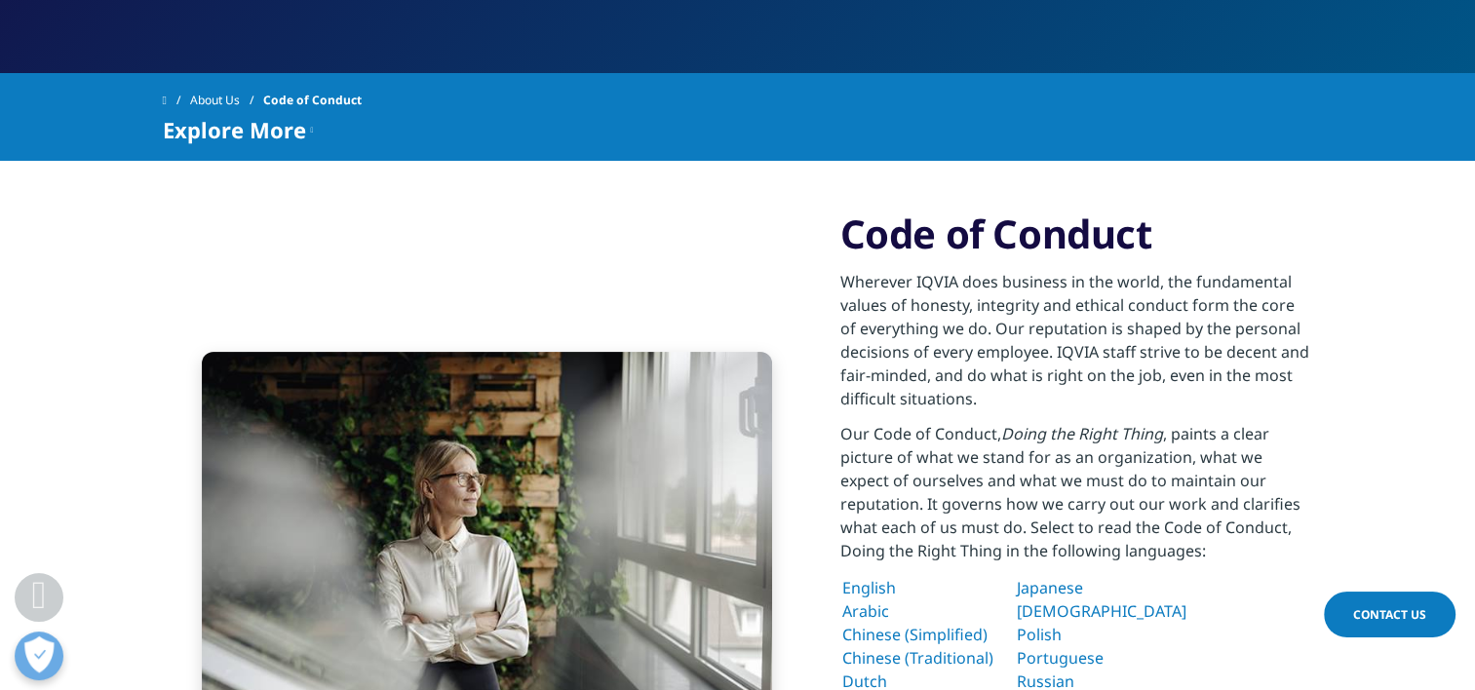
click at [807, 413] on div at bounding box center [487, 534] width 648 height 365
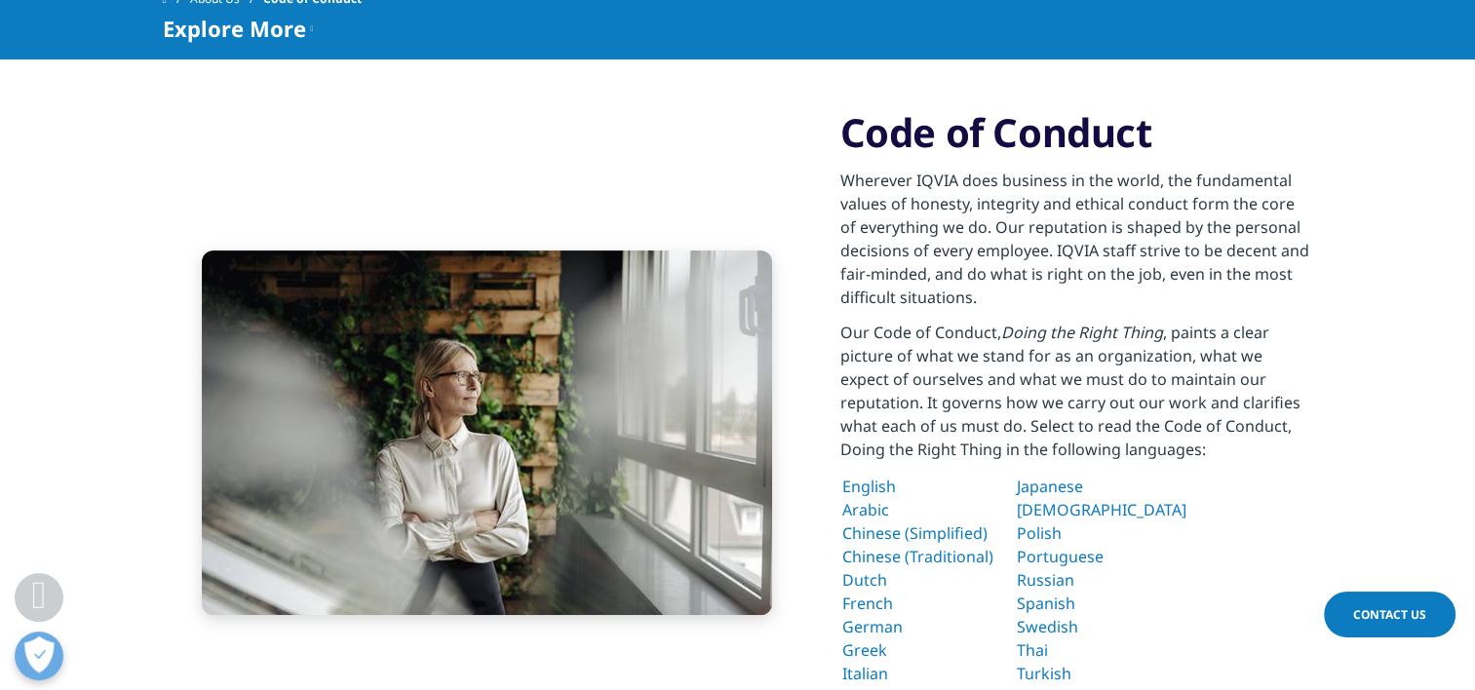
scroll to position [326, 0]
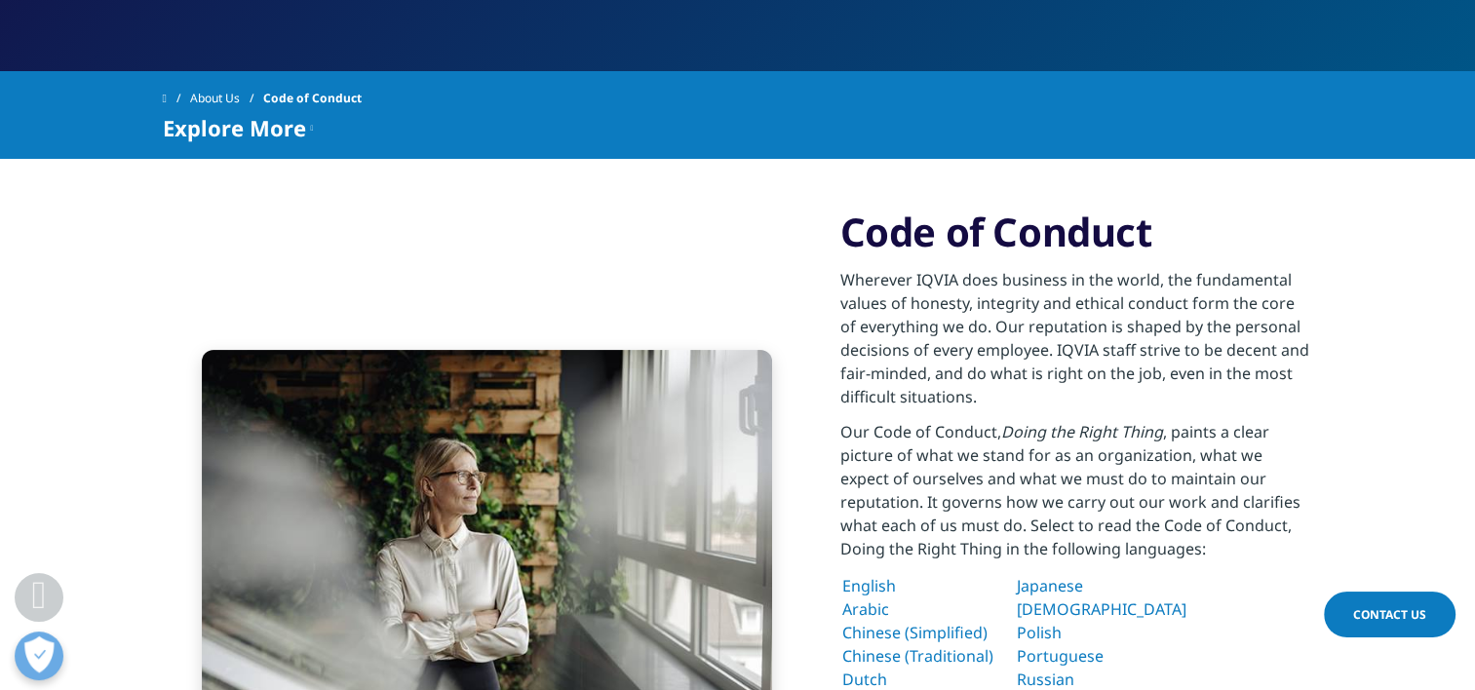
drag, startPoint x: 845, startPoint y: 242, endPoint x: 1091, endPoint y: 553, distance: 396.4
click at [1091, 553] on div "Code of Conduct Wherever IQVIA does business in the world, the fundamental valu…" at bounding box center [1076, 532] width 473 height 649
copy div "Code of Conduct Wherever IQVIA does business in the world, the fundamental valu…"
click at [682, 286] on div "Code of Conduct Wherever IQVIA does business in the world, the fundamental valu…" at bounding box center [738, 532] width 1151 height 747
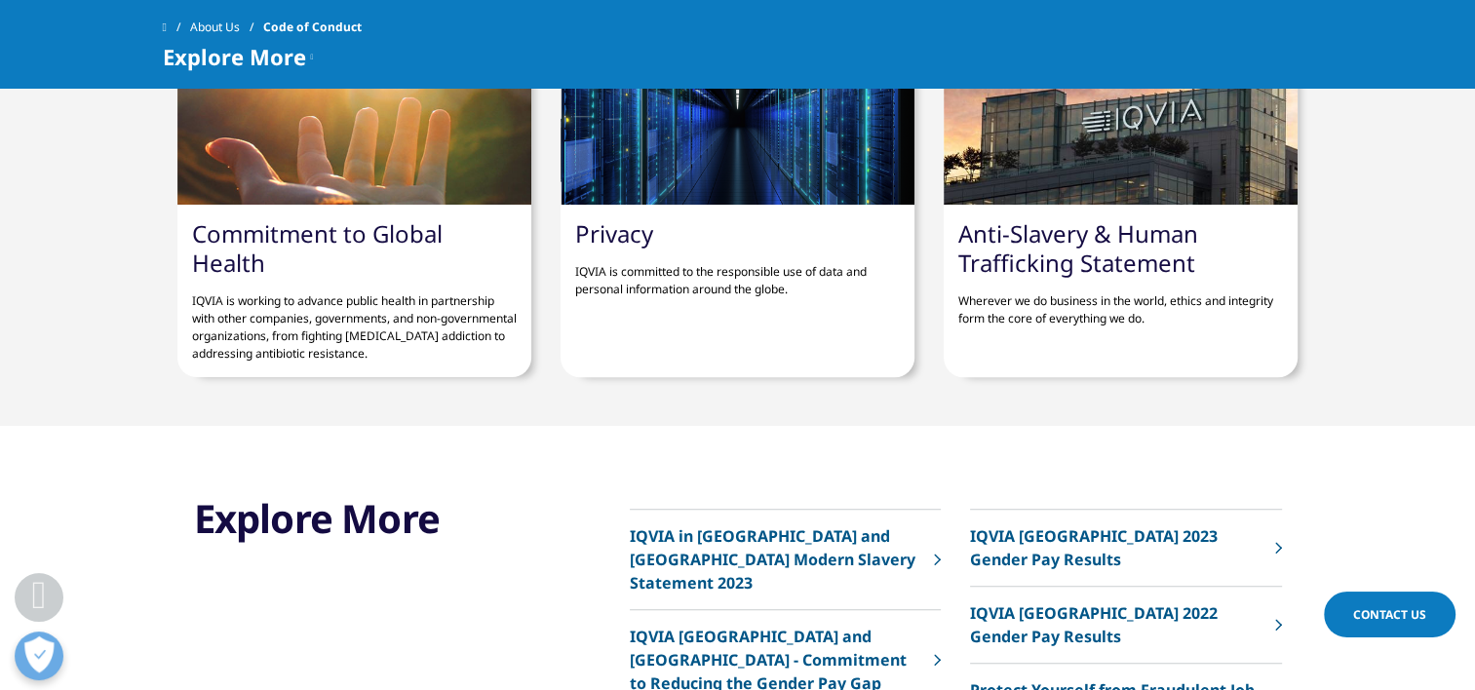
scroll to position [1221, 0]
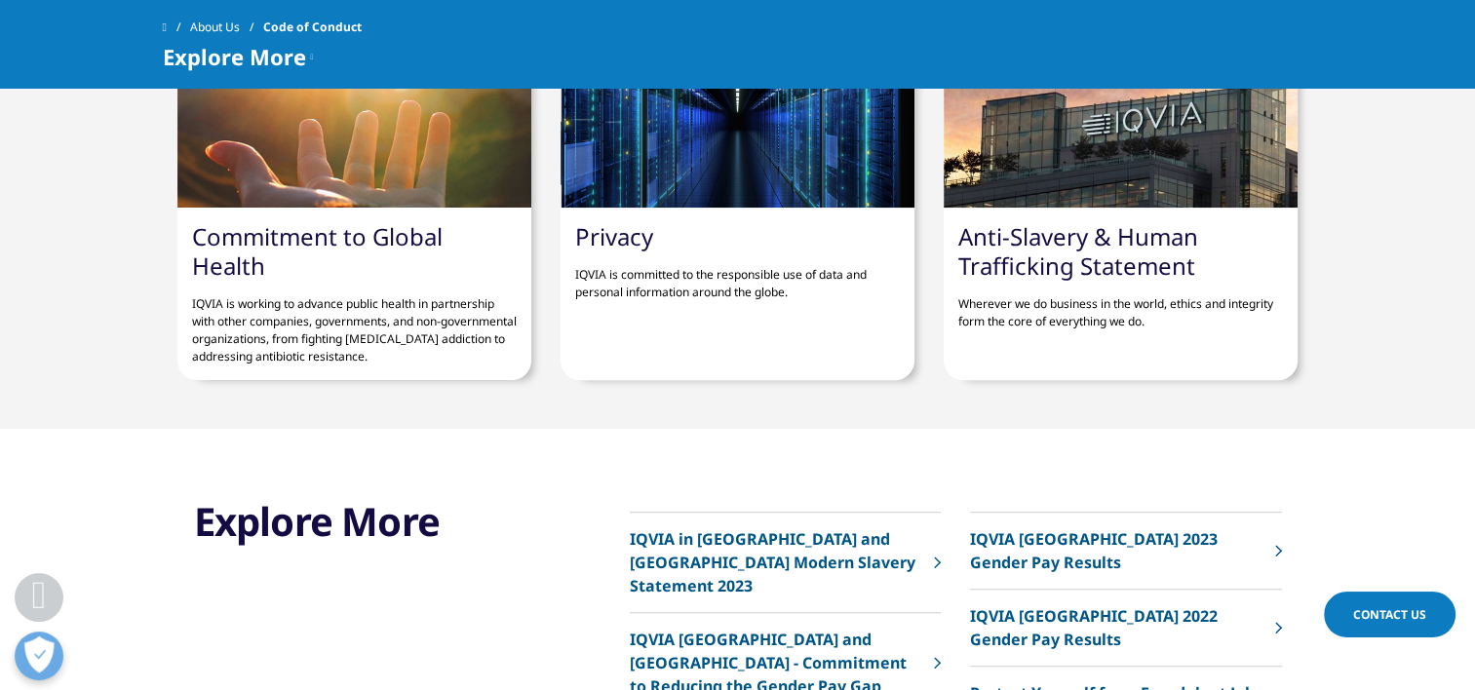
click at [593, 220] on link "Privacy" at bounding box center [614, 236] width 78 height 32
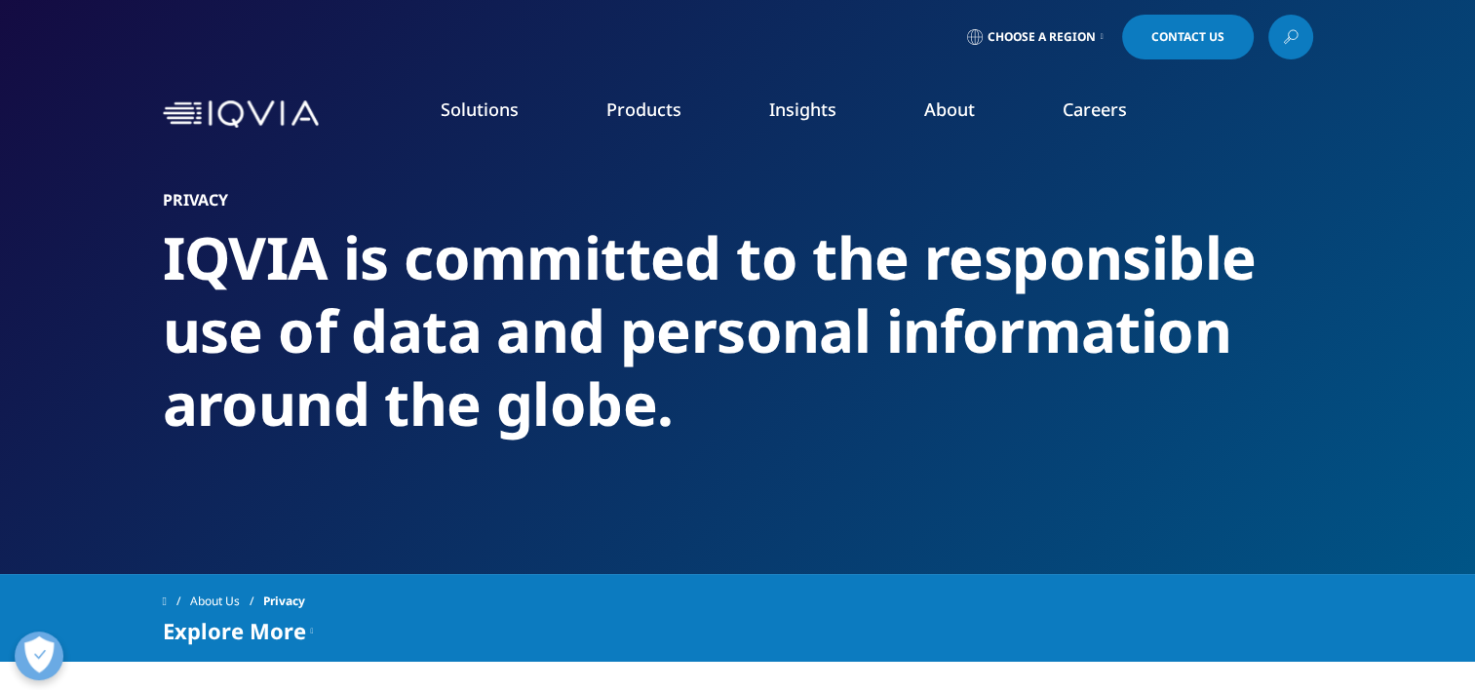
click at [410, 410] on link "Sustainability" at bounding box center [572, 410] width 362 height 21
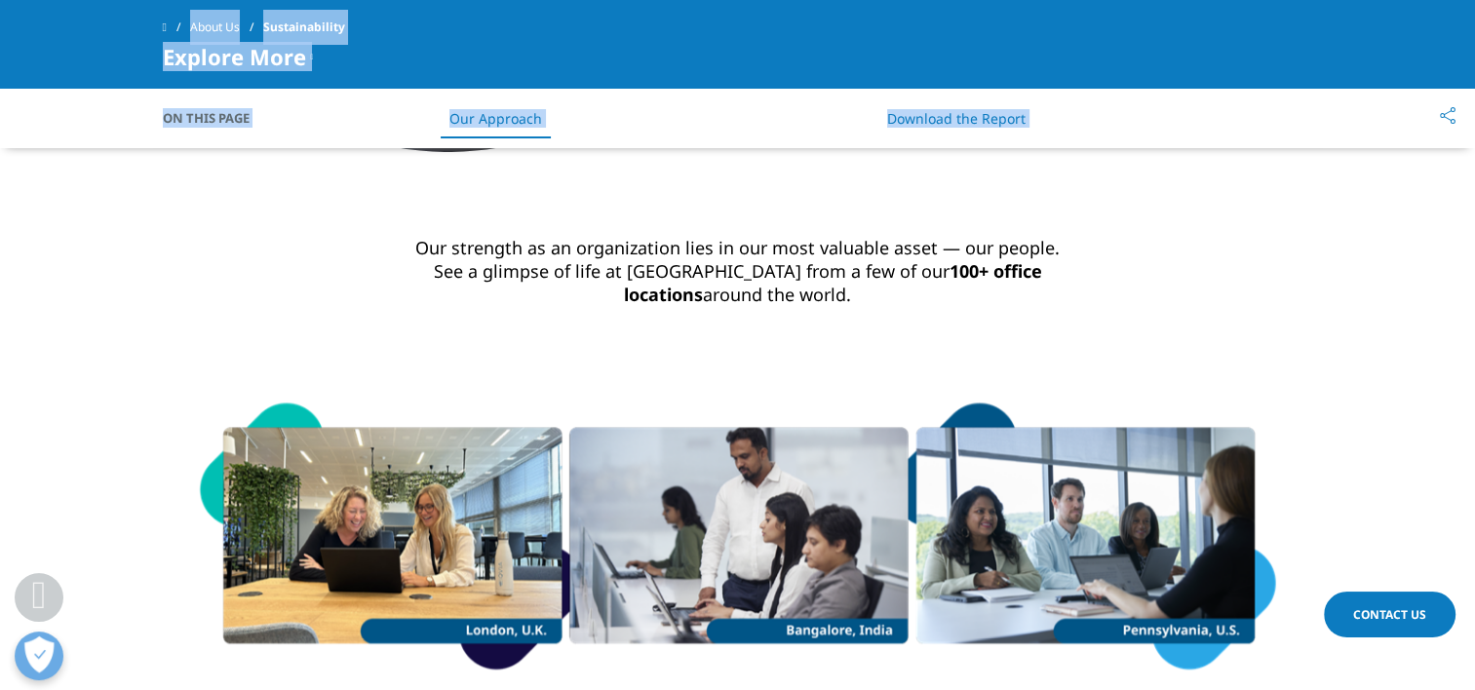
scroll to position [1656, 0]
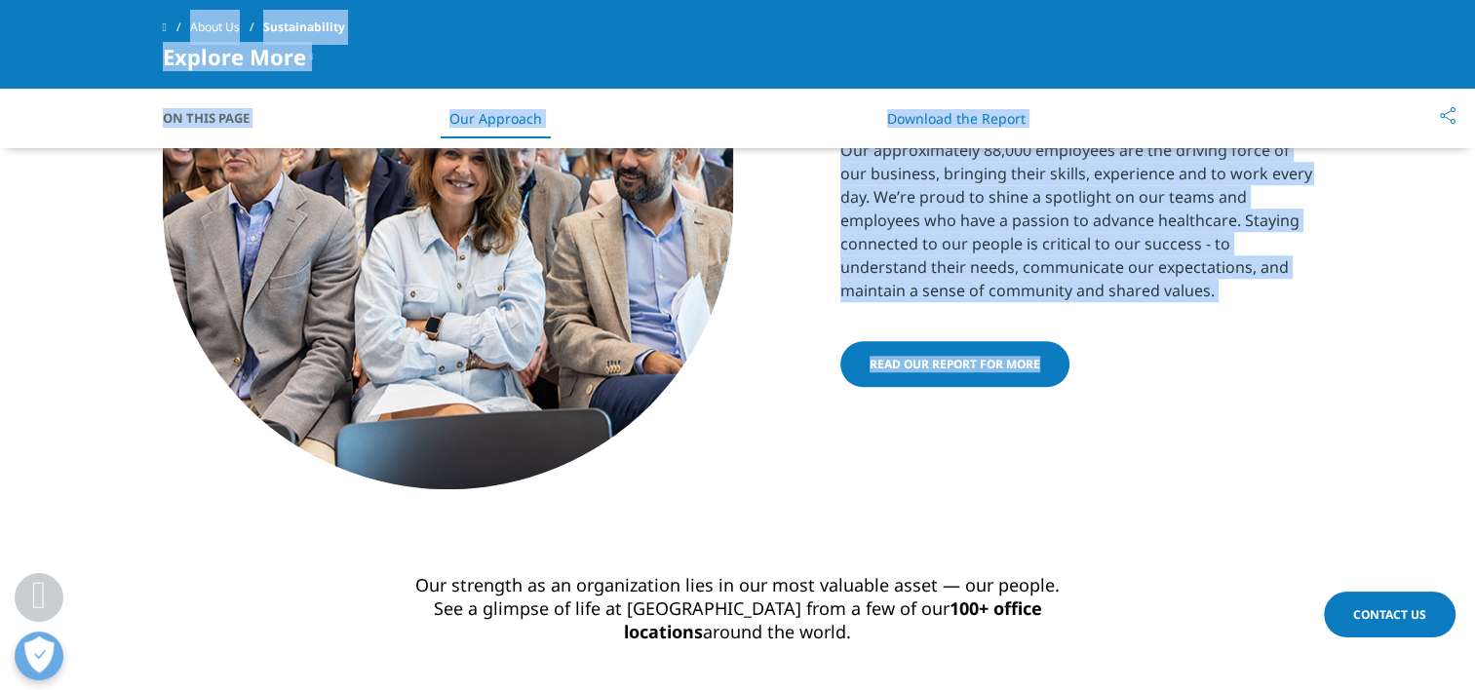
drag, startPoint x: 165, startPoint y: 123, endPoint x: 1206, endPoint y: 309, distance: 1057.9
copy div "Sustainability Our commitment to sustainability Sustainability is central to ou…"
click at [758, 410] on div "Investing in our people Our approximately 88,000 employees are the driving forc…" at bounding box center [738, 258] width 1151 height 462
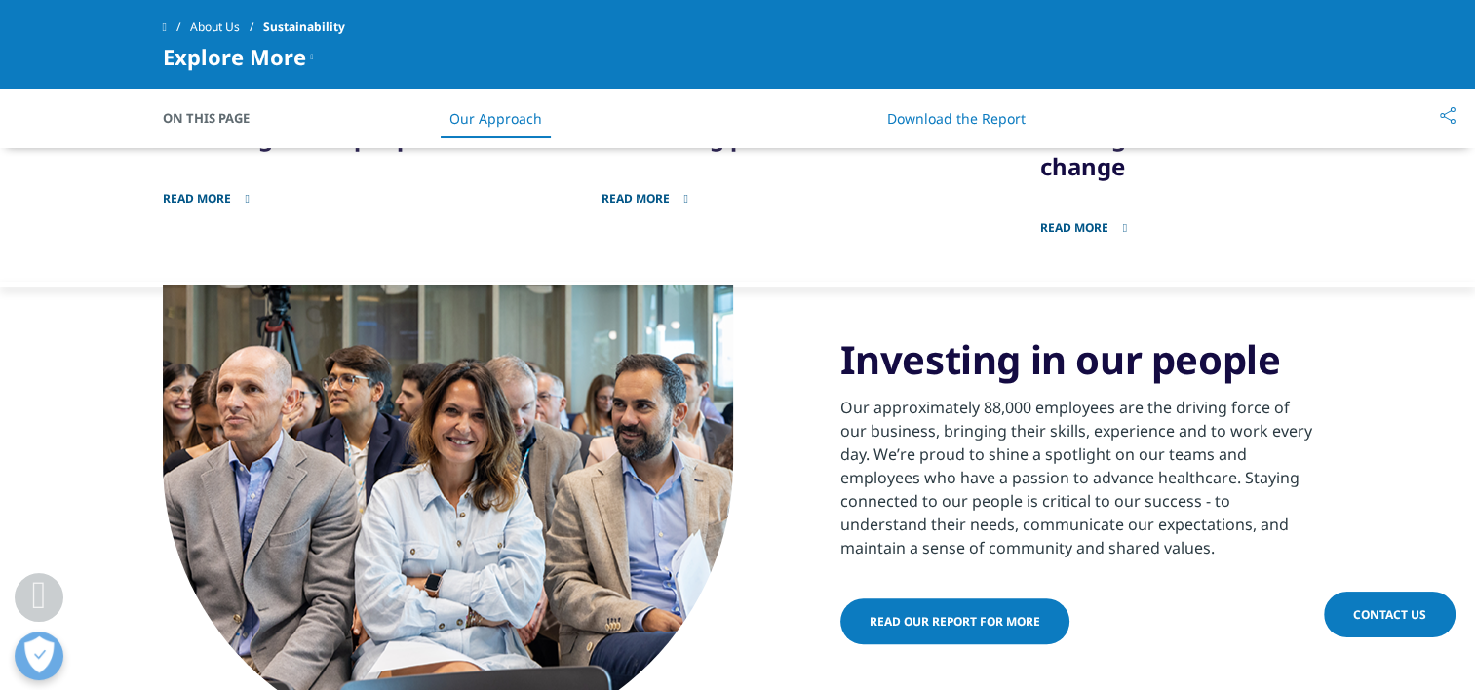
scroll to position [1400, 0]
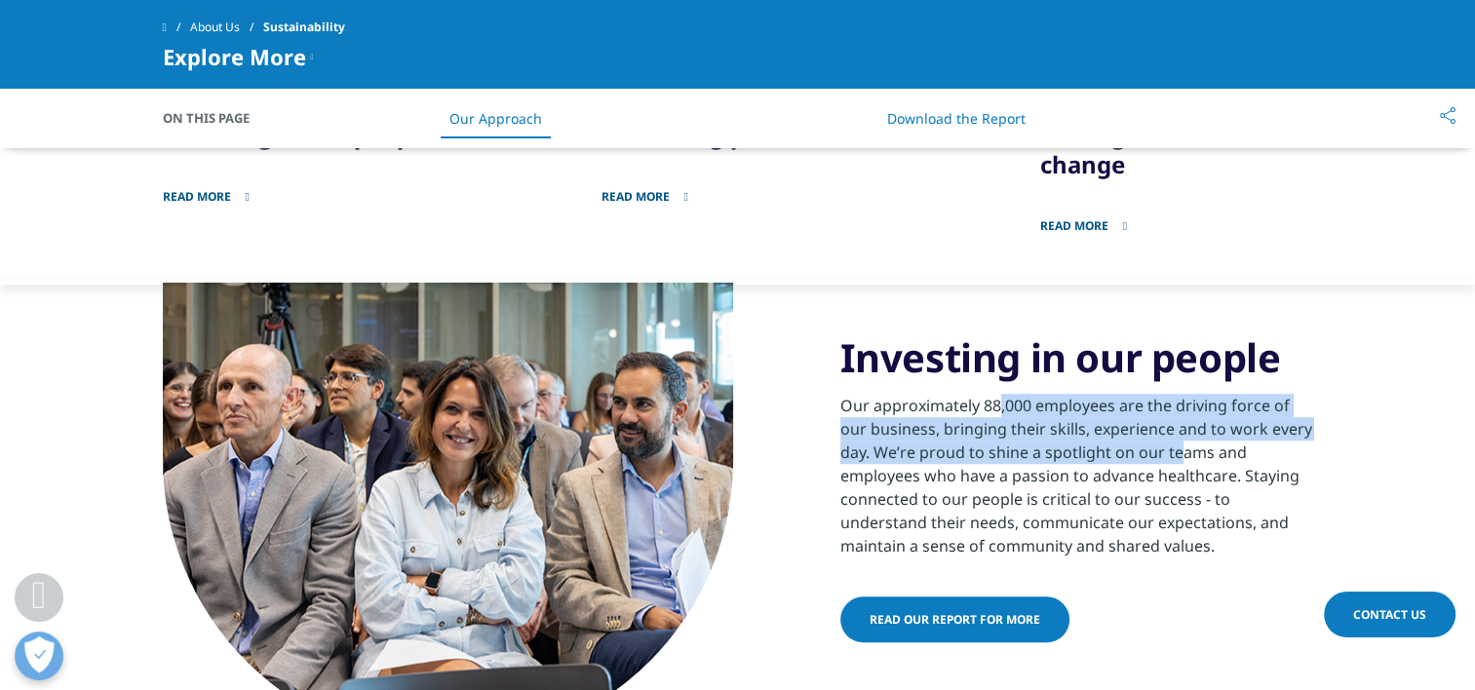
drag, startPoint x: 867, startPoint y: 402, endPoint x: 1059, endPoint y: 443, distance: 196.4
click at [1059, 443] on p "Our approximately 88,000 employees are the driving force of our business, bring…" at bounding box center [1076, 470] width 473 height 176
click at [798, 418] on div "Investing in our people Our approximately 88,000 employees are the driving forc…" at bounding box center [738, 514] width 1151 height 462
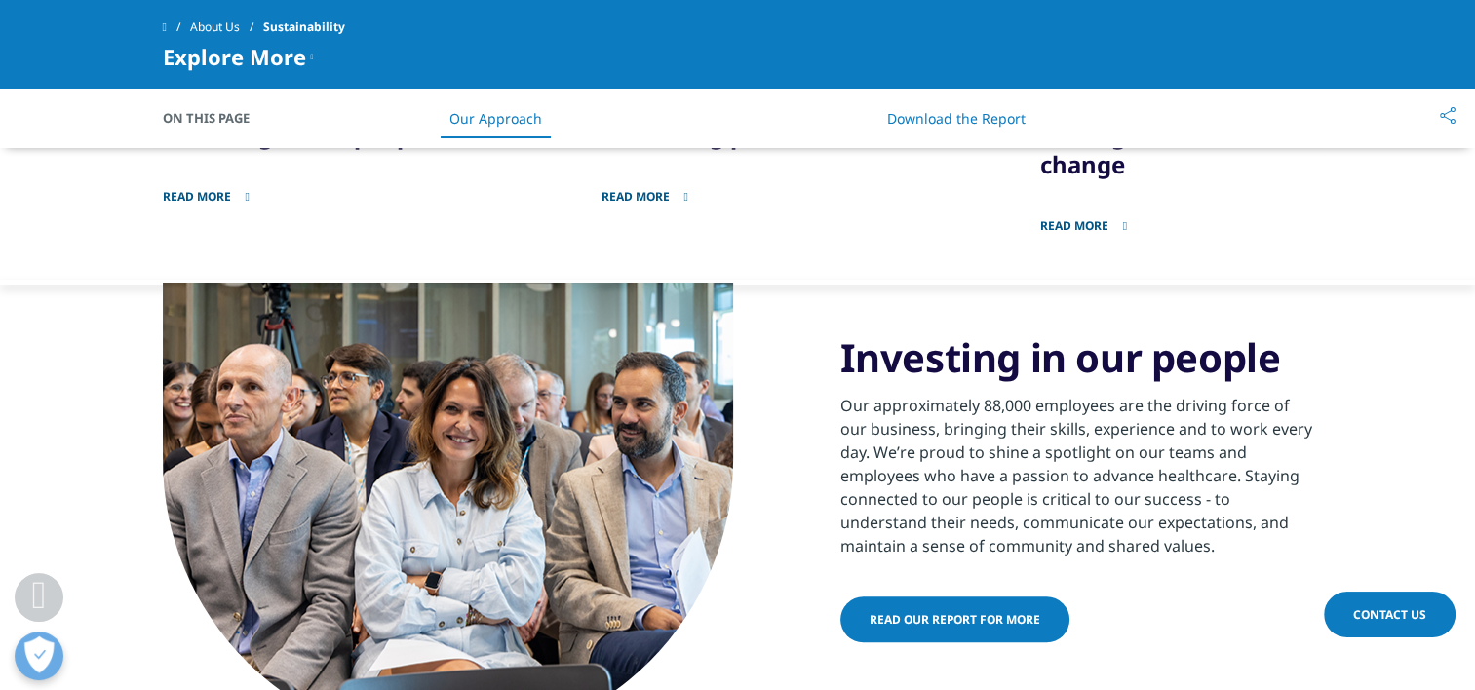
scroll to position [1422, 0]
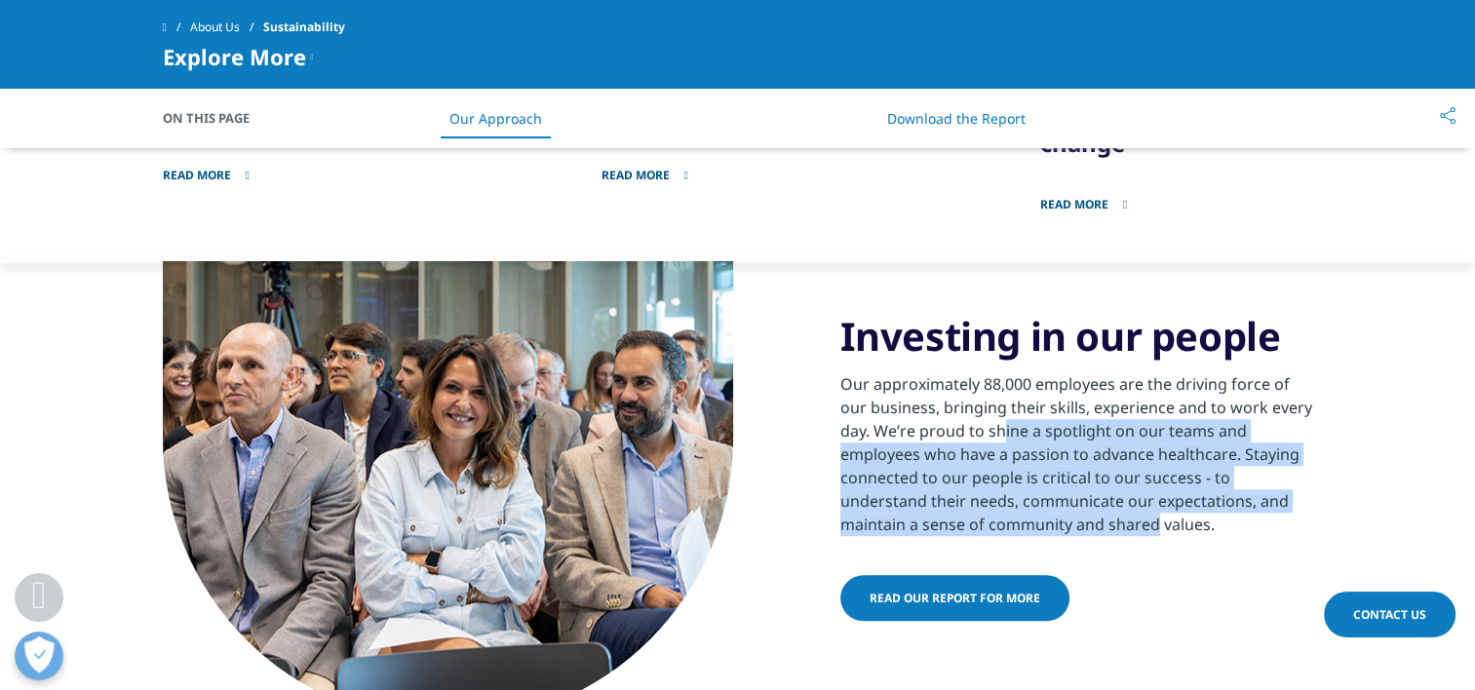
drag, startPoint x: 877, startPoint y: 427, endPoint x: 1017, endPoint y: 527, distance: 172.1
click at [1017, 527] on p "Our approximately 88,000 employees are the driving force of our business, bring…" at bounding box center [1076, 449] width 473 height 176
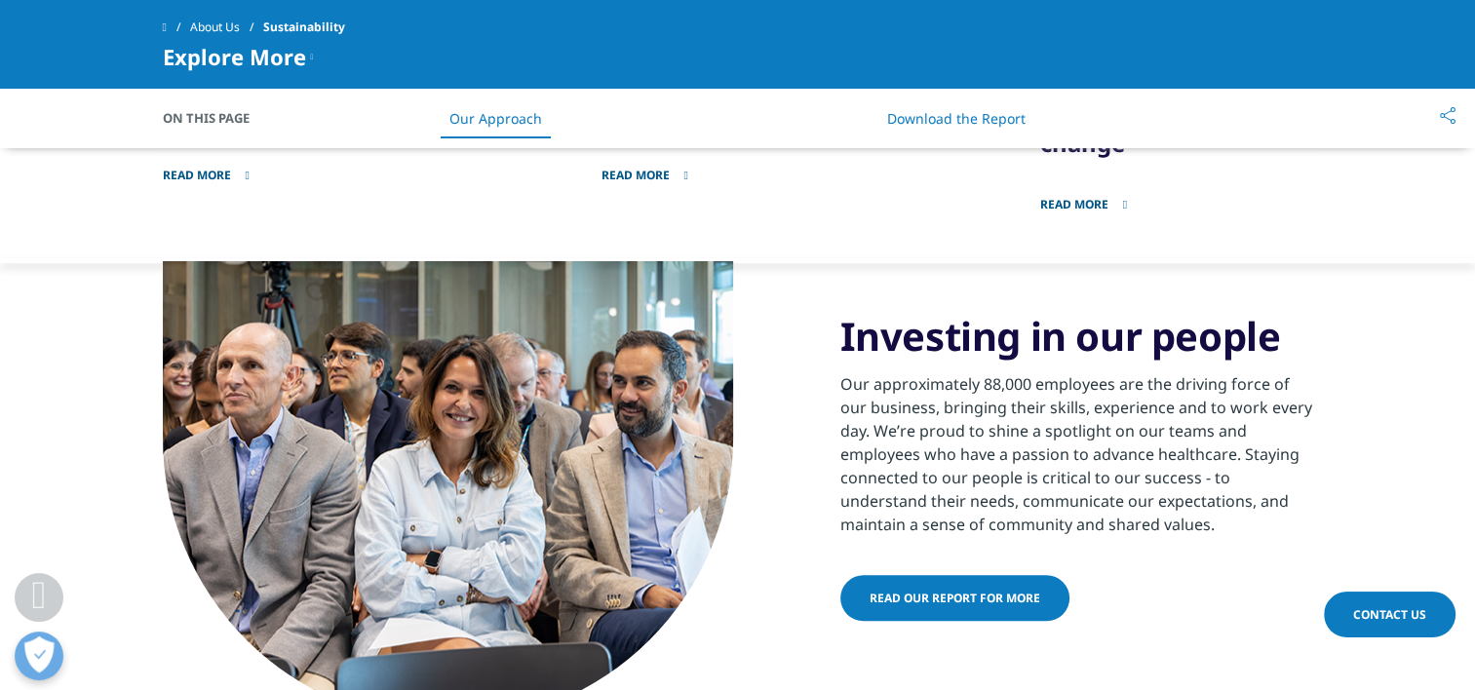
click at [771, 567] on div "Investing in our people Our approximately 88,000 employees are the driving forc…" at bounding box center [738, 492] width 1151 height 462
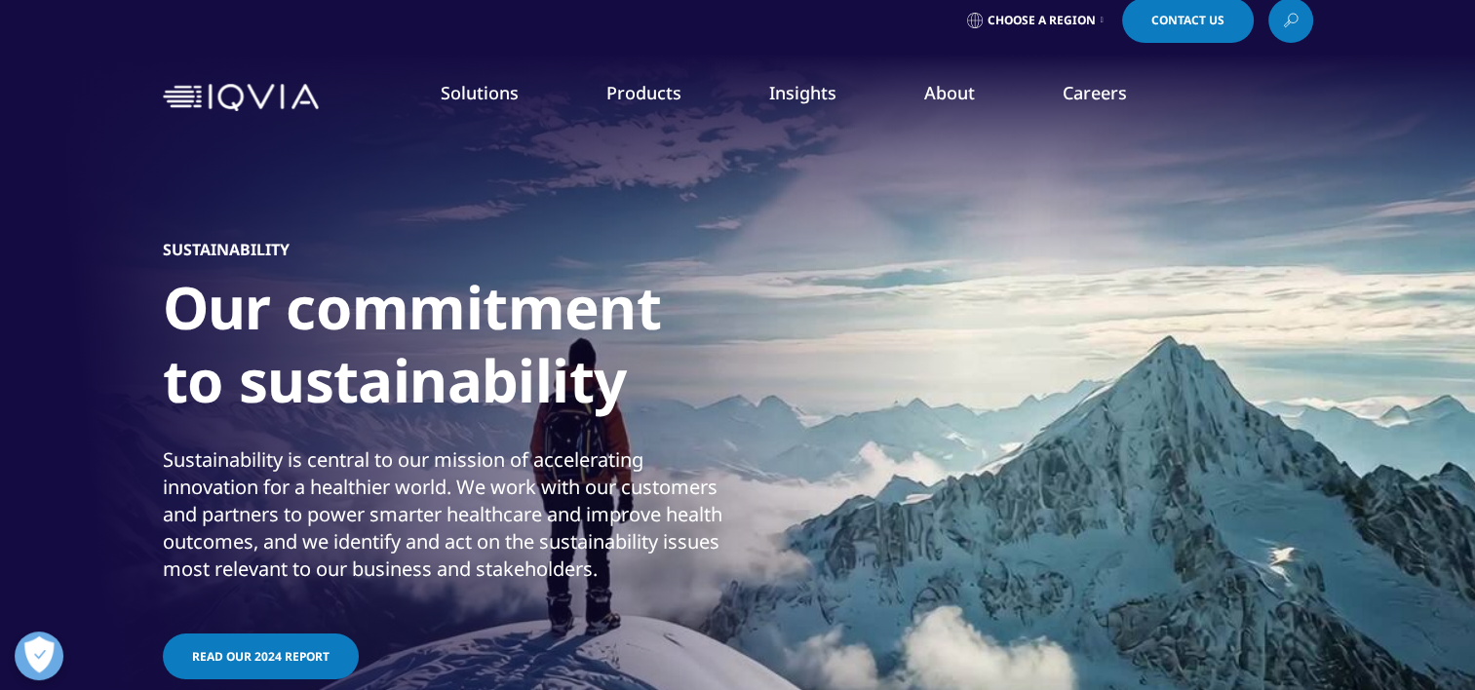
scroll to position [8, 0]
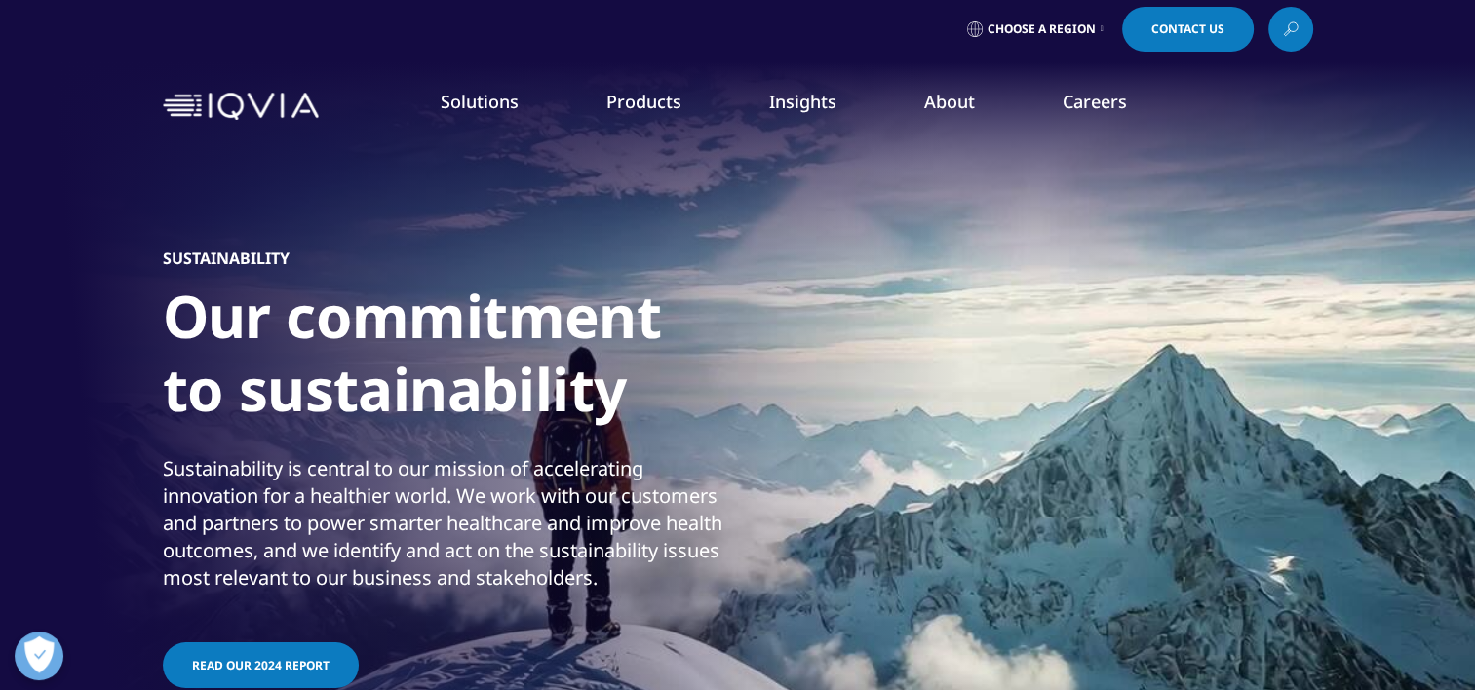
click at [419, 435] on link "Privacy" at bounding box center [572, 439] width 362 height 21
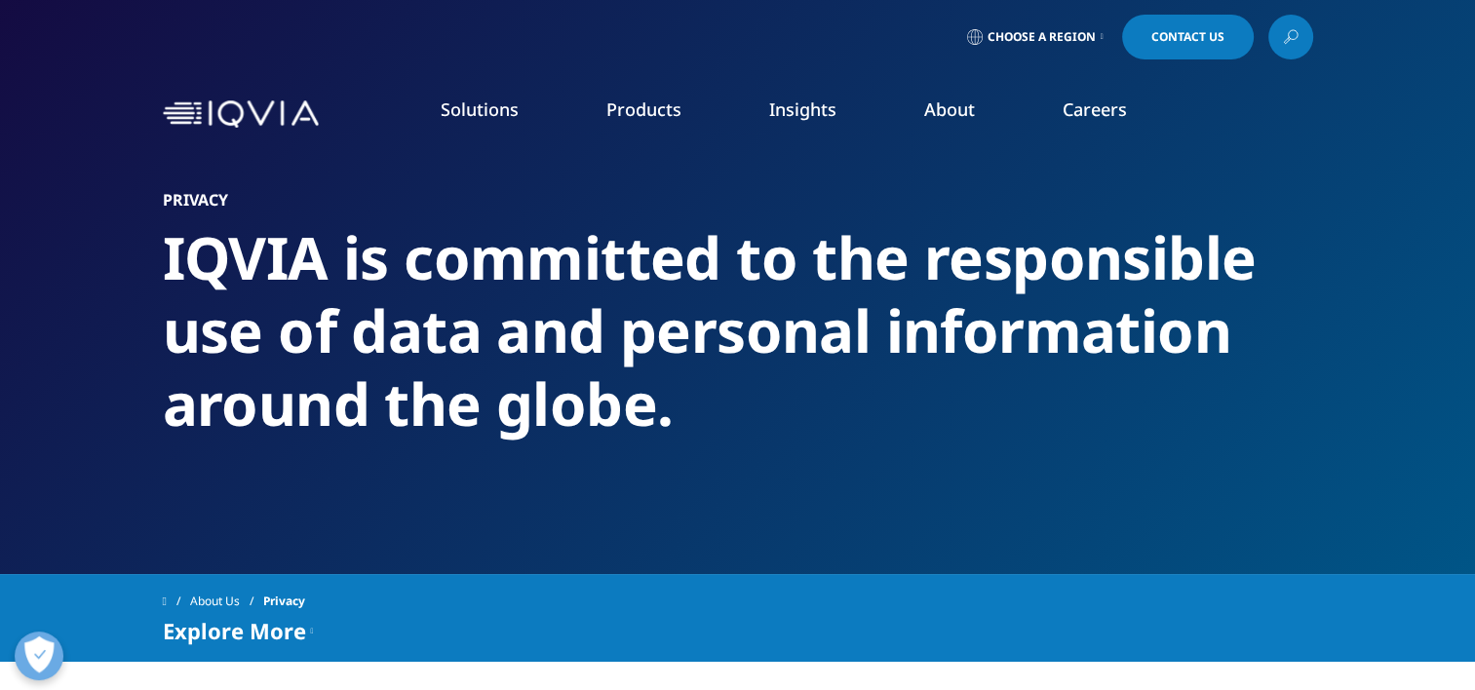
click at [431, 488] on link "Executive Team" at bounding box center [572, 484] width 362 height 21
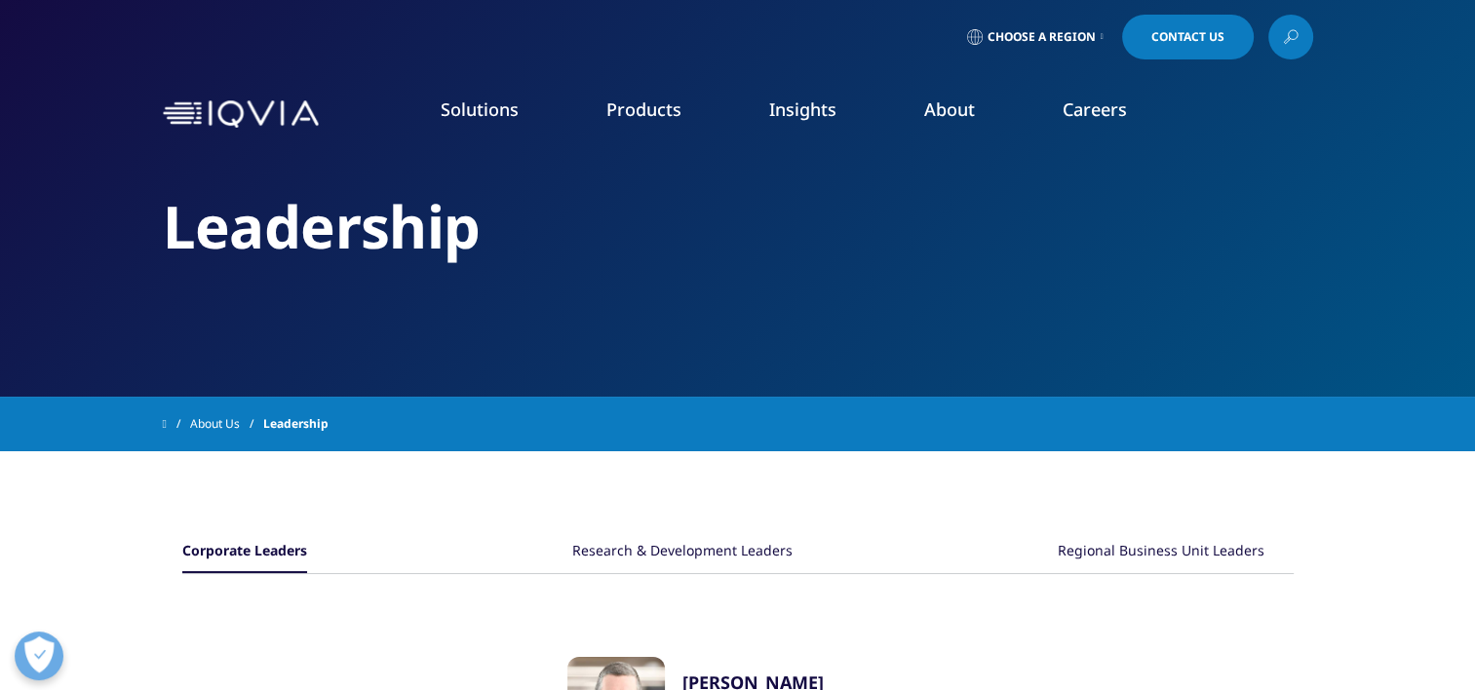
click at [783, 113] on link "Insights" at bounding box center [802, 109] width 67 height 23
click at [627, 103] on link "Products" at bounding box center [643, 109] width 75 height 23
click at [104, 237] on link "Planning Suite" at bounding box center [210, 244] width 342 height 21
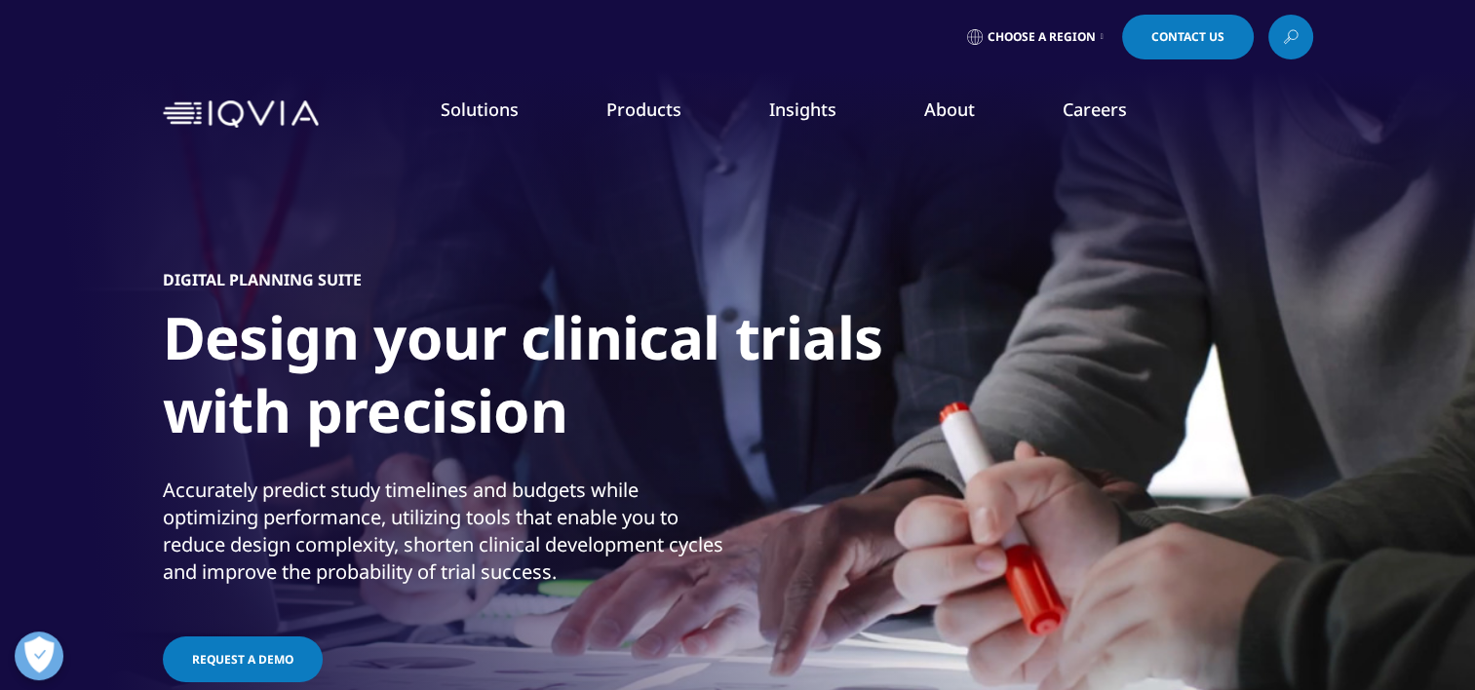
drag, startPoint x: 41, startPoint y: 201, endPoint x: 1347, endPoint y: 561, distance: 1354.3
click at [1347, 561] on div "CLINICAL PRODUCTS Planning Suite Grant Plan Site Suite Clinical Trial Payments …" at bounding box center [752, 405] width 1446 height 490
copy div "LOREMIPS DOLORSIT Ametcons Adipi Elits Doei Temp Incid Utlabore Etdol Magnaali …"
click at [481, 102] on link "Solutions" at bounding box center [480, 109] width 78 height 23
click at [1131, 320] on link "Cardiovascular" at bounding box center [1287, 320] width 347 height 21
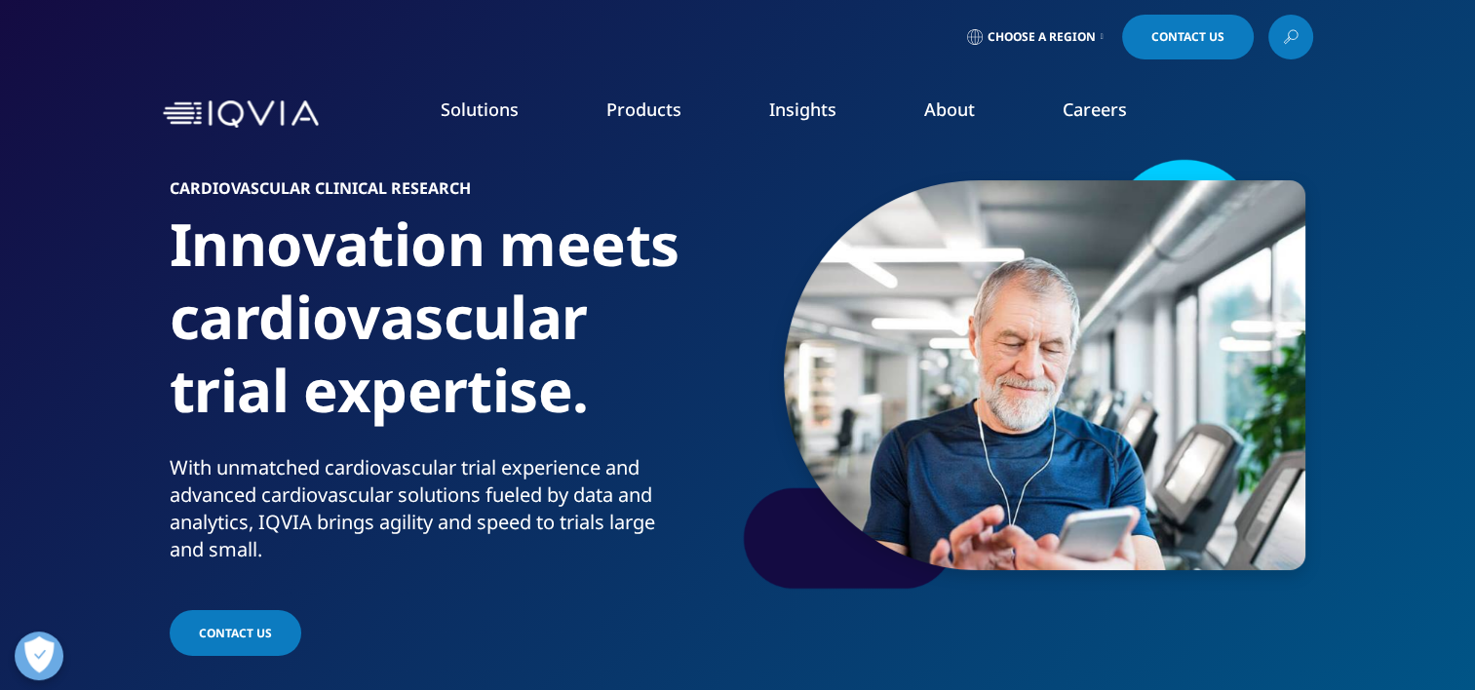
click at [466, 104] on link "Solutions" at bounding box center [480, 109] width 78 height 23
click at [441, 325] on link "Consumer Health" at bounding box center [564, 320] width 347 height 21
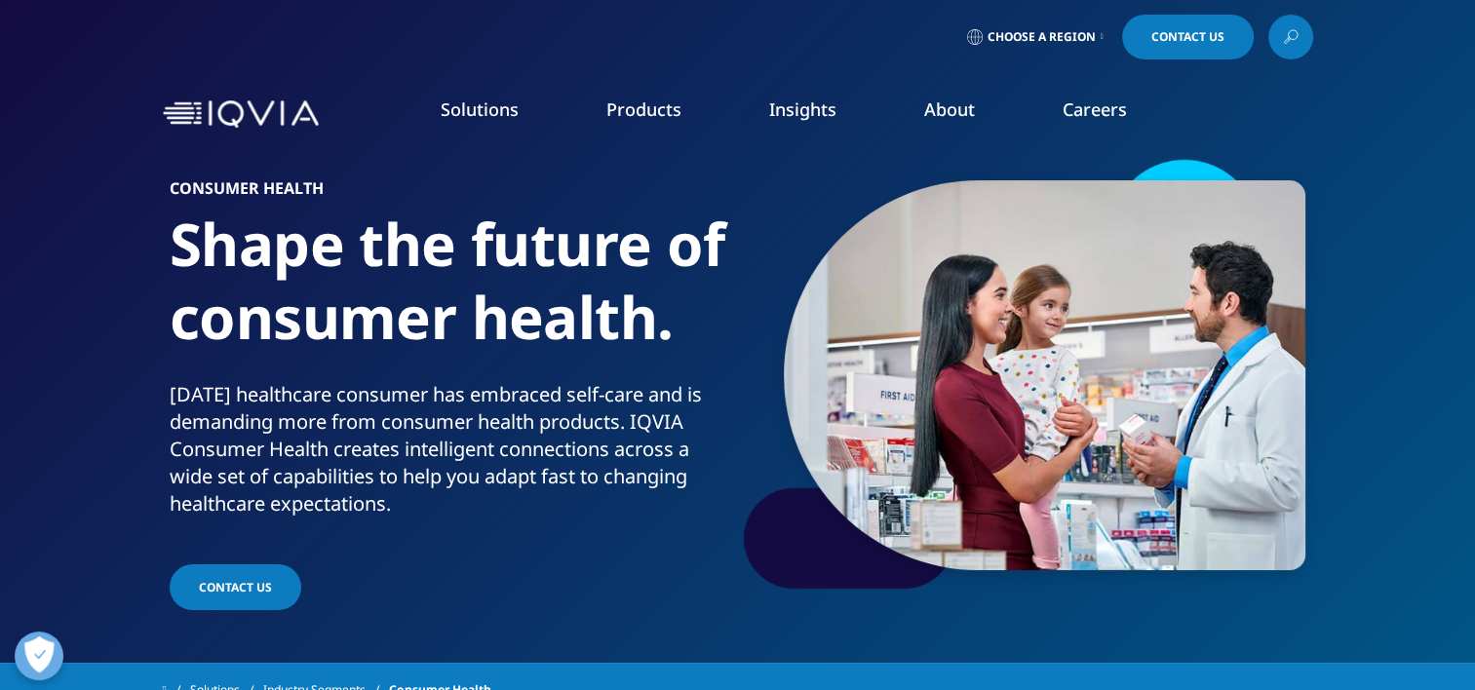
click at [819, 316] on link "Information Partner Services" at bounding box center [925, 320] width 347 height 21
click at [479, 129] on li "Solutions quick find a capability Clear Search Loading SOLUTIONS Research & Dev…" at bounding box center [480, 129] width 166 height 62
drag, startPoint x: 753, startPoint y: 271, endPoint x: 820, endPoint y: 538, distance: 275.5
click at [820, 538] on div "HEALTHCARE SEGMENTS Information Partner Services Financial Institutions Global …" at bounding box center [933, 457] width 362 height 595
copy div "HEALTHCARE SEGMENTS Information Partner Services Financial Institutions Global …"
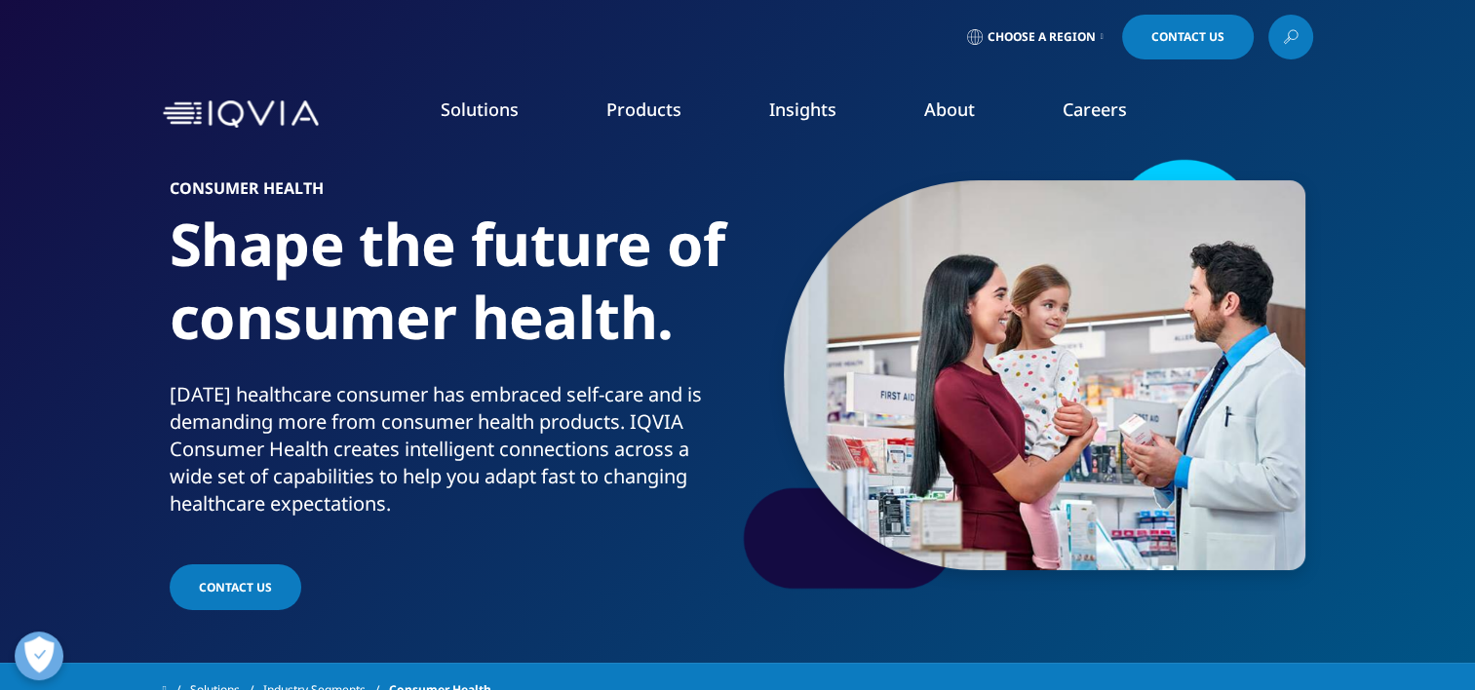
click at [673, 332] on link "Consumer Health" at bounding box center [564, 320] width 347 height 21
click at [468, 110] on link "Solutions" at bounding box center [480, 109] width 78 height 23
click at [465, 100] on link "Solutions" at bounding box center [480, 109] width 78 height 23
click at [824, 322] on link "Information Partner Services" at bounding box center [925, 320] width 347 height 21
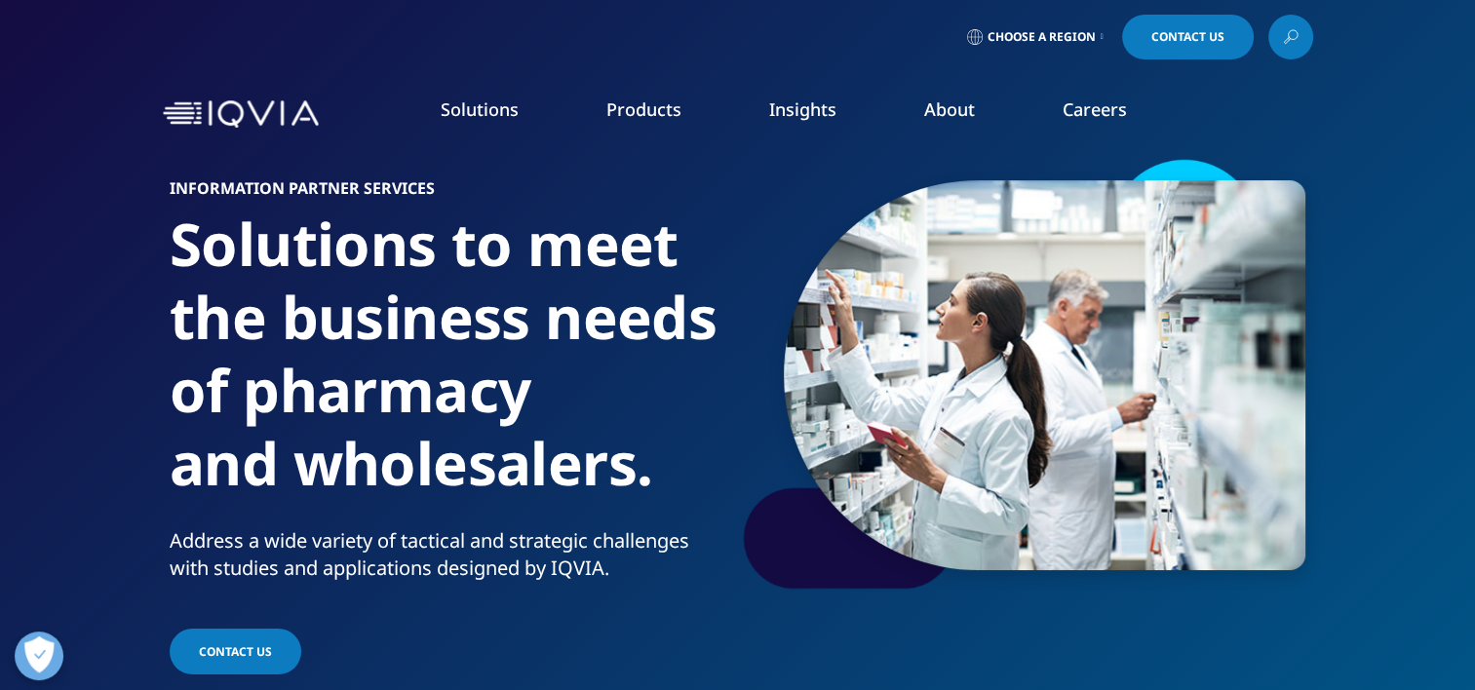
click at [469, 105] on link "Solutions" at bounding box center [480, 109] width 78 height 23
click at [792, 351] on link "Financial Institutions" at bounding box center [925, 357] width 347 height 21
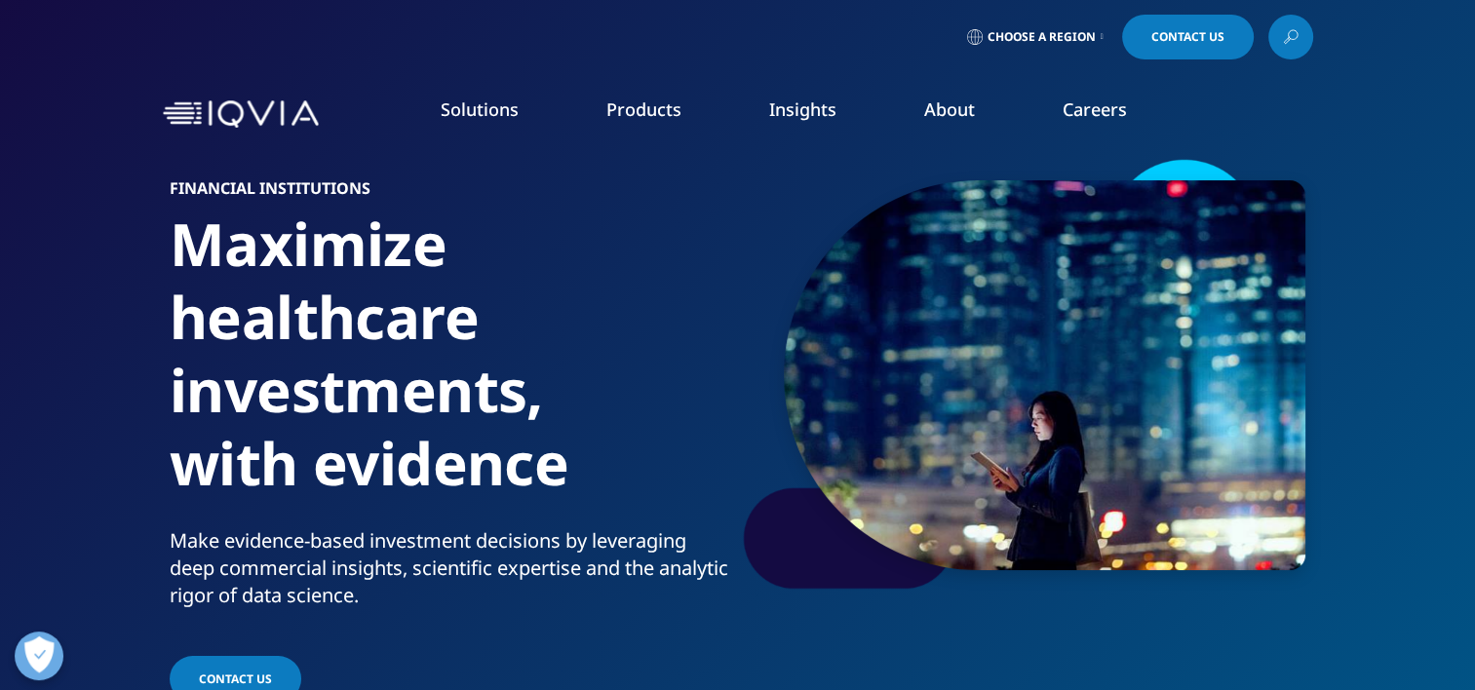
drag, startPoint x: 756, startPoint y: 273, endPoint x: 993, endPoint y: 312, distance: 240.1
click at [993, 312] on div "HEALTHCARE SEGMENTS Information Partner Services Financial Institutions Global …" at bounding box center [933, 457] width 362 height 595
copy div "HEALTHCARE SEGMENTS Information Partner Services"
click at [489, 117] on link "Solutions" at bounding box center [480, 109] width 78 height 23
click at [736, 381] on li "Generics" at bounding box center [564, 394] width 347 height 37
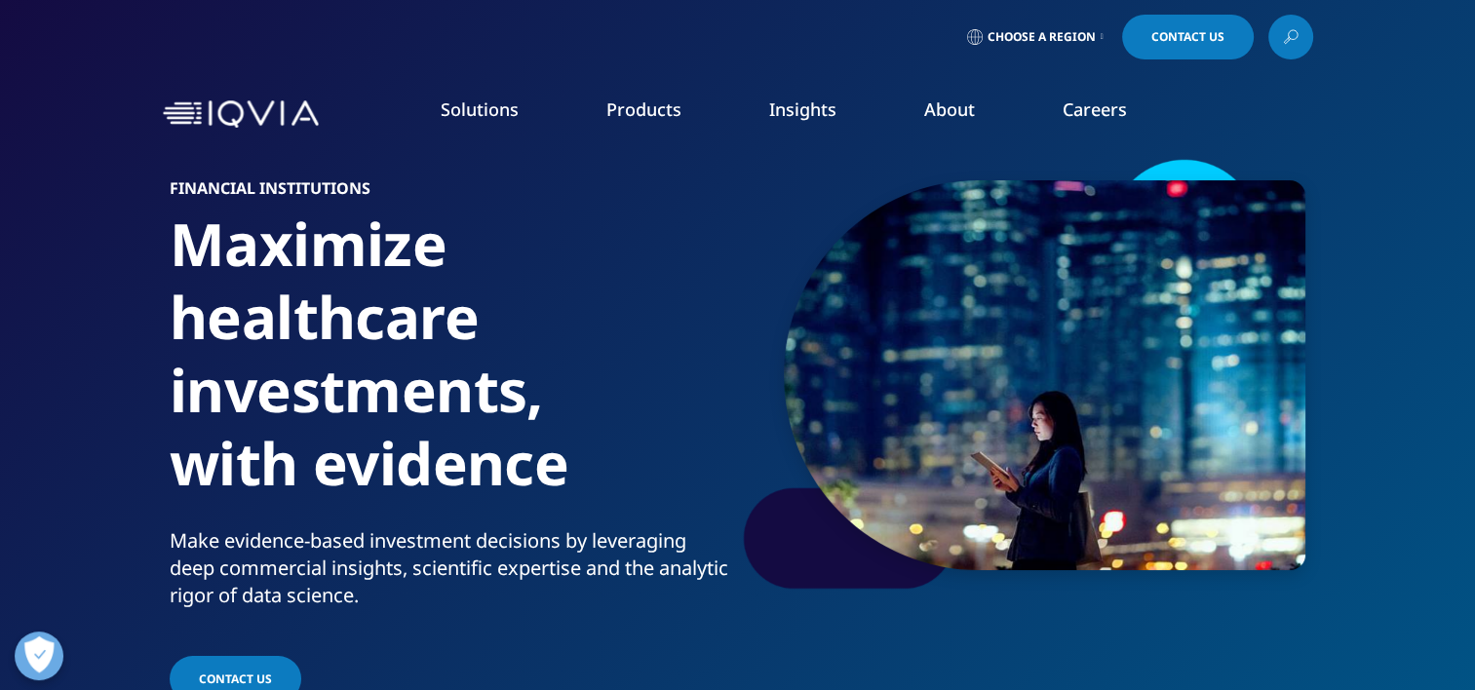
click at [788, 501] on link "Payers" at bounding box center [925, 505] width 347 height 21
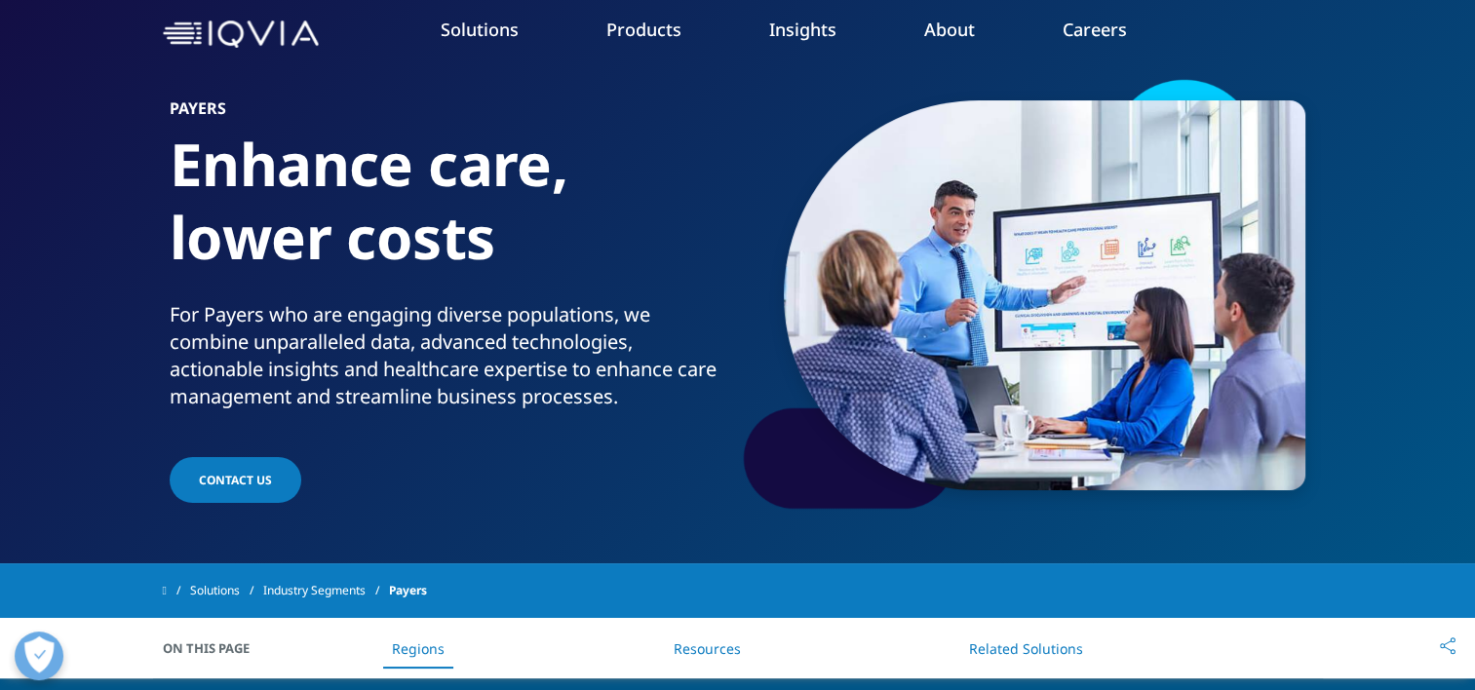
scroll to position [78, 0]
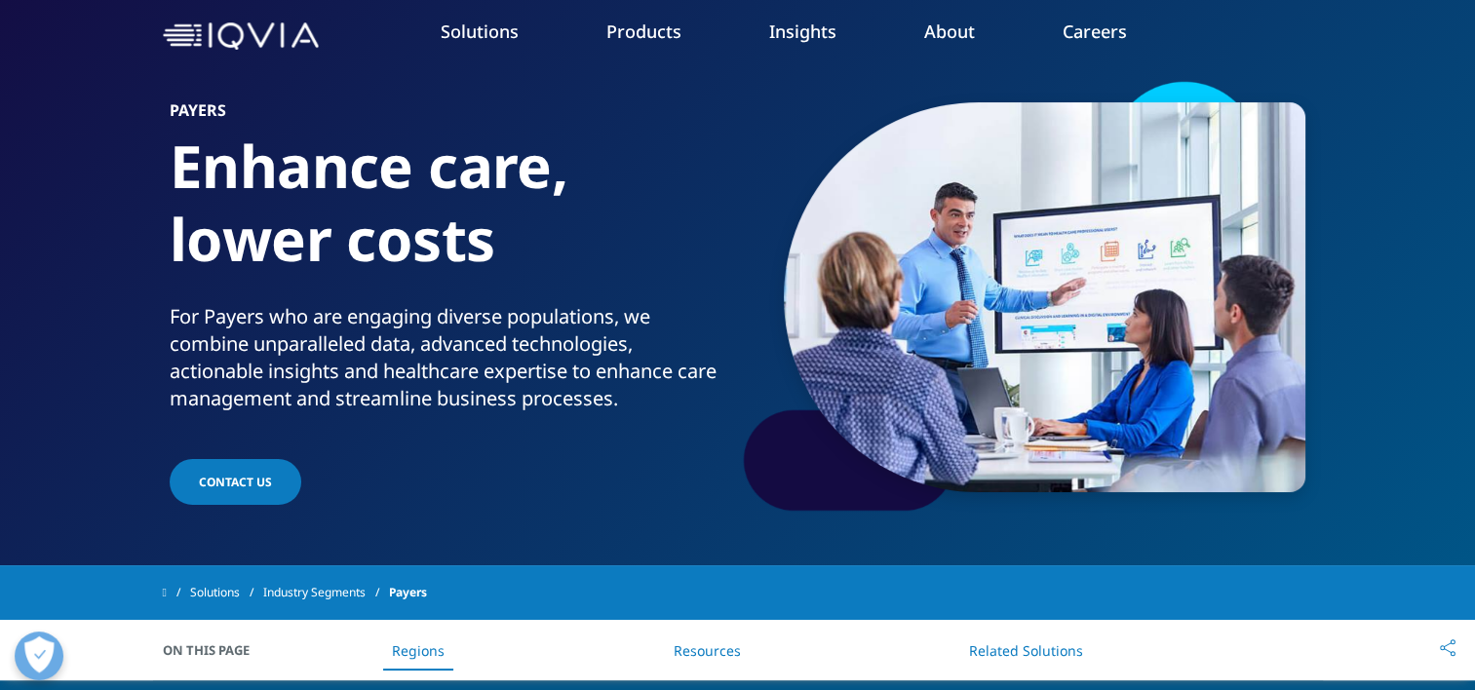
click at [173, 311] on p "For Payers who are engaging diverse populations, we combine unparalleled data, …" at bounding box center [450, 363] width 561 height 121
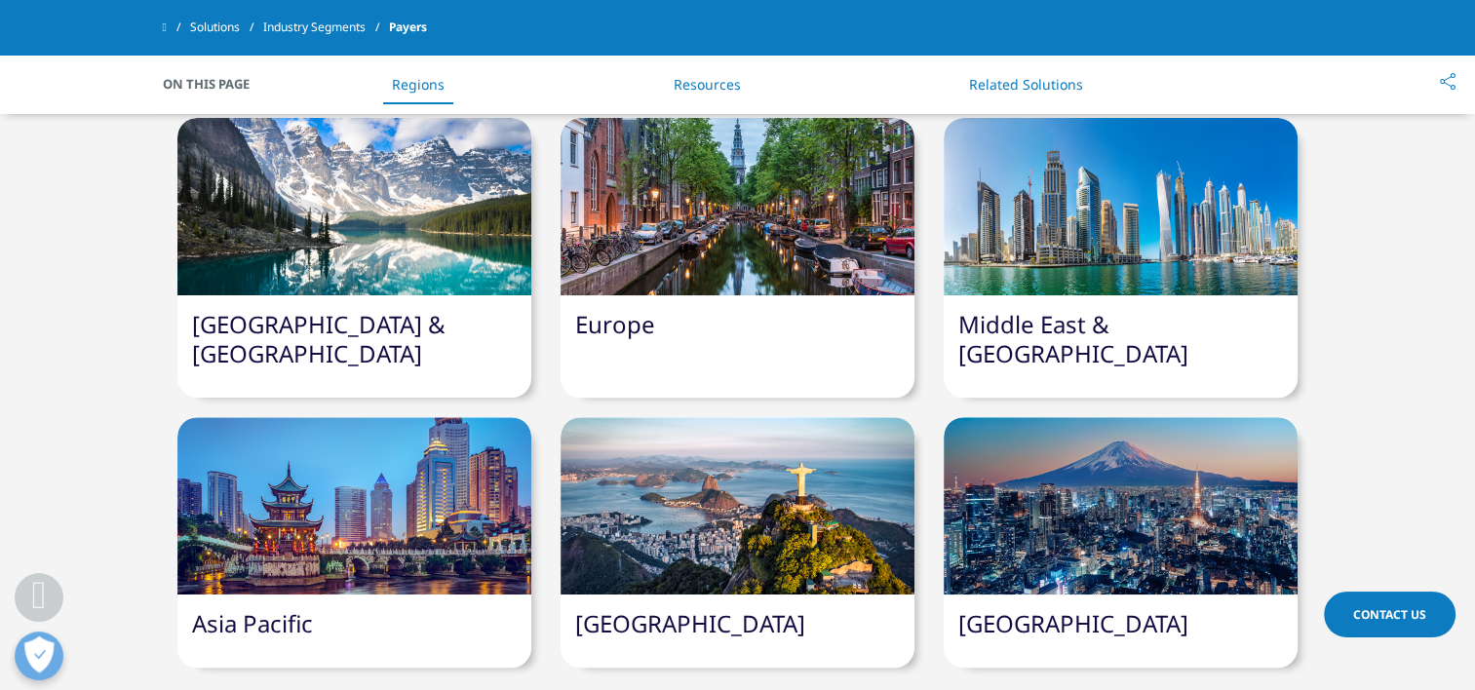
scroll to position [751, 0]
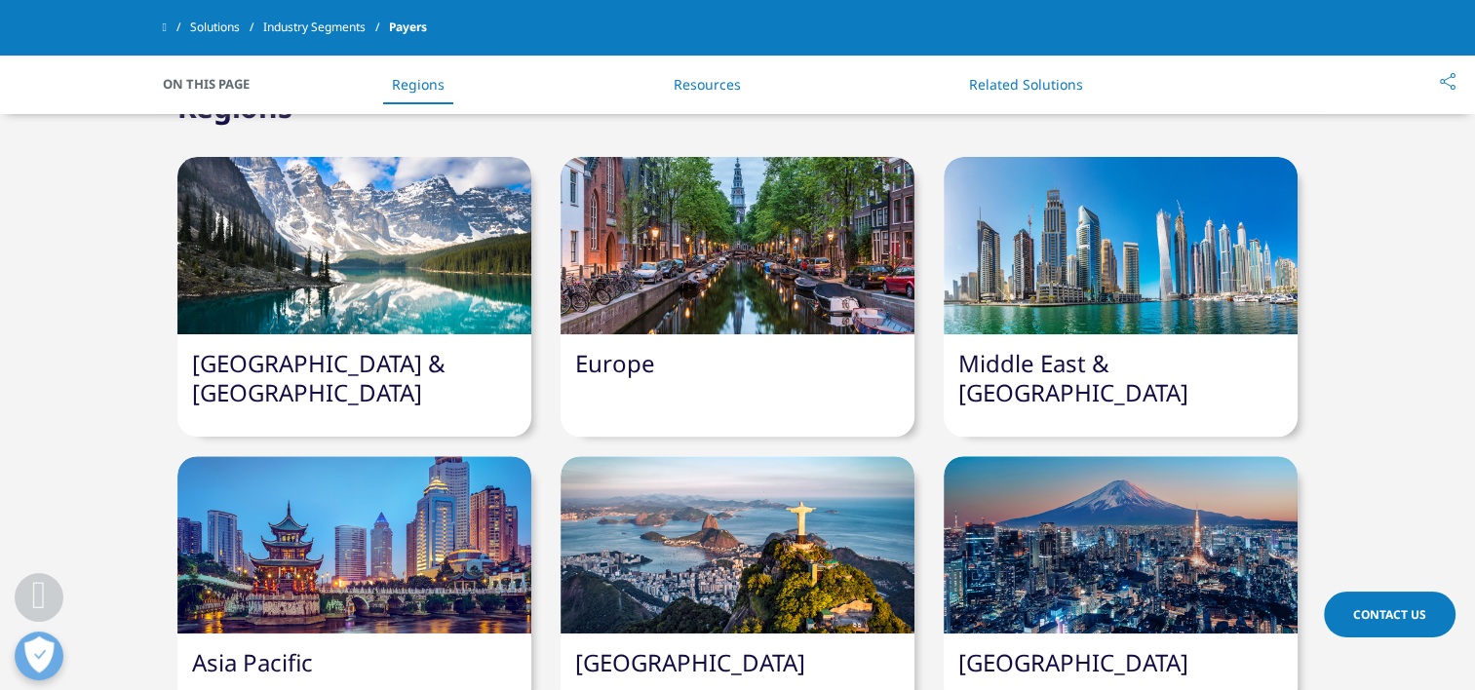
click at [308, 456] on div at bounding box center [354, 544] width 354 height 177
click at [352, 456] on div at bounding box center [354, 544] width 354 height 177
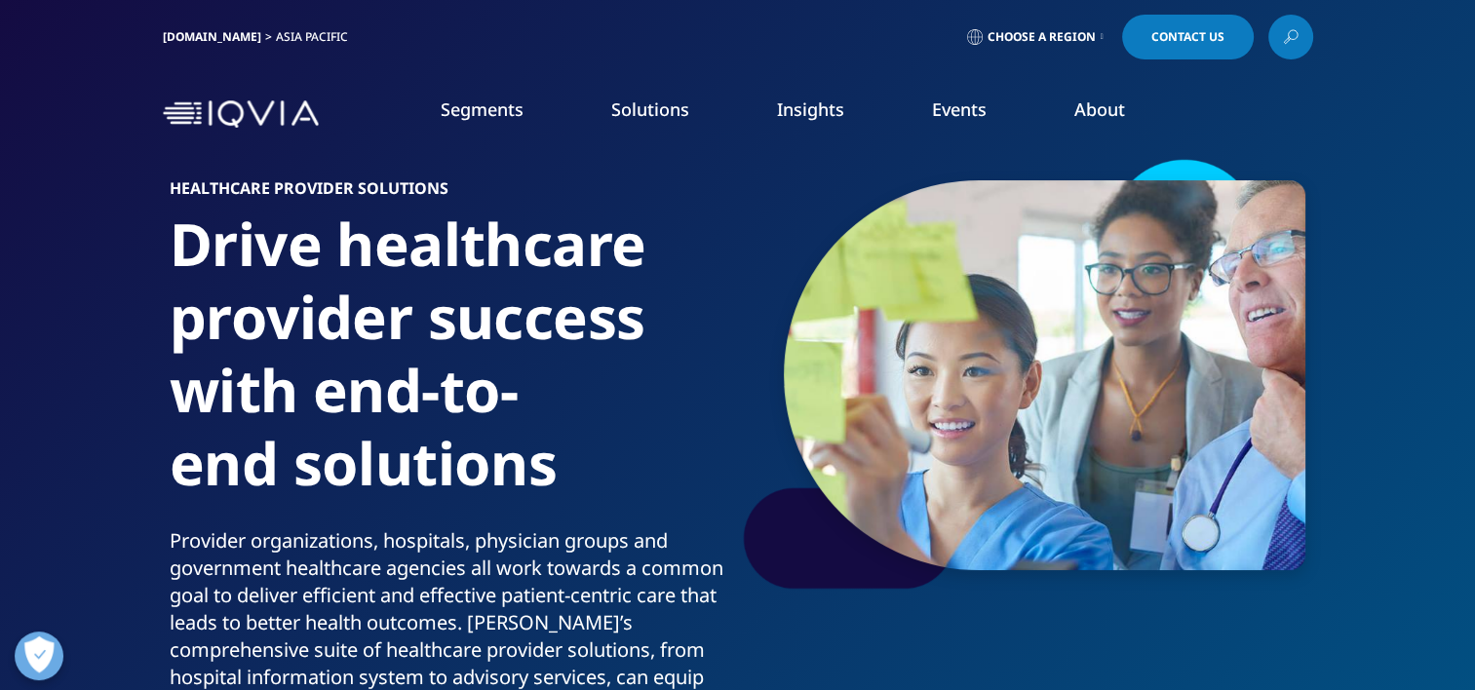
click at [504, 105] on link "Segments" at bounding box center [482, 109] width 83 height 23
click at [632, 110] on link "Solutions" at bounding box center [650, 109] width 78 height 23
click at [467, 105] on link "Segments" at bounding box center [482, 109] width 83 height 23
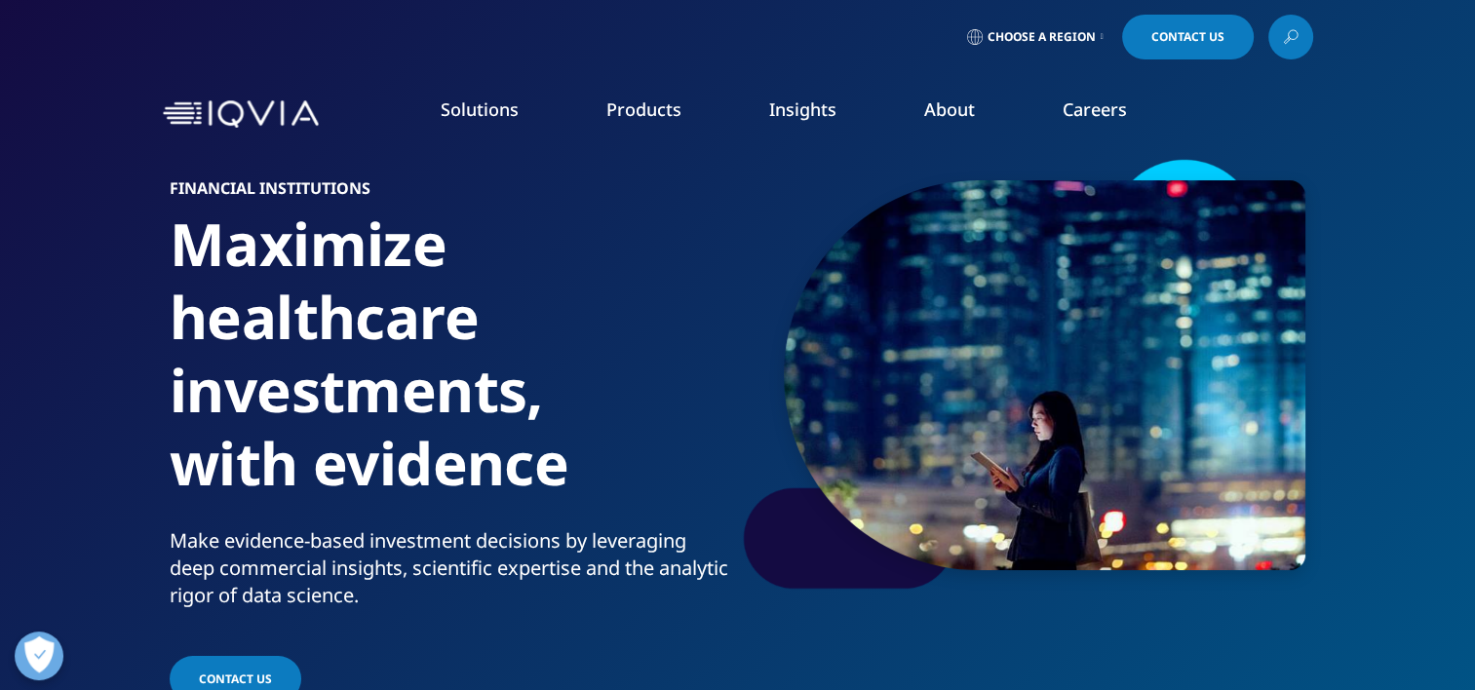
click at [457, 101] on link "Solutions" at bounding box center [480, 109] width 78 height 23
click at [773, 321] on link "Information Partner Services" at bounding box center [925, 320] width 347 height 21
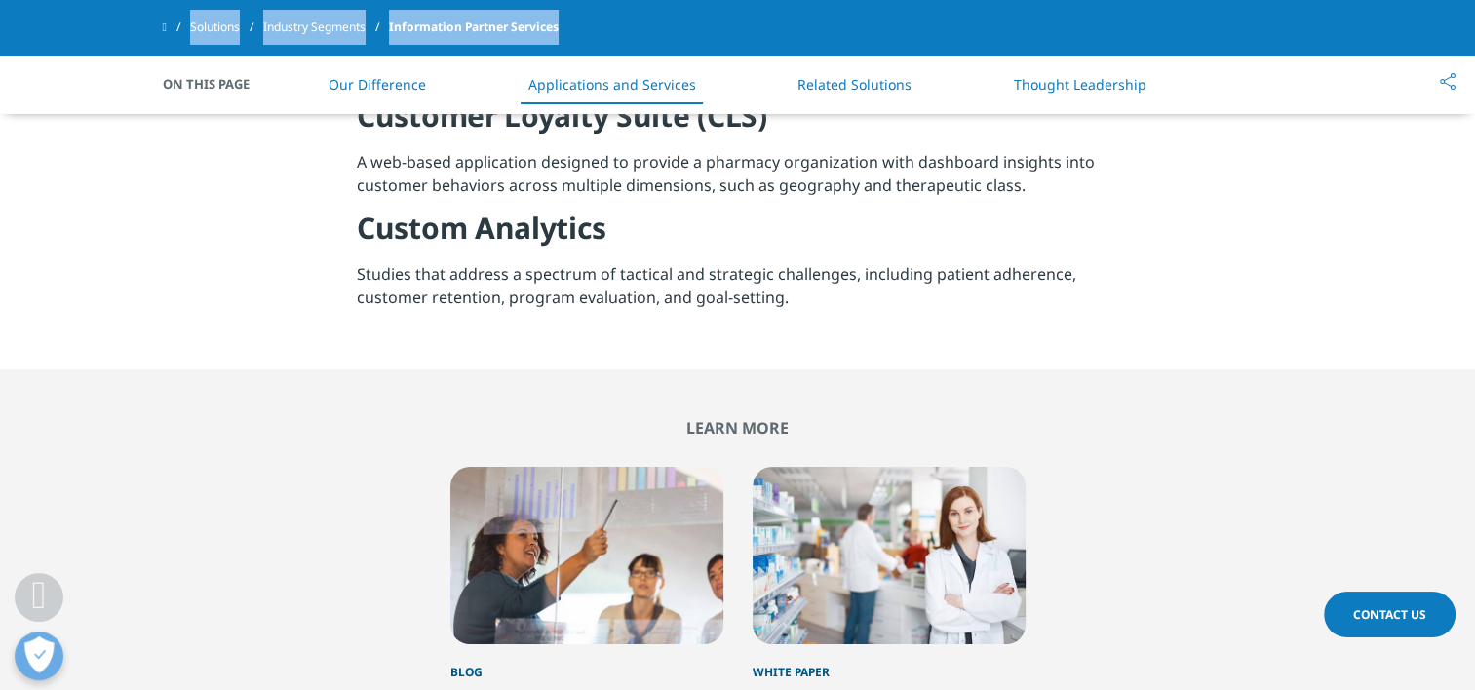
scroll to position [1561, 0]
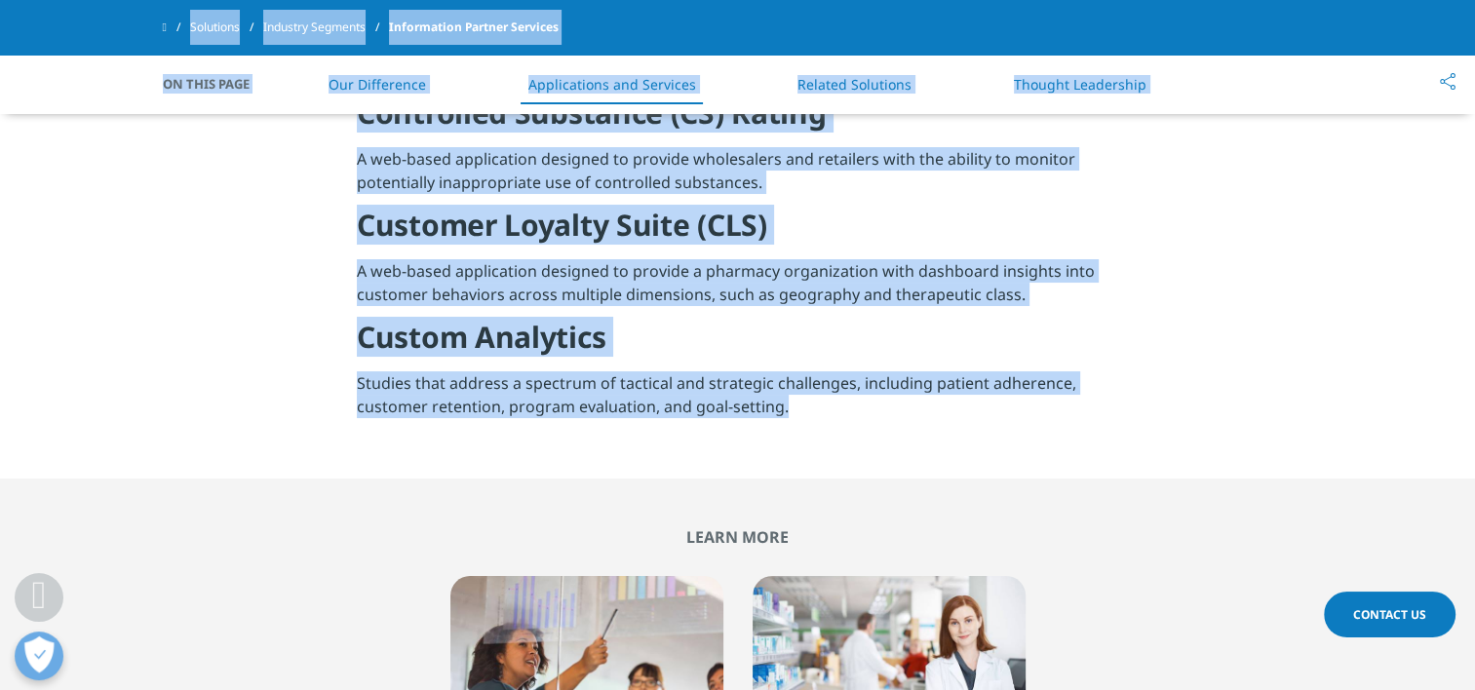
drag, startPoint x: 172, startPoint y: 182, endPoint x: 807, endPoint y: 398, distance: 671.3
copy div "Loremipsumd Sitamet Consecte Adipiscin el sedd eiu temporin utlab et dolorema a…"
click at [655, 457] on section "Pharmacy Business Insights (PBI) A web-based application designed to provide a …" at bounding box center [737, 206] width 1475 height 546
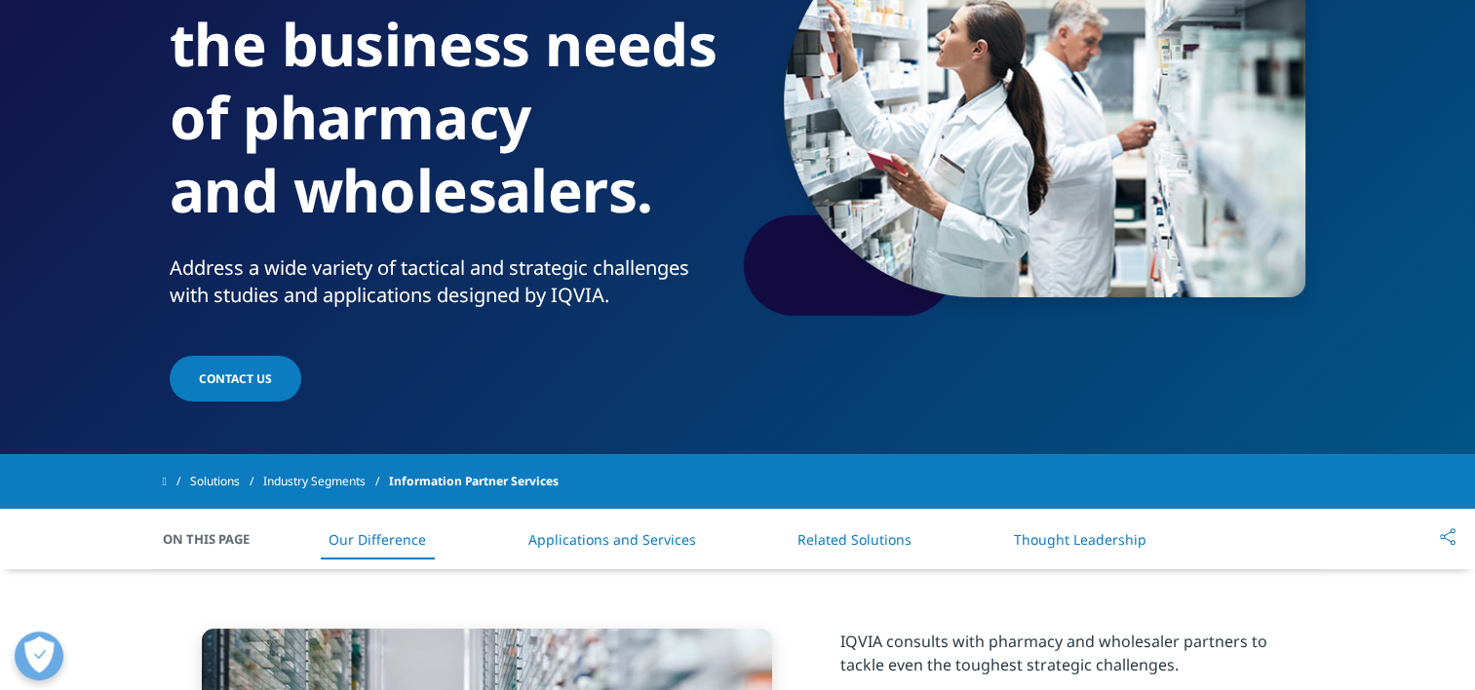
scroll to position [0, 0]
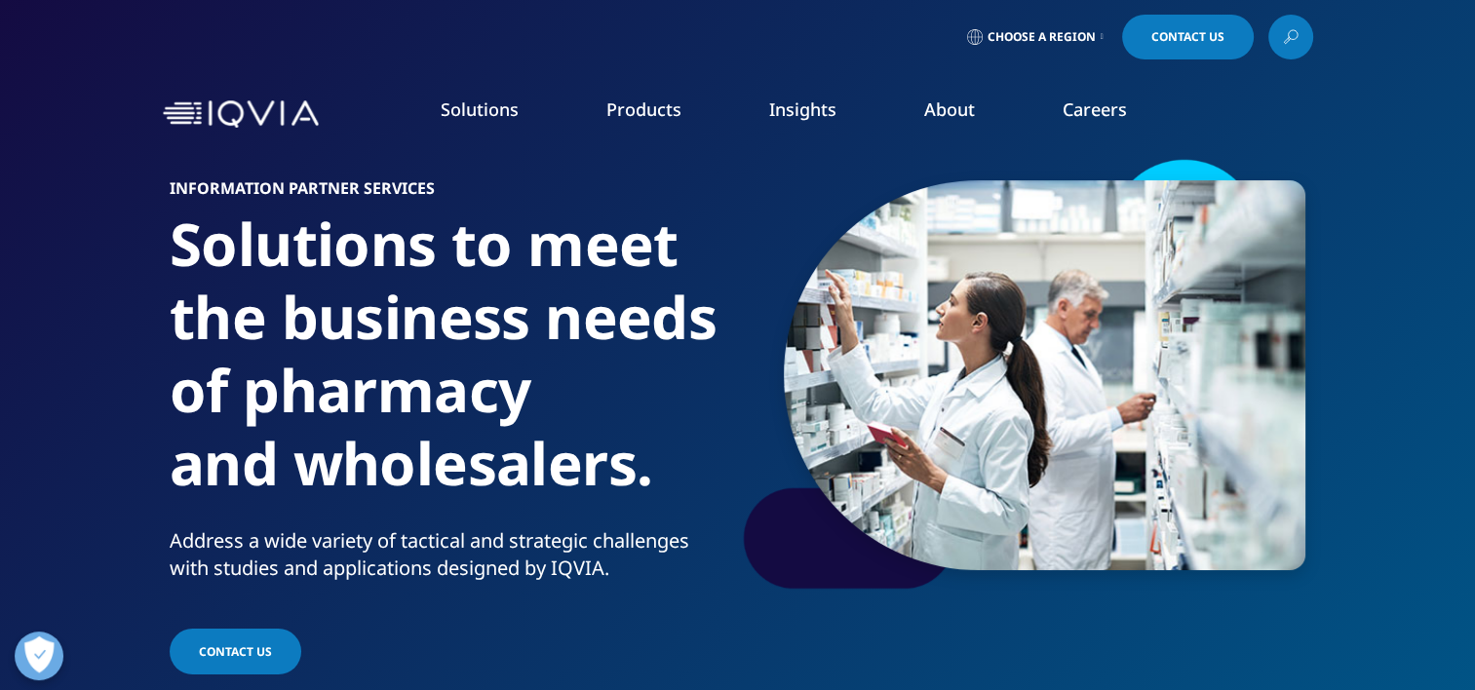
click at [507, 109] on link "Solutions" at bounding box center [480, 109] width 78 height 23
click at [489, 122] on li "Solutions quick find a capability Clear Search Loading SOLUTIONS Research & Dev…" at bounding box center [480, 129] width 166 height 62
click at [447, 320] on link "Consumer Health" at bounding box center [564, 320] width 347 height 21
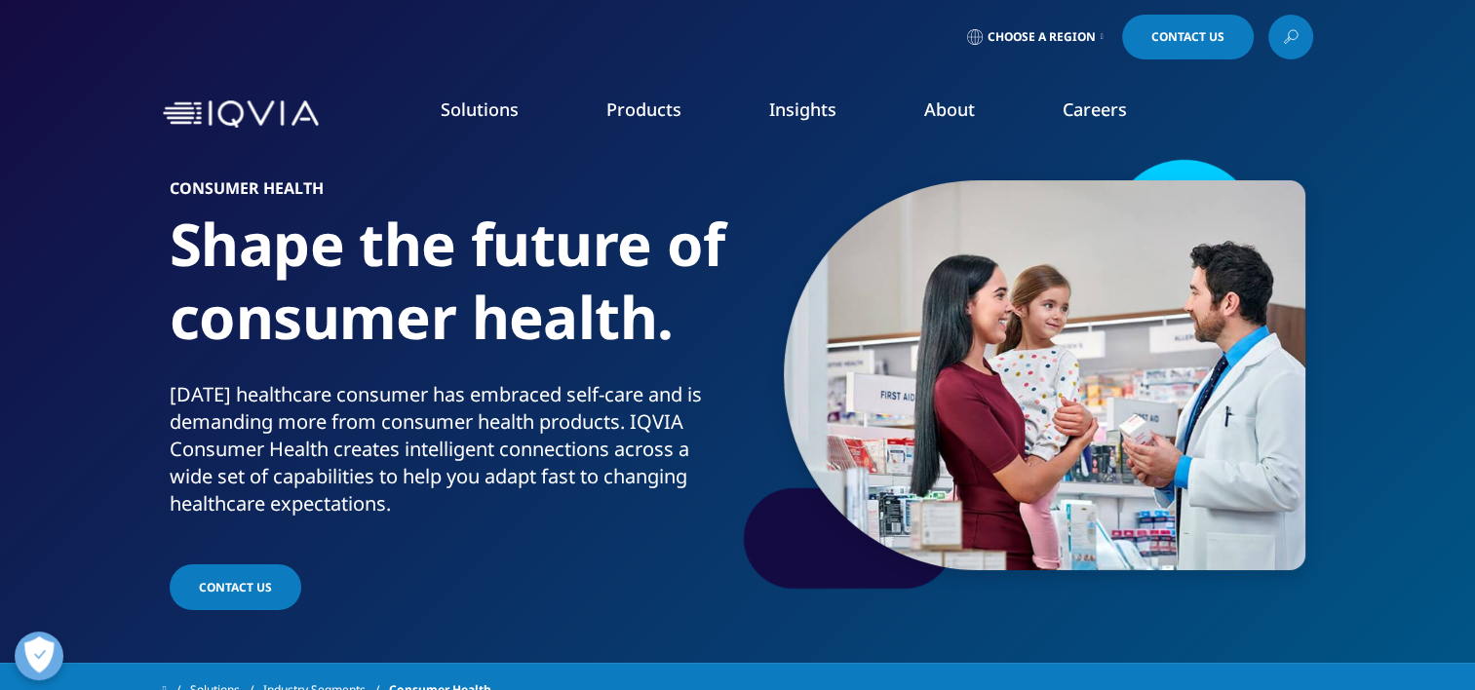
click at [436, 397] on link "Generics" at bounding box center [564, 394] width 347 height 21
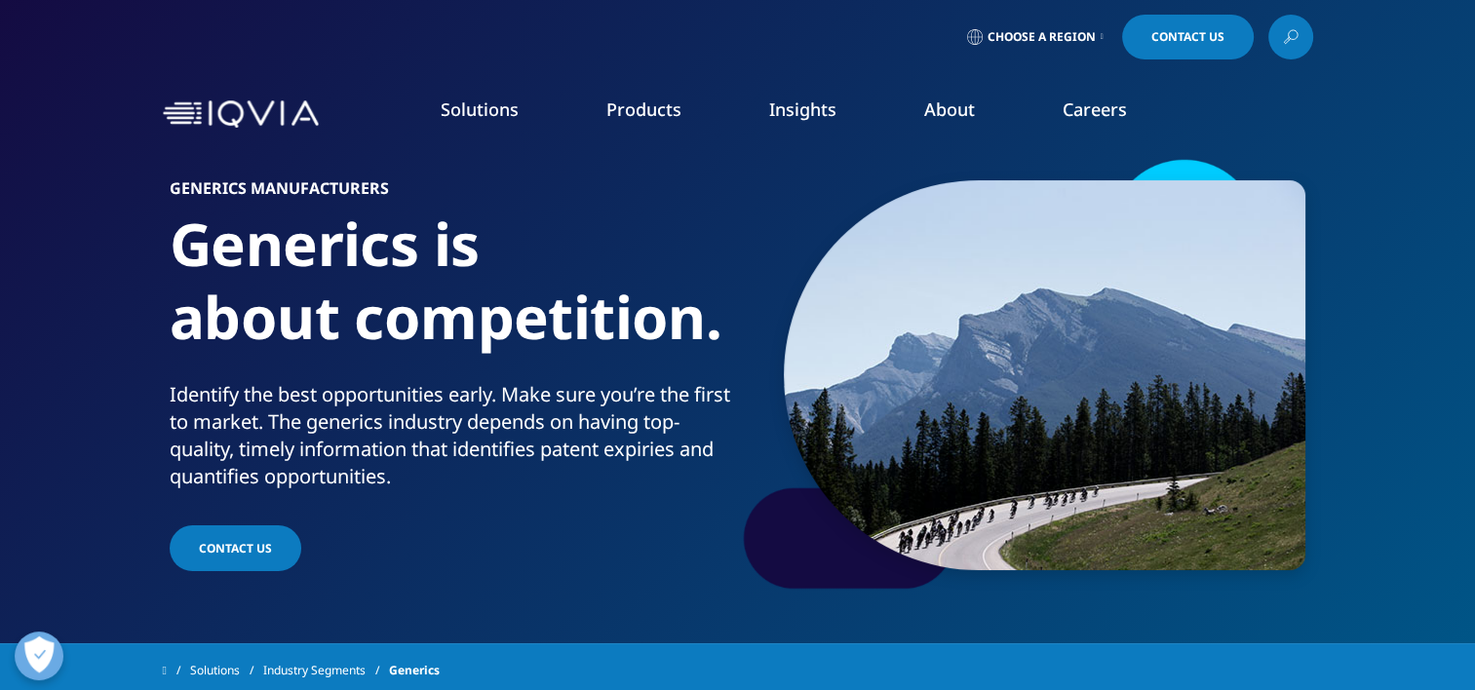
click at [496, 100] on link "Solutions" at bounding box center [480, 109] width 78 height 23
drag, startPoint x: 393, startPoint y: 271, endPoint x: 624, endPoint y: 465, distance: 301.7
click at [624, 465] on div "LIFE SCIENCE SEGMENTS Consumer Health Emerging Biopharma Generics MedTech Pharm…" at bounding box center [572, 457] width 362 height 595
click at [503, 106] on link "Solutions" at bounding box center [480, 109] width 78 height 23
copy div "LIFE SCIENCE SEGMENTS Consumer Health Emerging Biopharma Generics MedTech Pharm…"
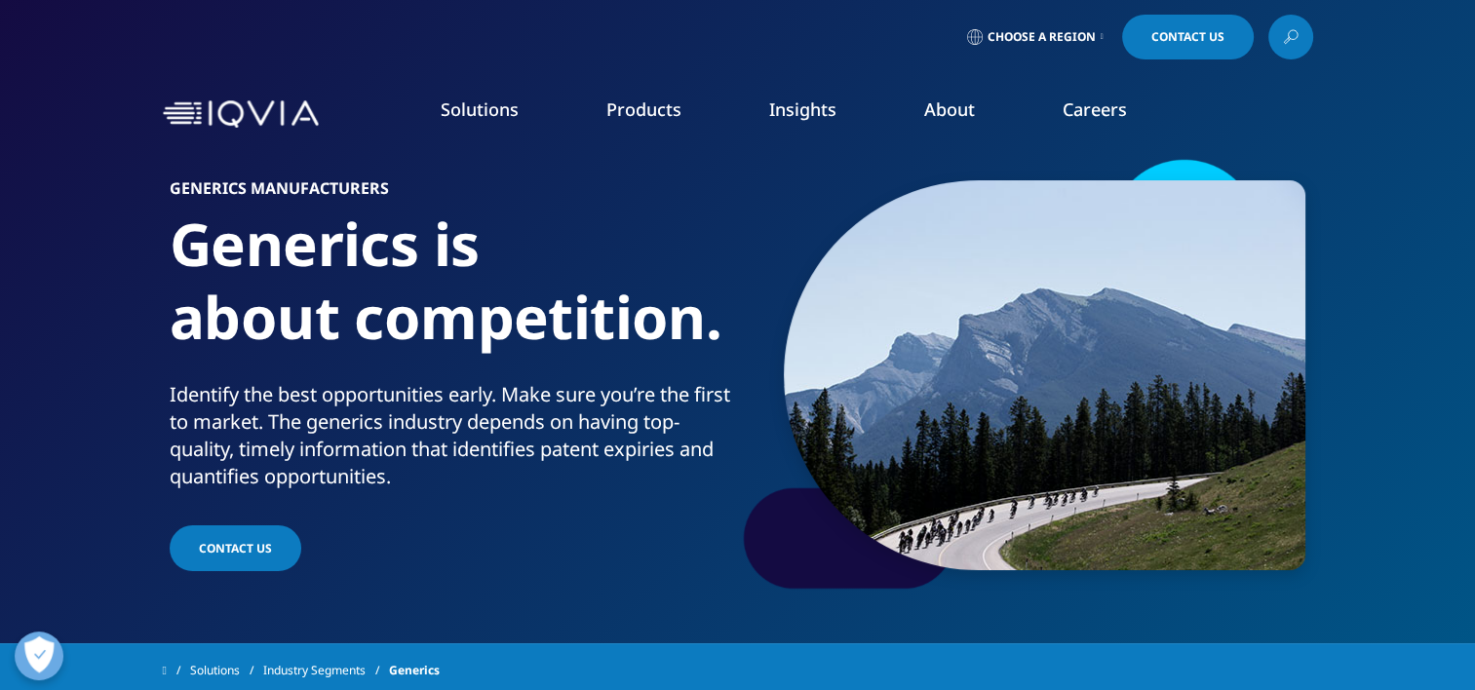
click at [465, 464] on link "Pharmaceutical Manufacturers" at bounding box center [564, 468] width 347 height 21
